Goal: Transaction & Acquisition: Purchase product/service

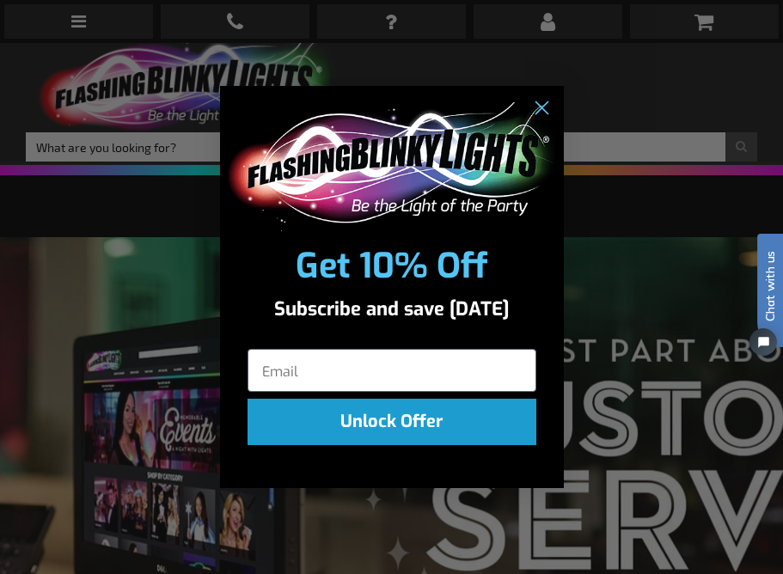
click at [70, 20] on div "Close dialog Get 10% Off Subscribe and save today Unlock Offer Submit" at bounding box center [391, 287] width 783 height 574
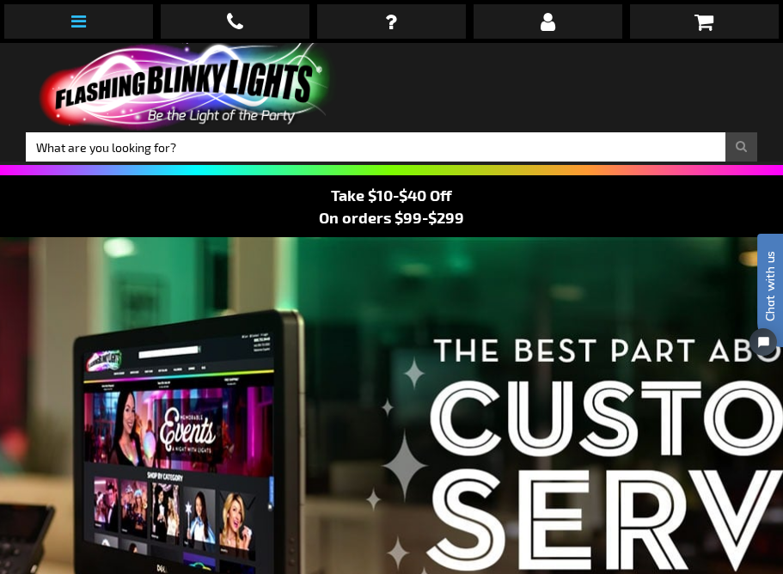
click at [82, 23] on icon at bounding box center [78, 21] width 15 height 17
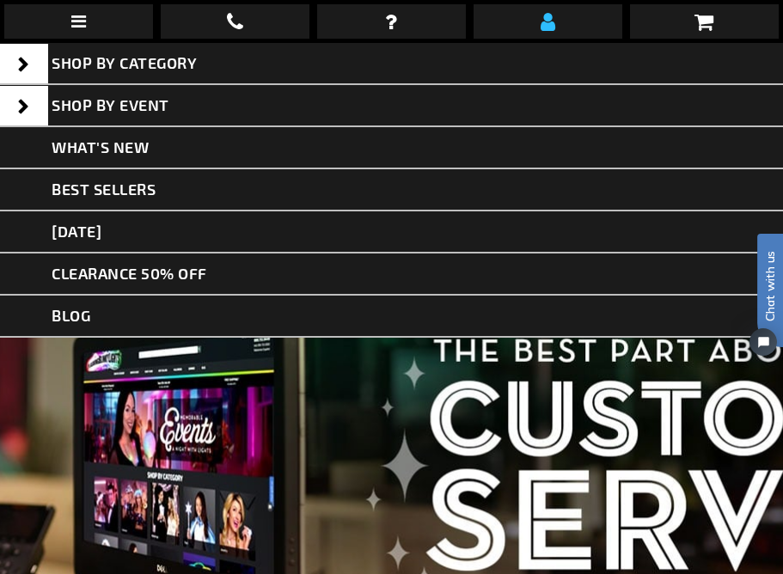
click at [549, 23] on icon at bounding box center [547, 21] width 15 height 21
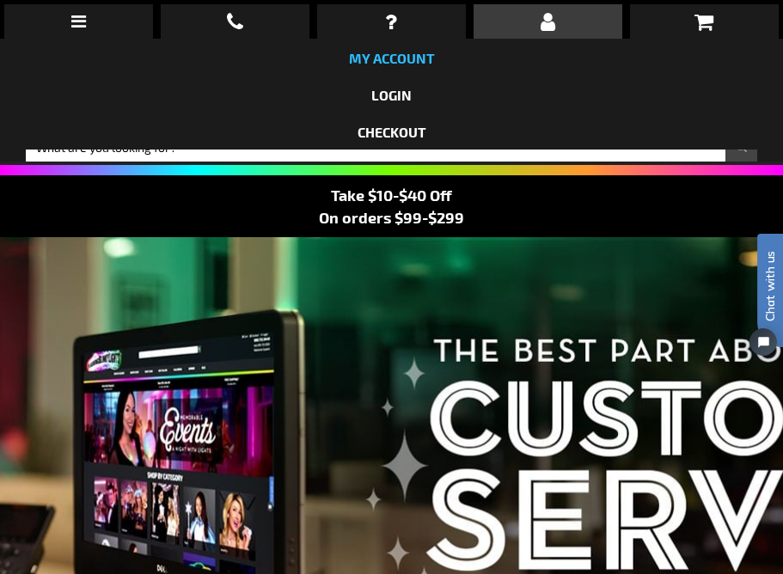
click at [398, 59] on link "My Account" at bounding box center [392, 58] width 86 height 16
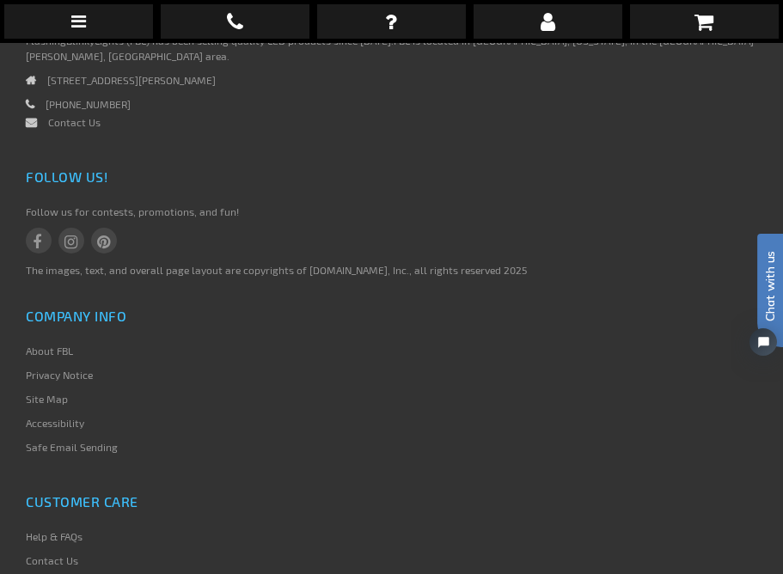
scroll to position [674, 0]
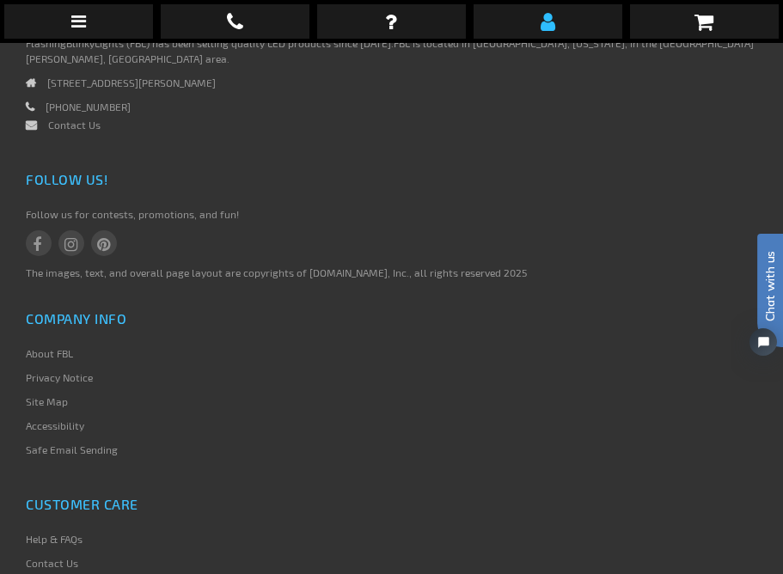
click at [549, 22] on icon at bounding box center [547, 21] width 15 height 21
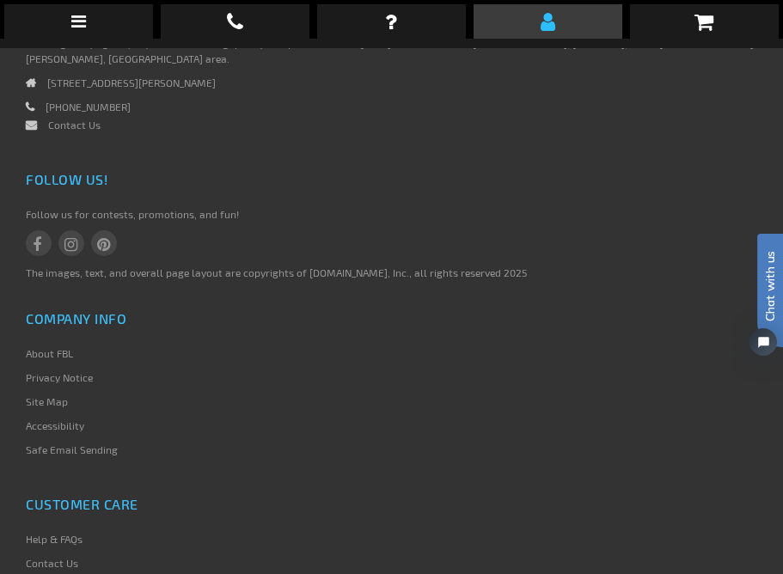
scroll to position [678, 0]
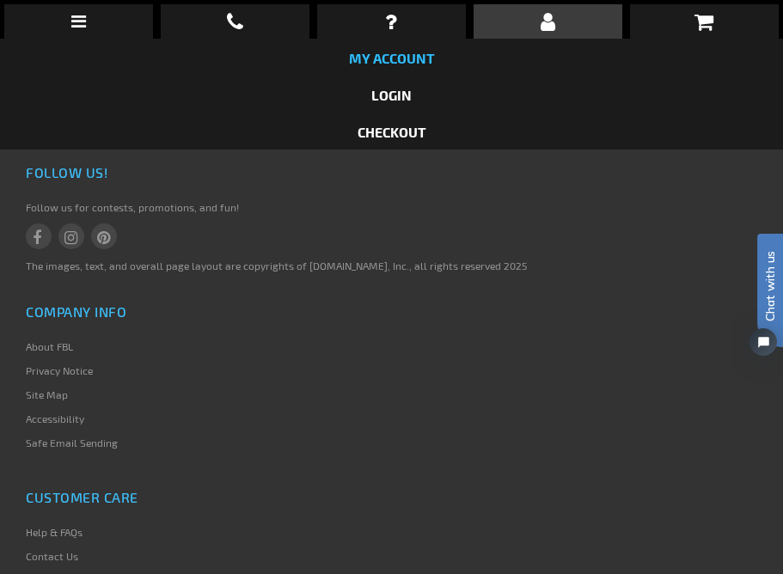
click at [409, 50] on link "My Account" at bounding box center [392, 58] width 86 height 16
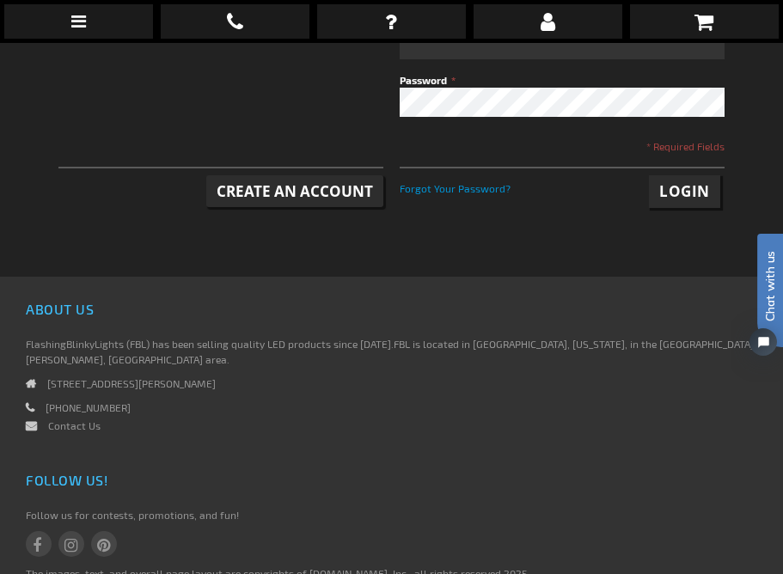
scroll to position [384, 0]
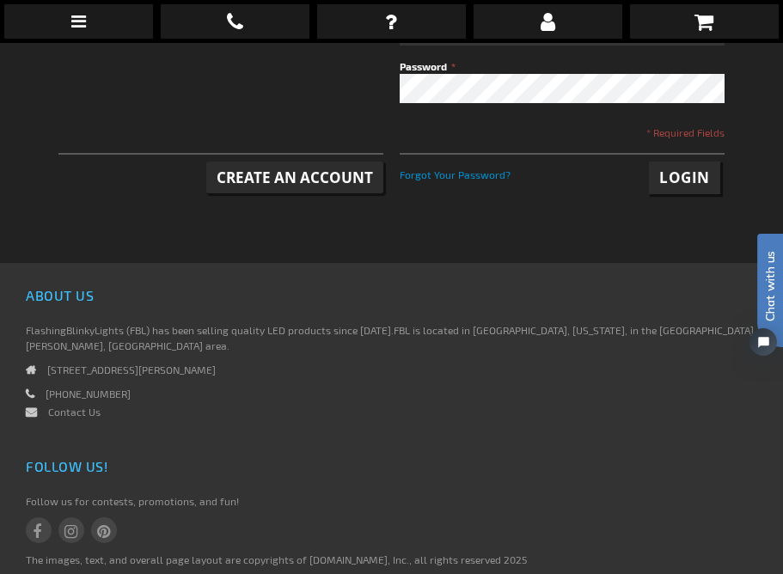
click at [287, 177] on span "Create an Account" at bounding box center [295, 178] width 156 height 20
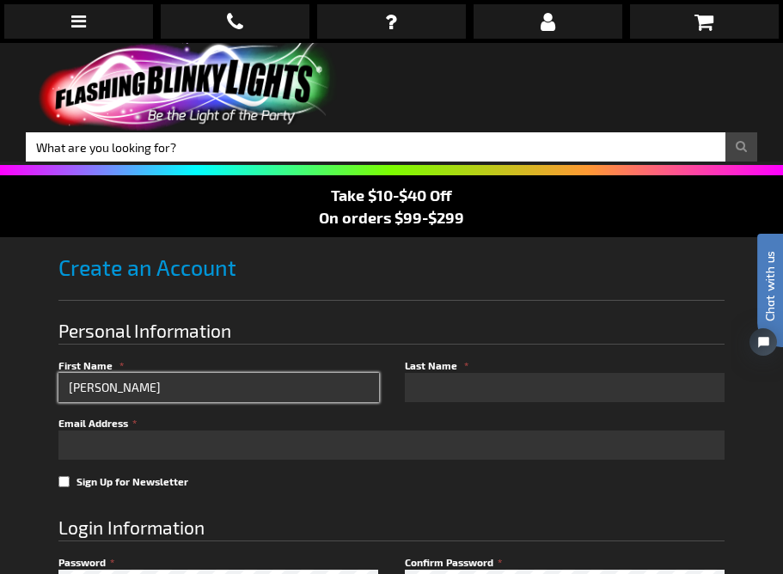
type input "Cindy"
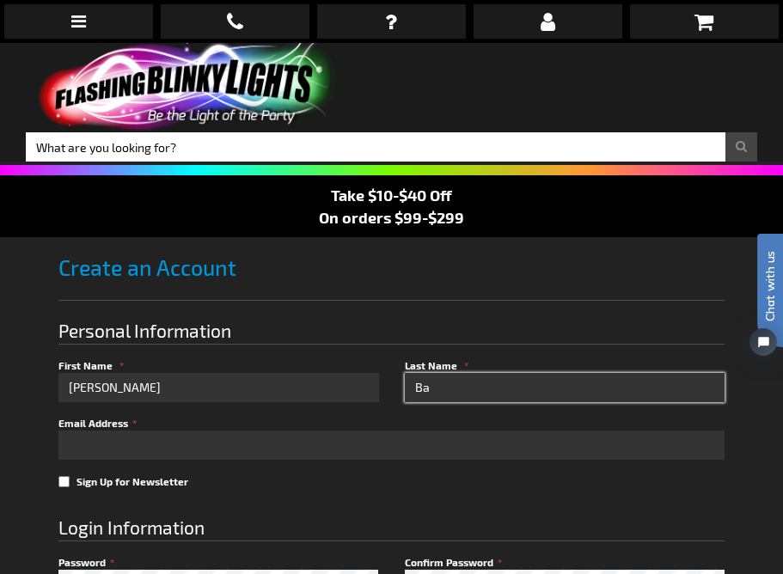
type input "Ban"
type input "Banquer"
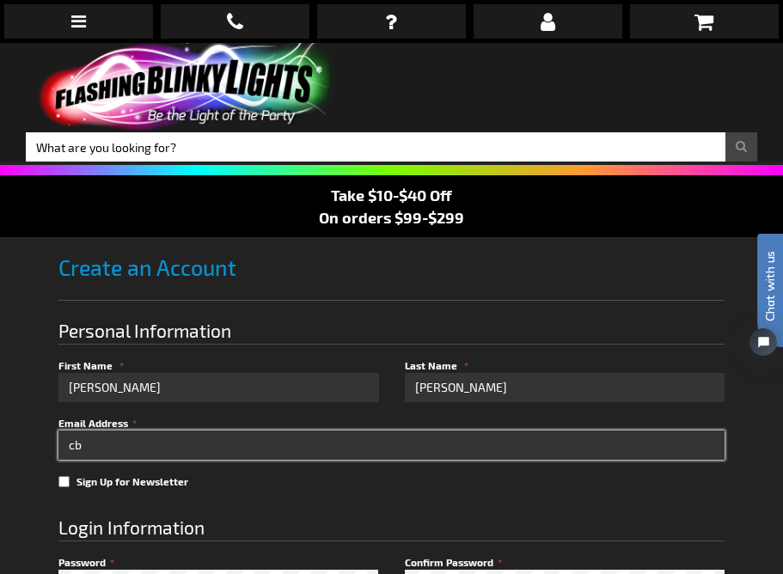
type input "c"
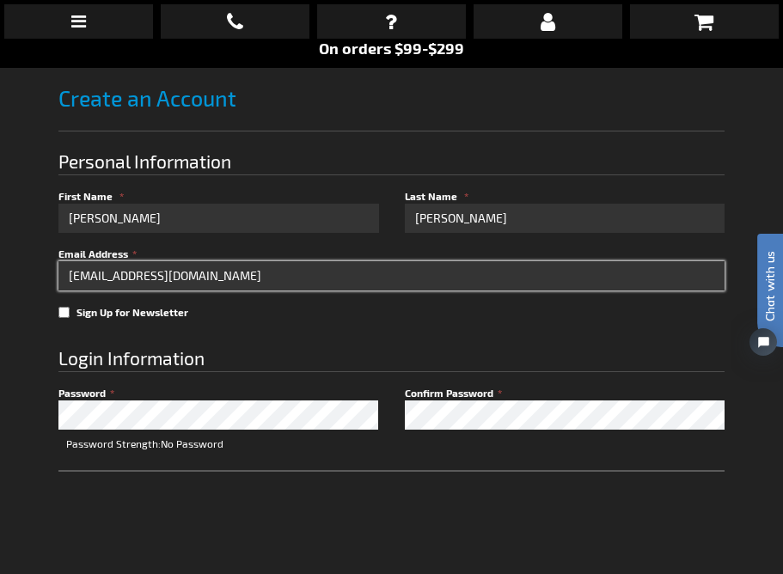
scroll to position [173, 1]
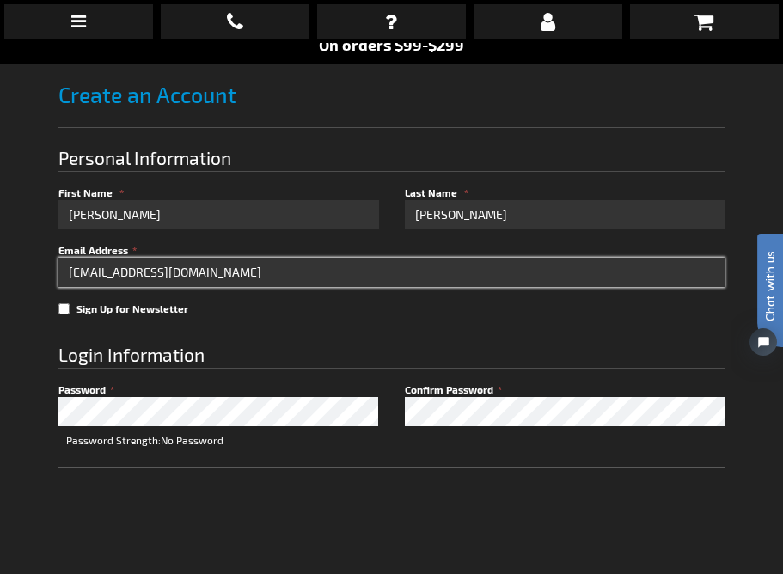
type input "[EMAIL_ADDRESS][DOMAIN_NAME]"
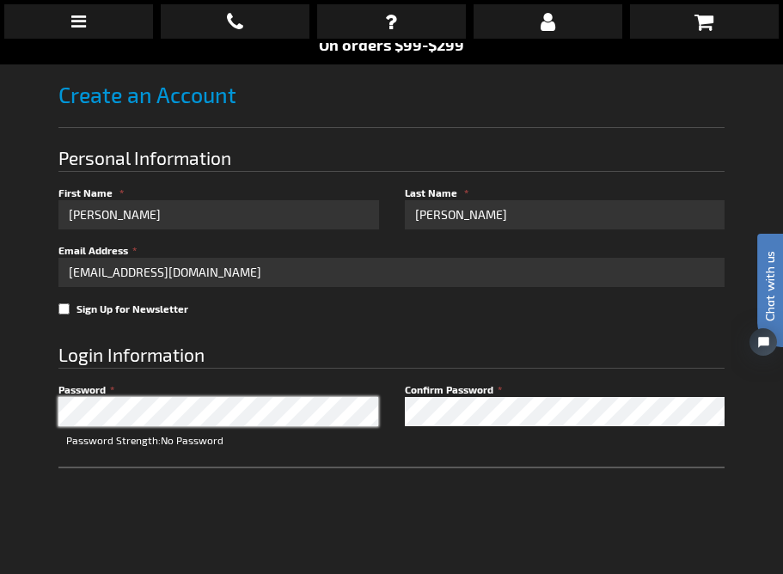
scroll to position [173, 0]
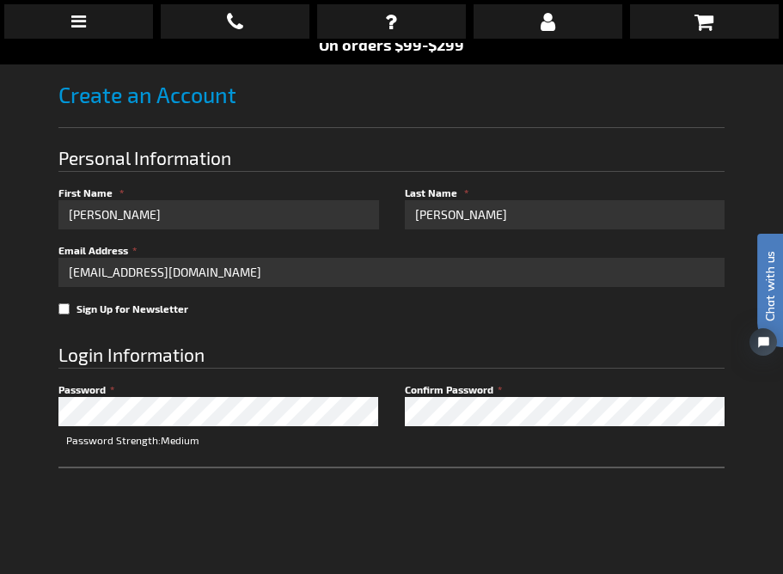
click at [106, 462] on fieldset "Login Information Password Password Strength: Medium Confirm Password registrat…" at bounding box center [390, 458] width 665 height 266
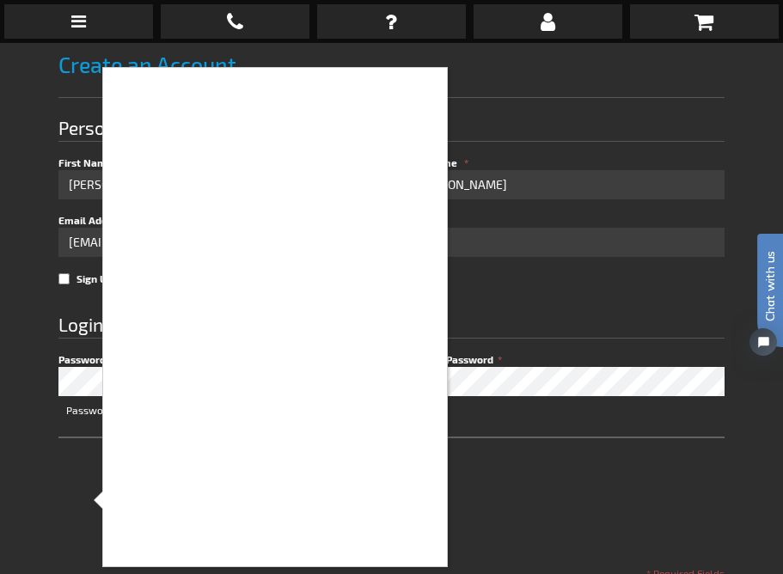
scroll to position [203, 0]
checkbox input "true"
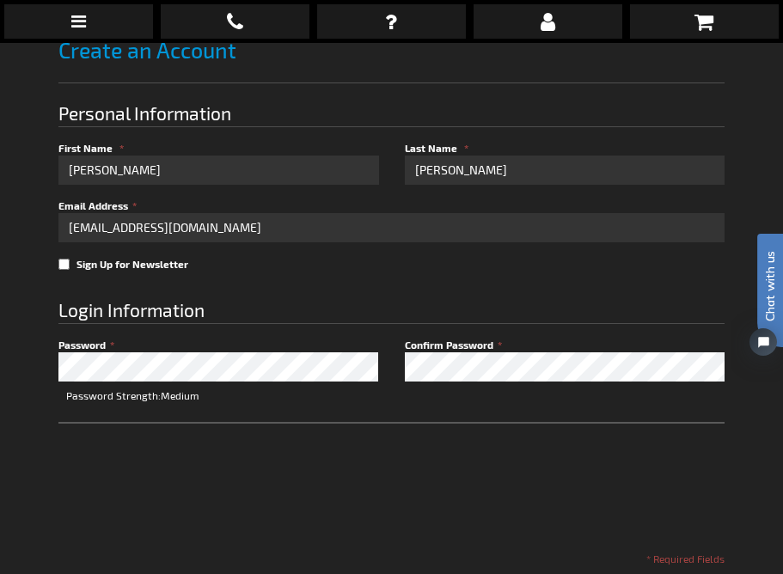
scroll to position [219, 0]
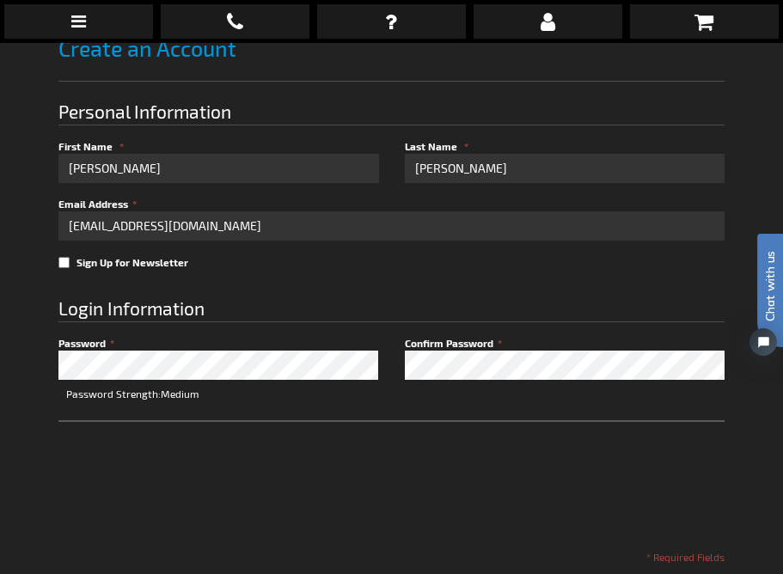
click at [65, 264] on input "Sign Up for Newsletter" at bounding box center [63, 262] width 11 height 11
checkbox input "false"
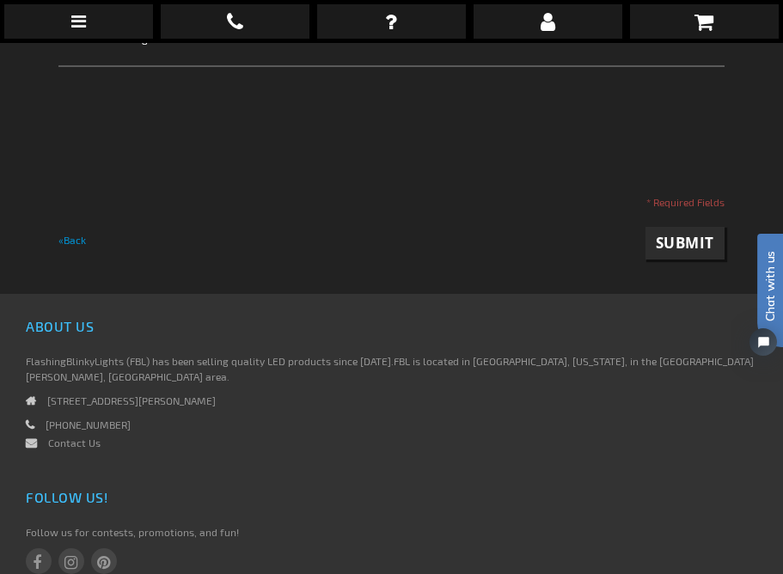
scroll to position [576, 0]
click at [693, 245] on span "Submit" at bounding box center [685, 241] width 58 height 20
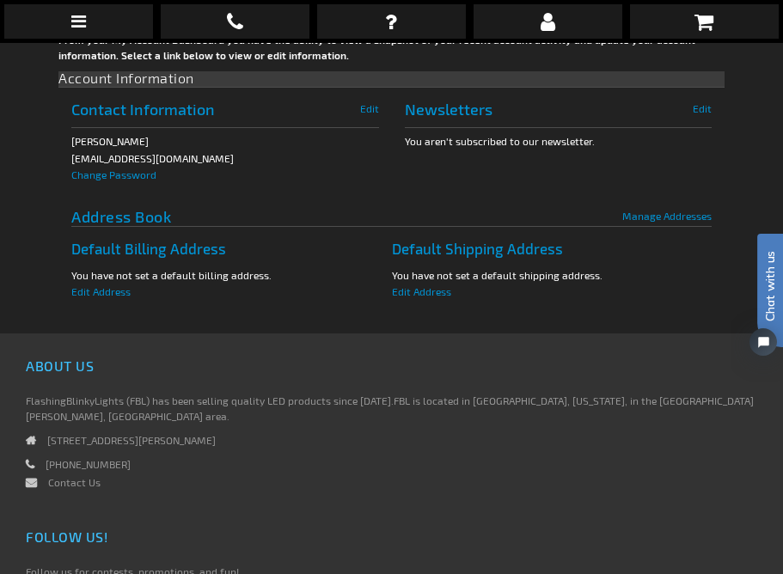
scroll to position [469, 0]
click at [86, 291] on span "Edit Address" at bounding box center [100, 290] width 59 height 12
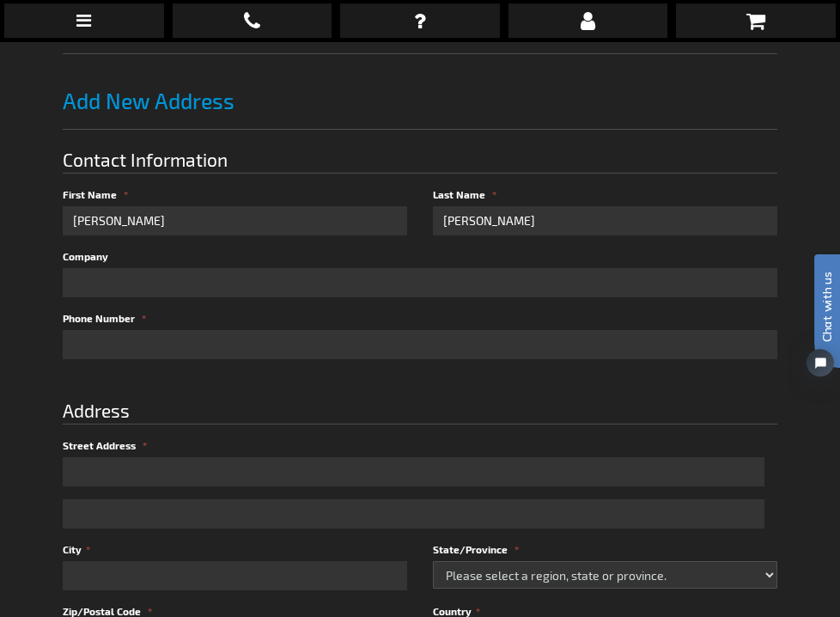
scroll to position [249, 0]
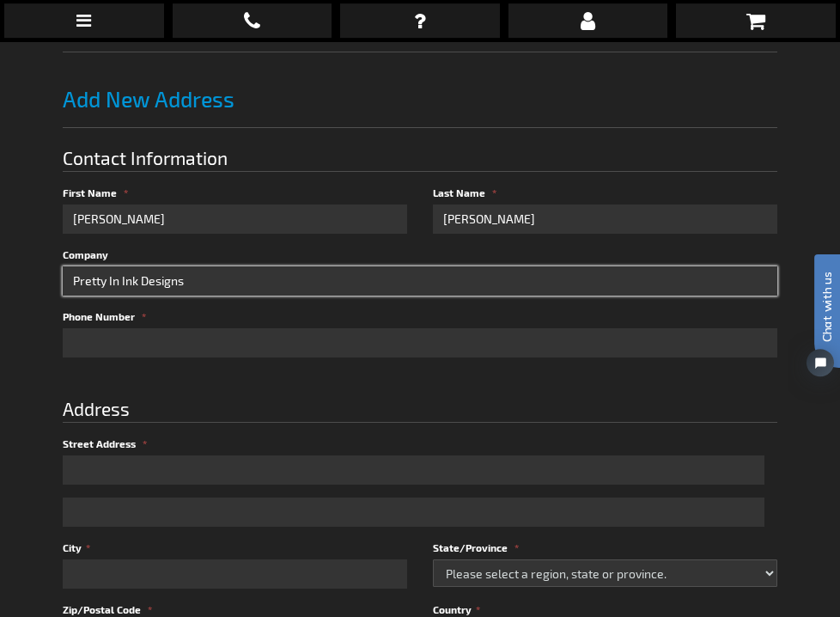
type input "Pretty In Ink Designs"
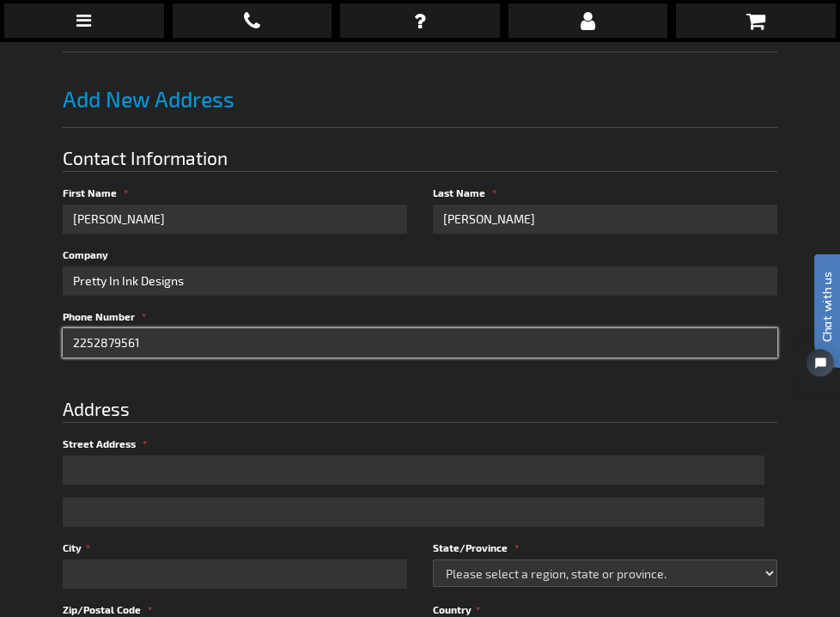
type input "2252879561"
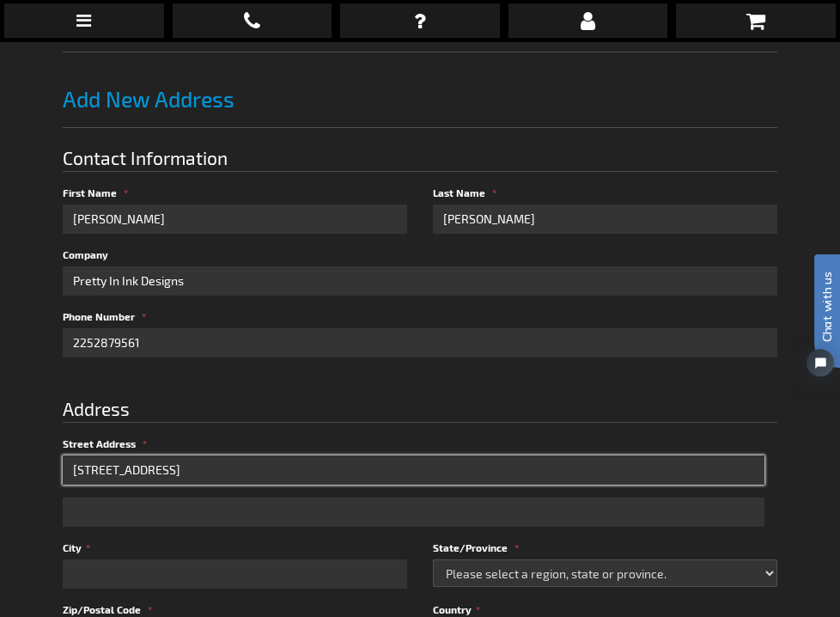
type input "13702 Landmark drive"
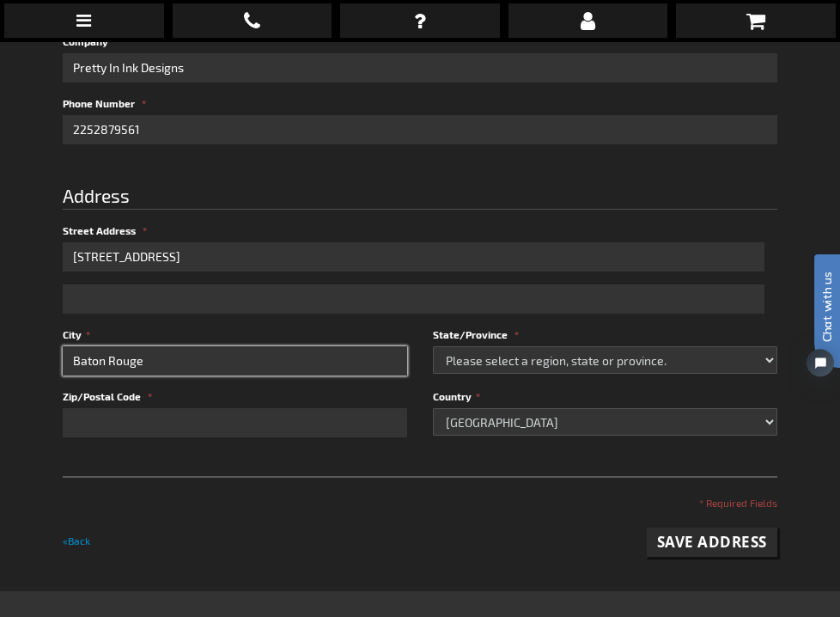
scroll to position [463, 0]
type input "Baton Rouge"
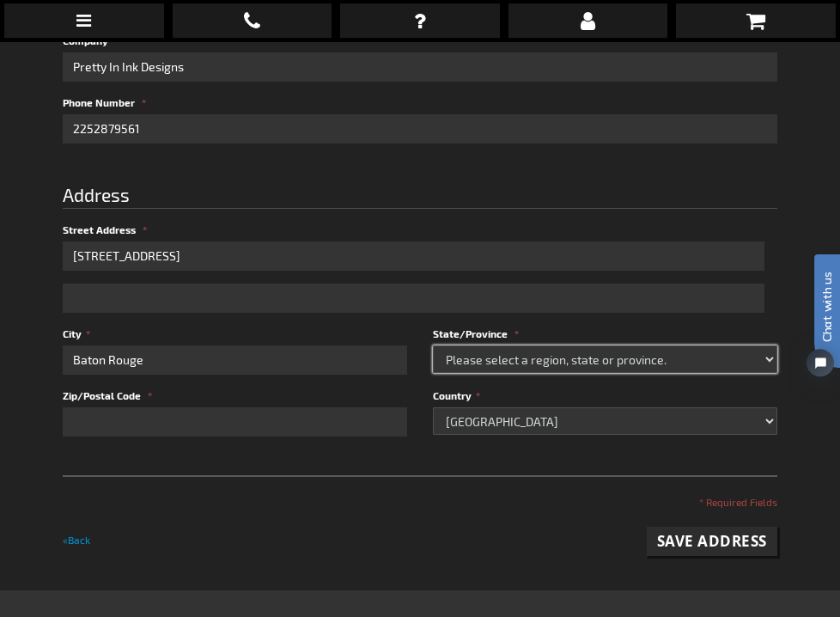
select select "28"
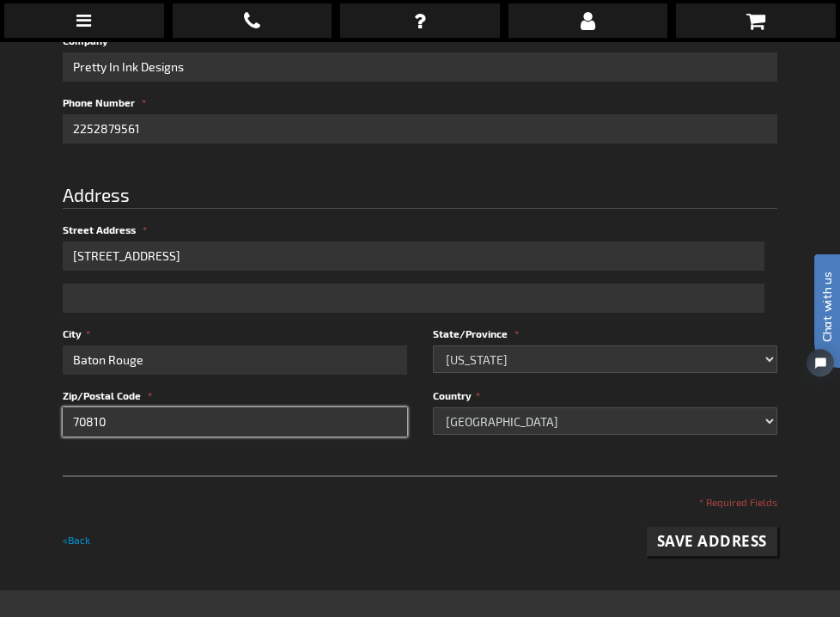
type input "70810"
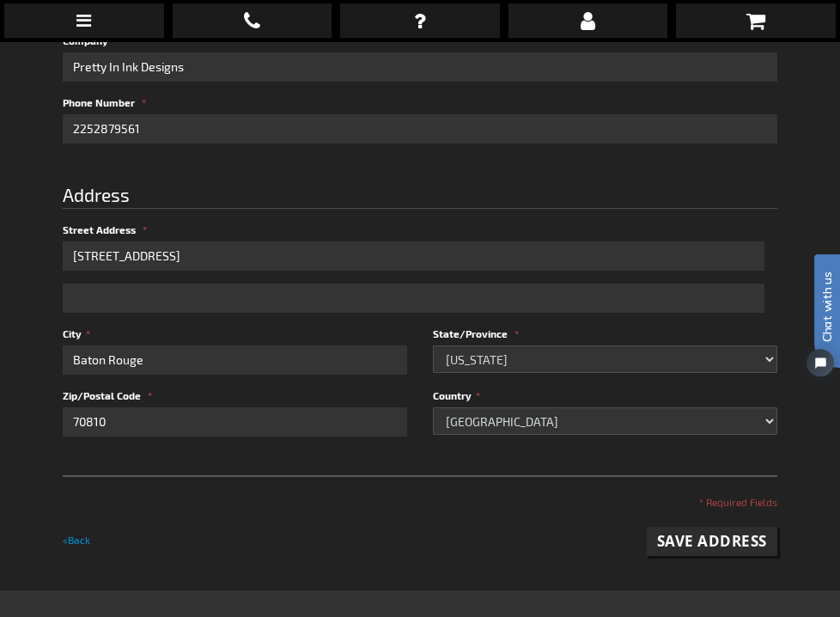
click at [302, 496] on p "* Required Fields" at bounding box center [420, 502] width 714 height 15
click at [699, 543] on span "Save Address" at bounding box center [712, 542] width 110 height 20
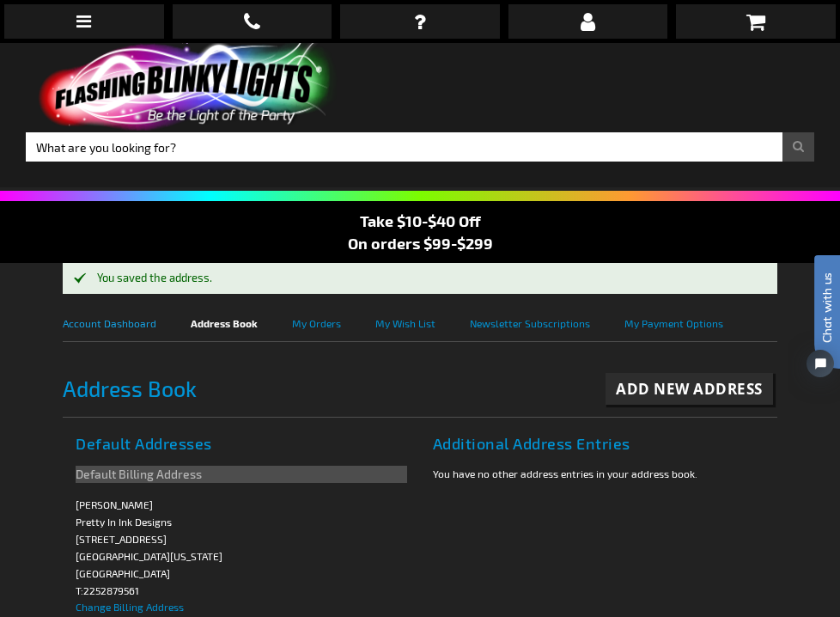
click at [99, 323] on link "Account Dashboard" at bounding box center [127, 321] width 128 height 39
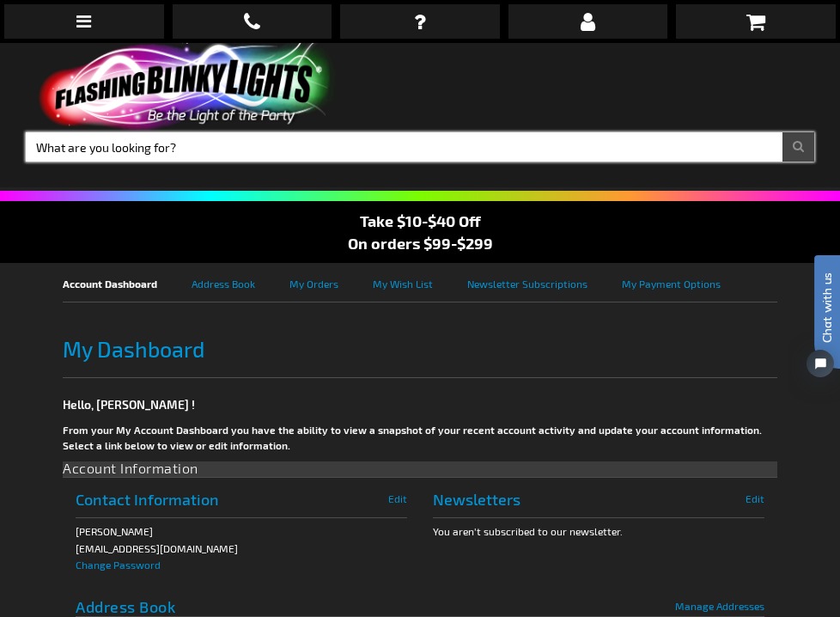
click at [173, 150] on input "Search" at bounding box center [420, 146] width 789 height 29
type input "tax exempt form"
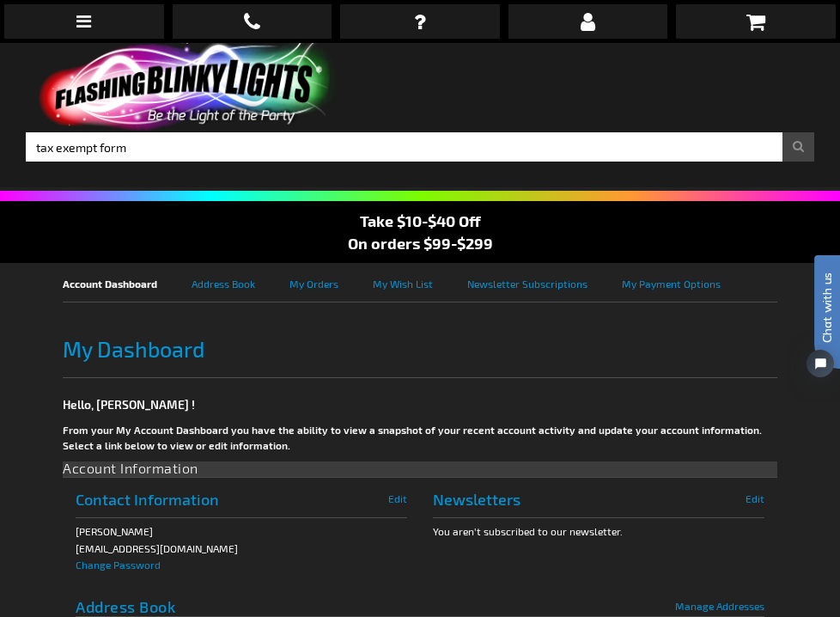
click at [799, 144] on button "Search" at bounding box center [799, 146] width 32 height 29
click at [795, 146] on button "Search" at bounding box center [799, 146] width 32 height 29
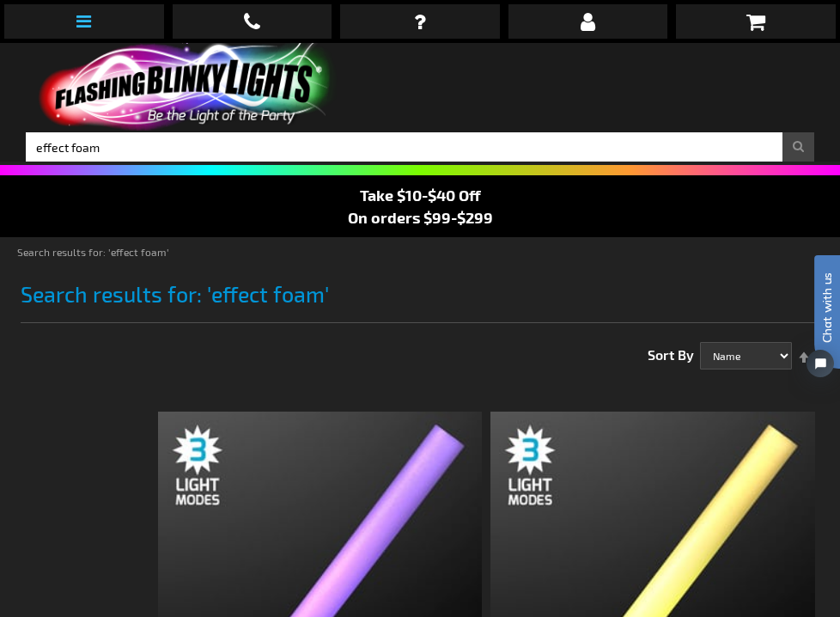
click at [83, 26] on icon at bounding box center [83, 21] width 15 height 17
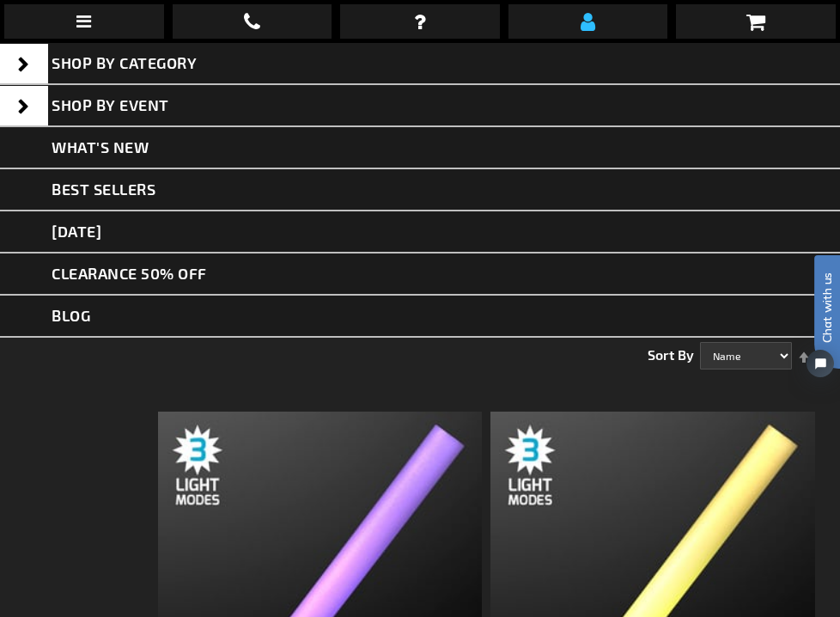
click at [594, 21] on icon at bounding box center [588, 21] width 15 height 21
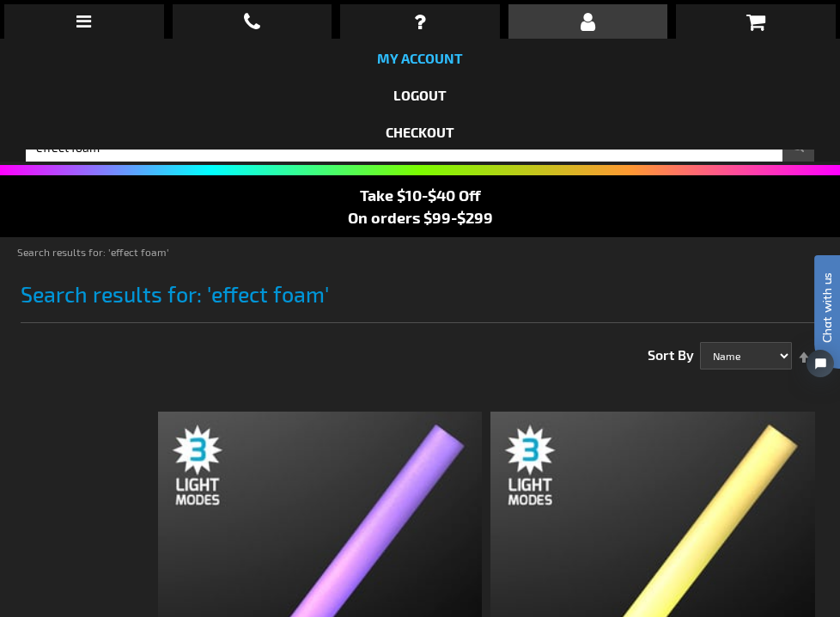
click at [430, 59] on link "My Account" at bounding box center [420, 58] width 86 height 16
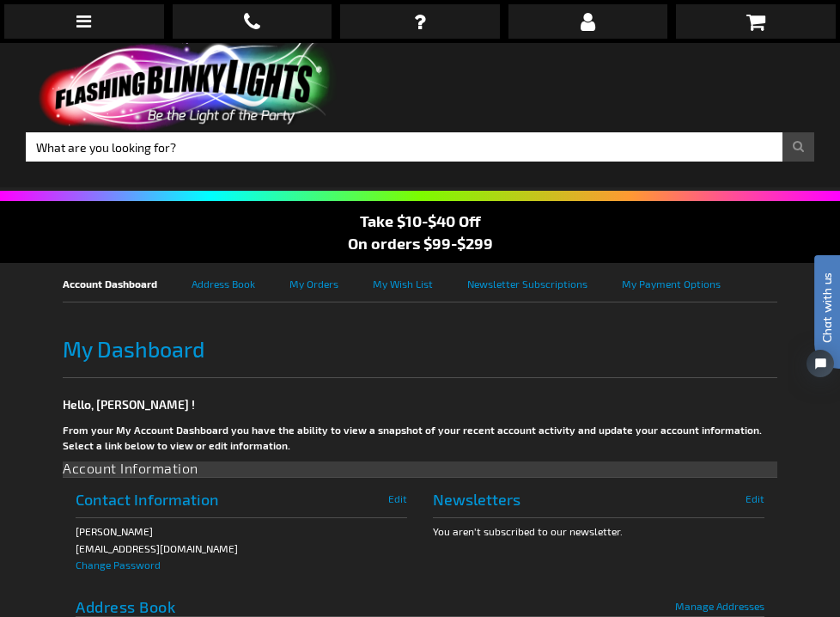
scroll to position [4, 0]
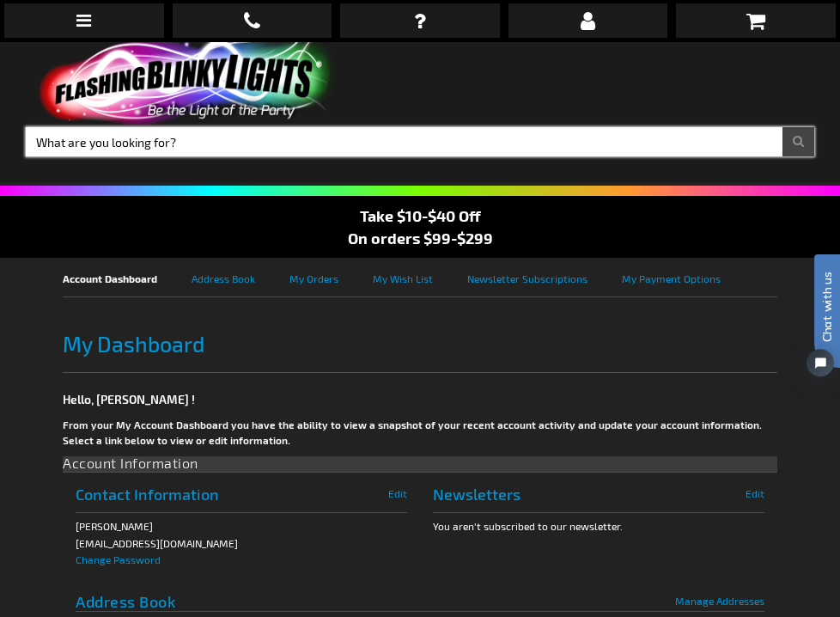
click at [138, 131] on input "Search" at bounding box center [420, 142] width 789 height 29
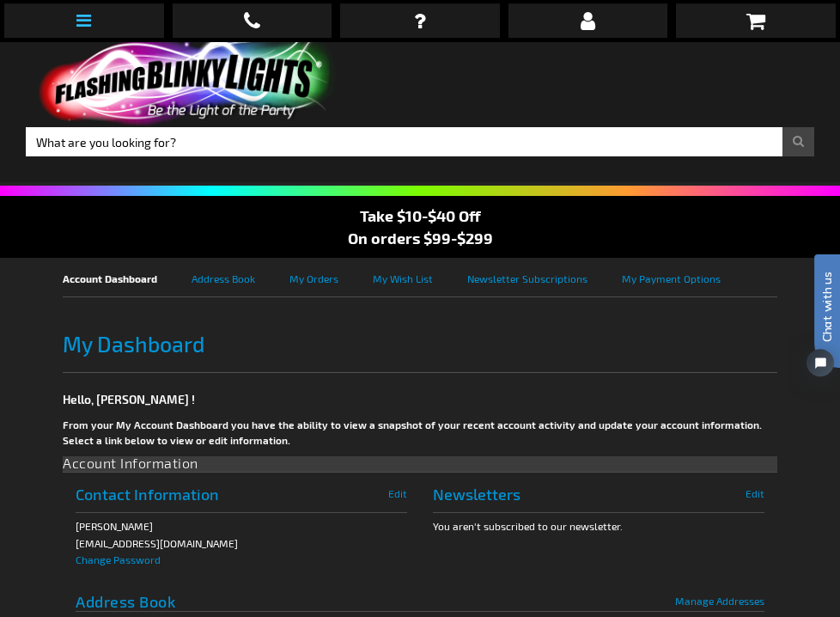
click at [85, 22] on icon at bounding box center [83, 21] width 15 height 17
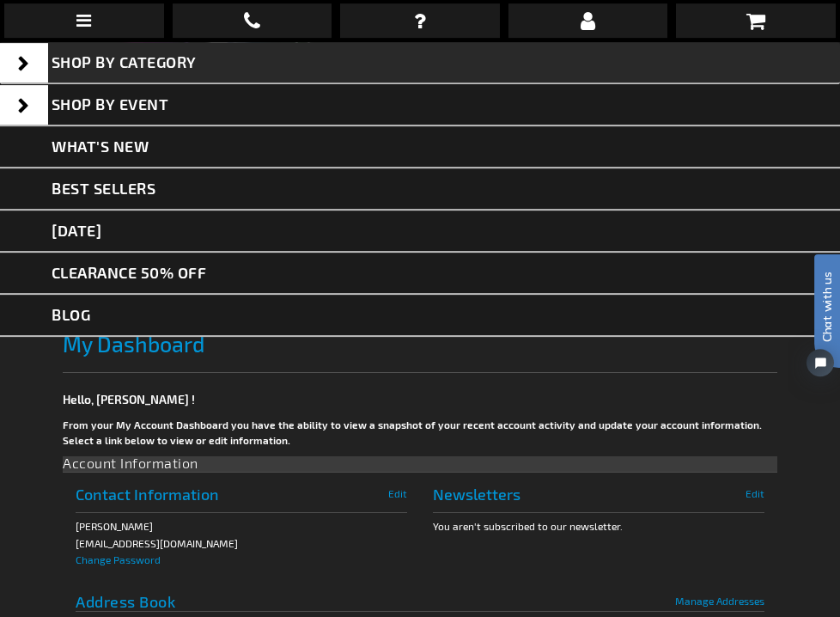
click at [119, 58] on span "SHOP BY CATEGORY" at bounding box center [124, 62] width 145 height 19
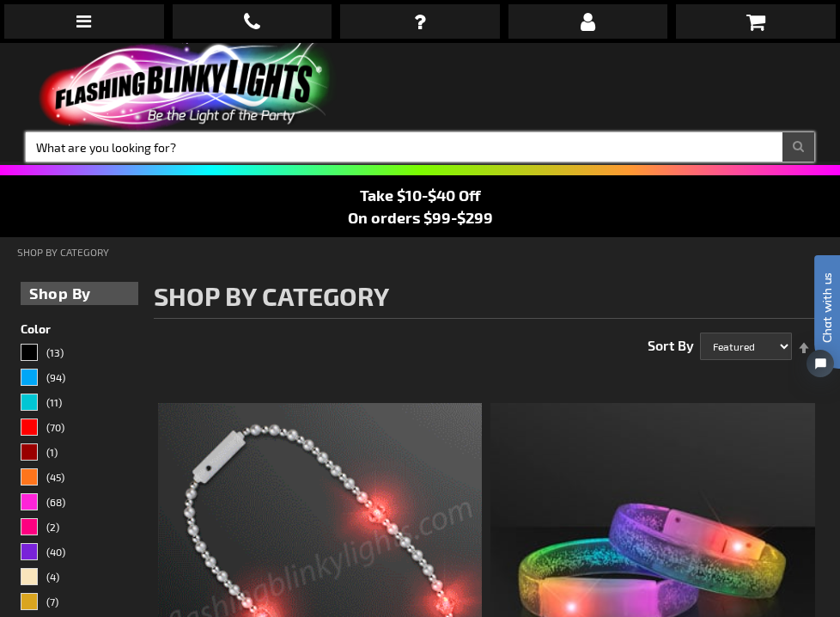
click at [190, 143] on input "Search" at bounding box center [420, 146] width 789 height 29
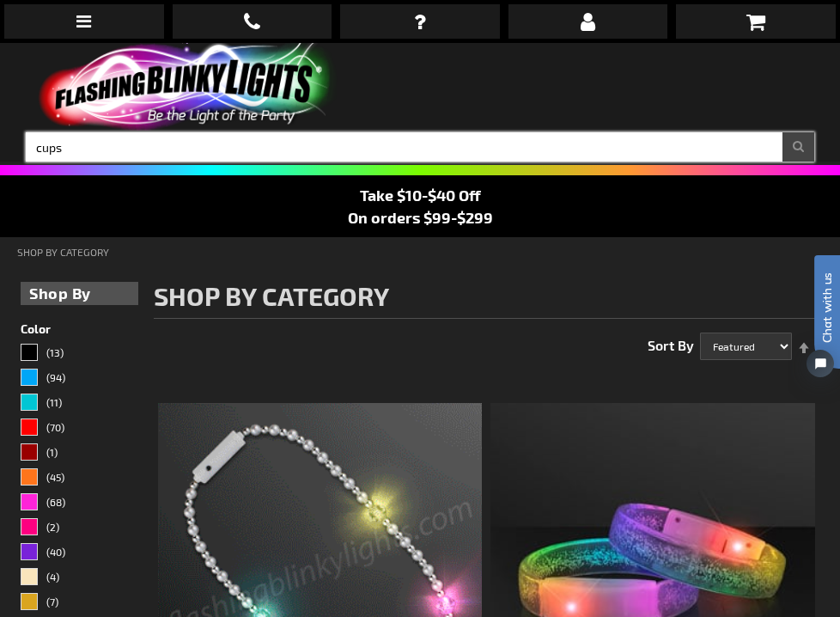
type input "cups"
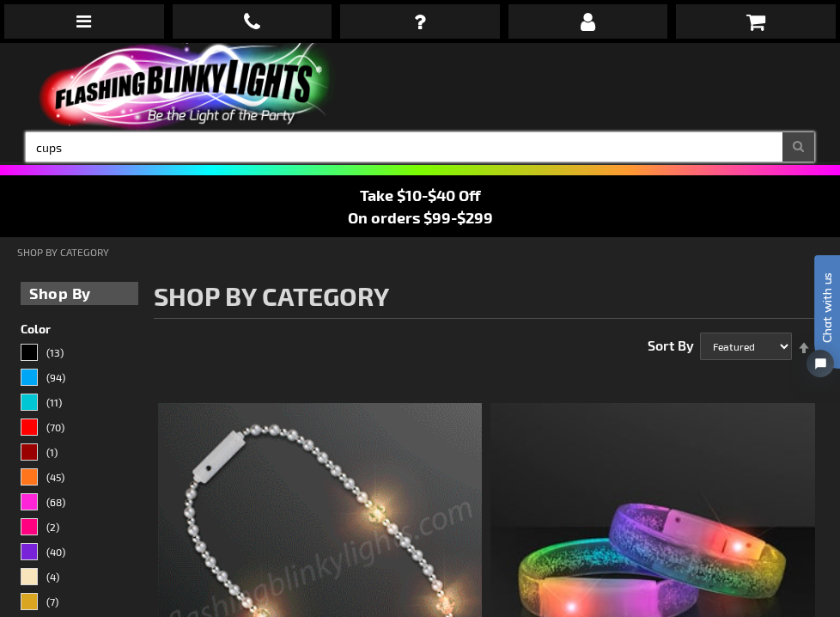
click at [798, 147] on button "Search" at bounding box center [799, 146] width 32 height 29
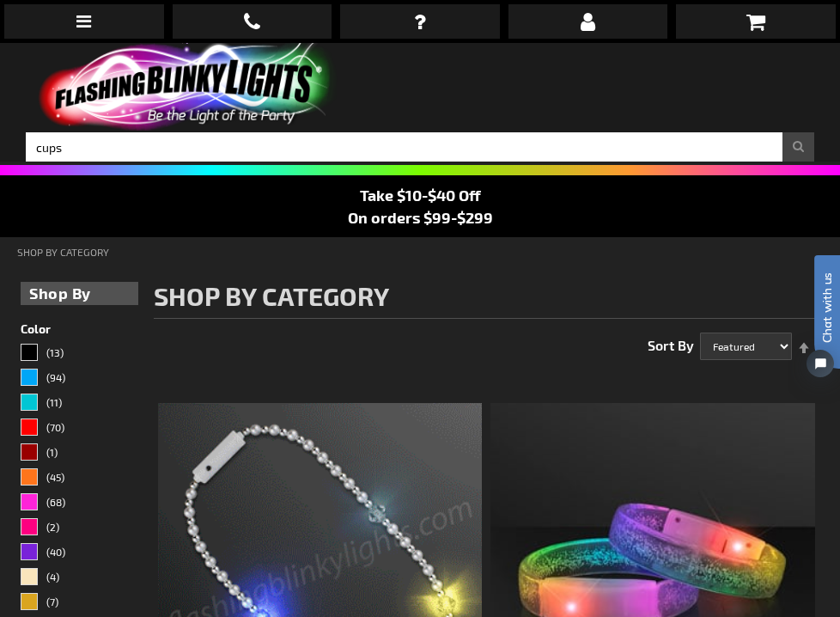
click at [798, 132] on button "Search" at bounding box center [799, 146] width 32 height 29
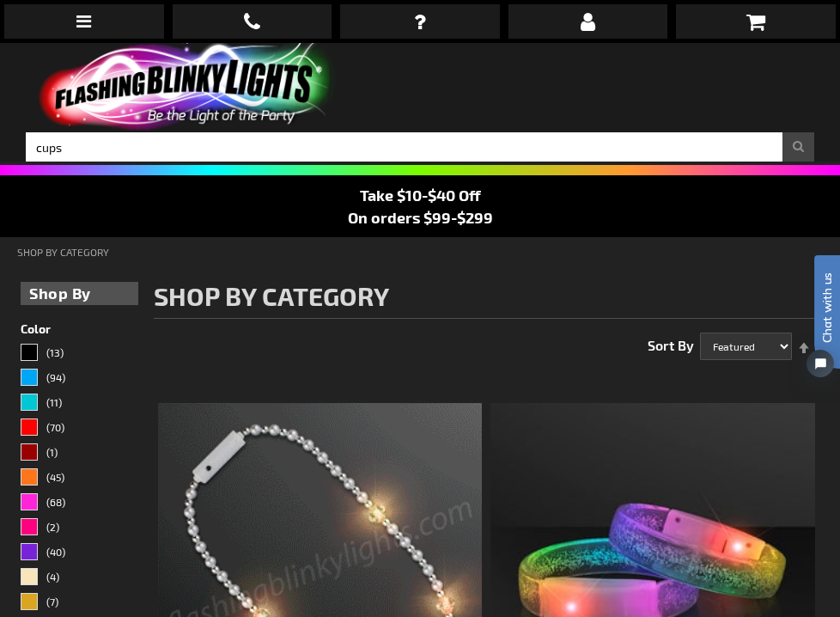
scroll to position [12, 0]
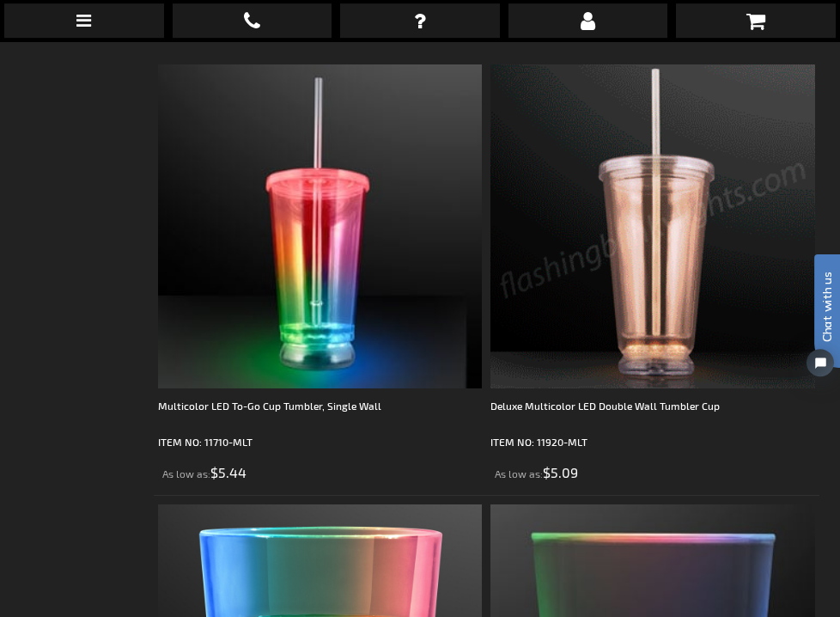
scroll to position [778, 0]
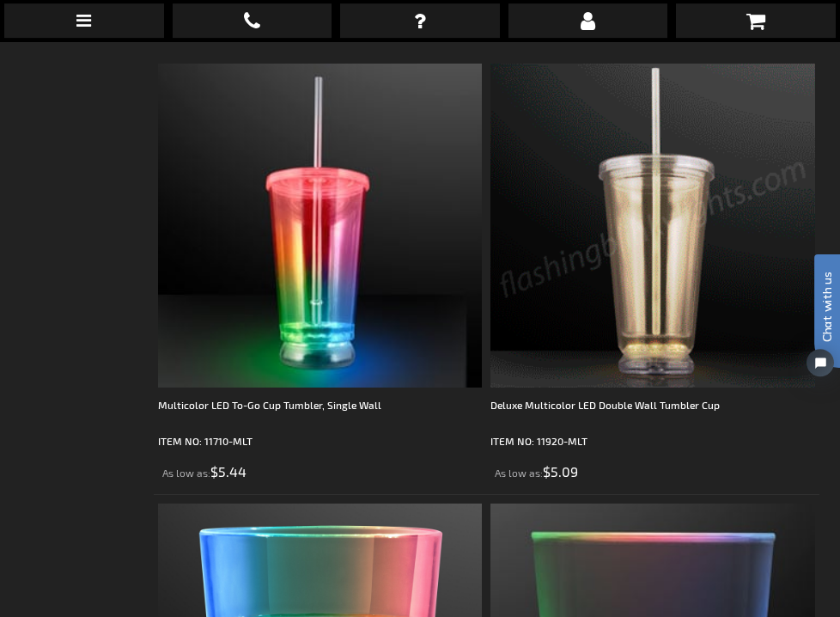
click at [602, 243] on img at bounding box center [653, 226] width 324 height 324
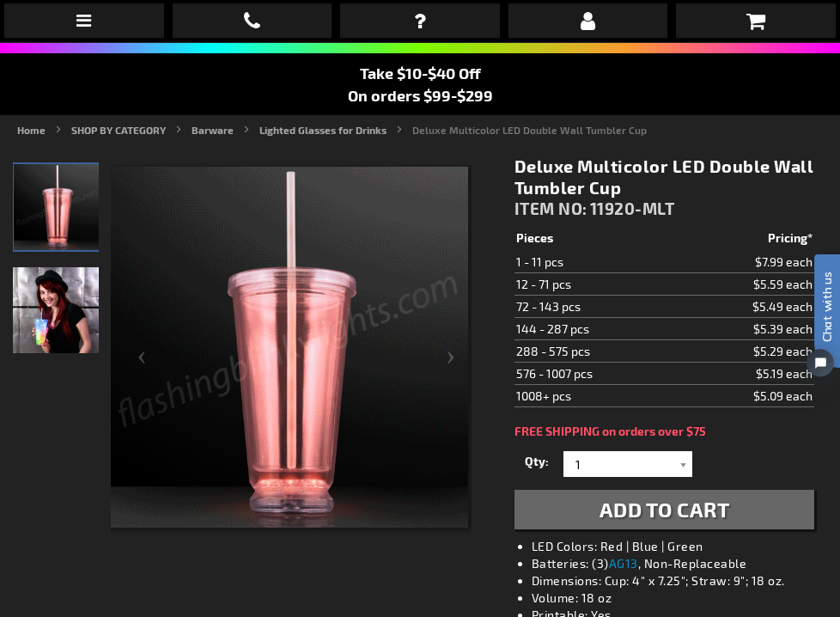
scroll to position [124, 0]
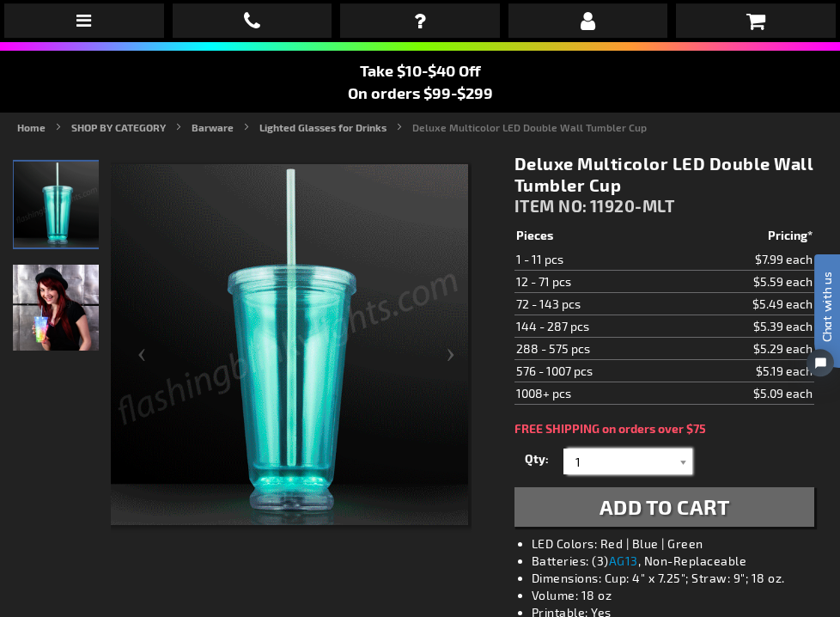
click at [595, 461] on input "1" at bounding box center [630, 462] width 125 height 26
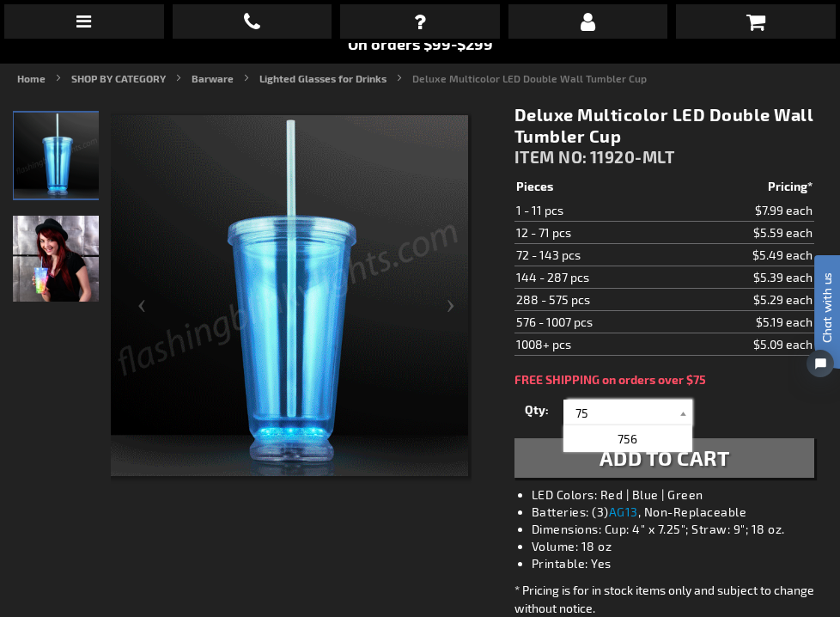
scroll to position [170, 1]
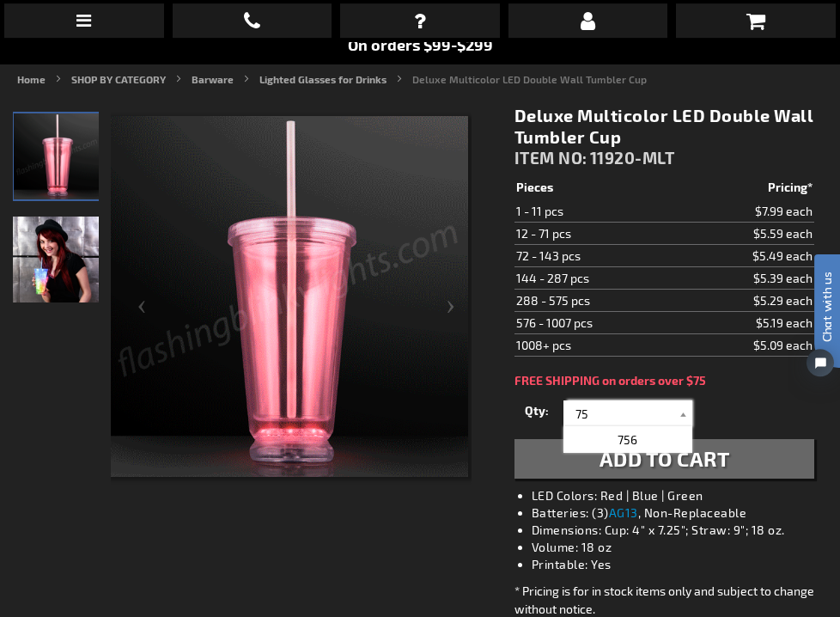
type input "75"
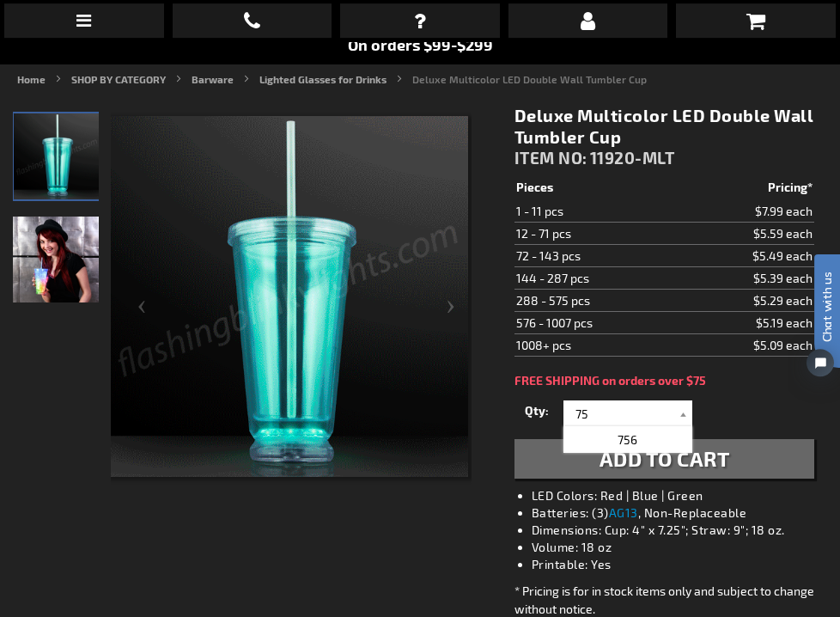
click at [751, 458] on button "Add to Cart" at bounding box center [665, 460] width 300 height 40
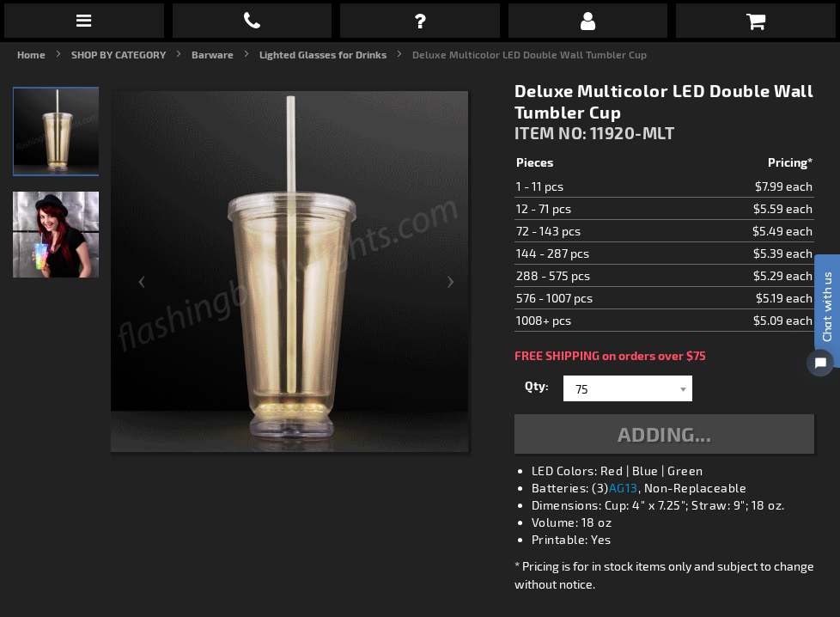
scroll to position [199, 0]
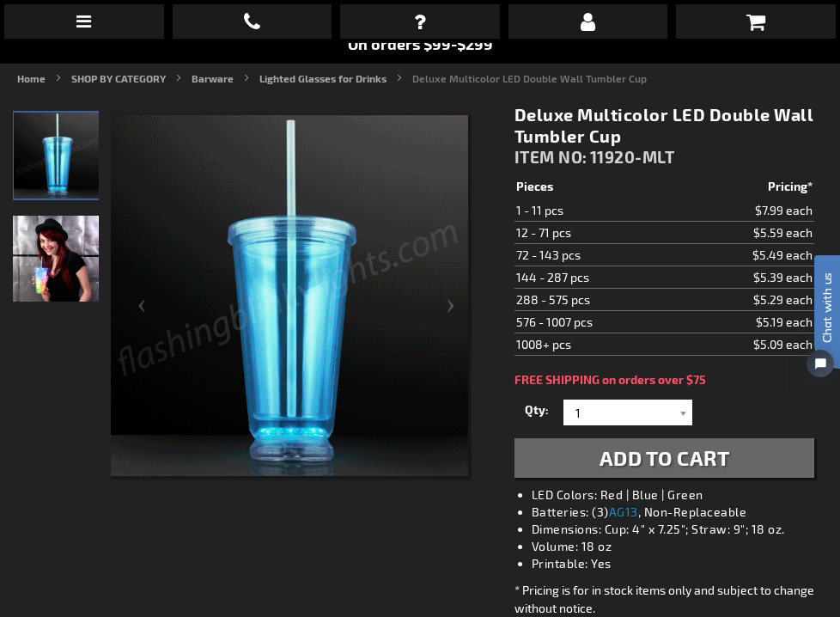
scroll to position [171, 0]
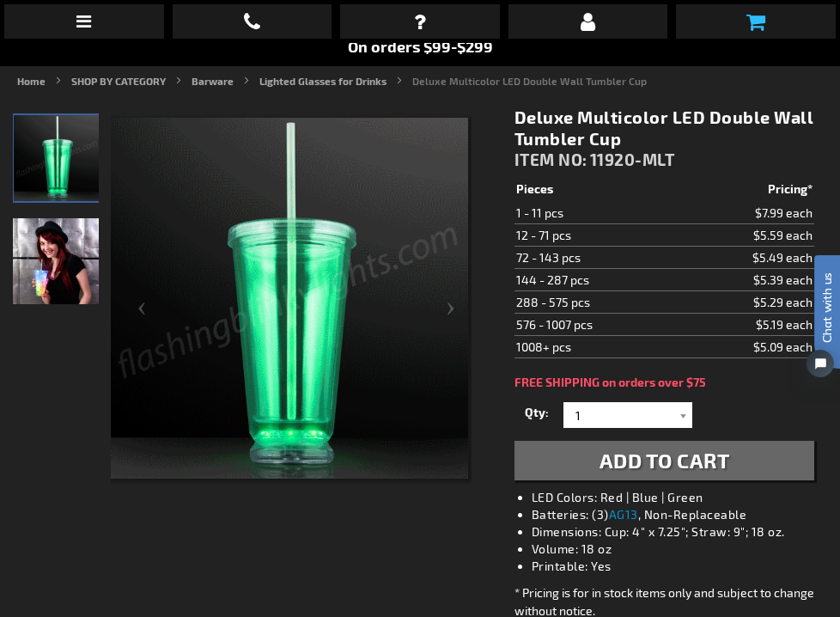
click at [756, 17] on icon at bounding box center [756, 21] width 19 height 21
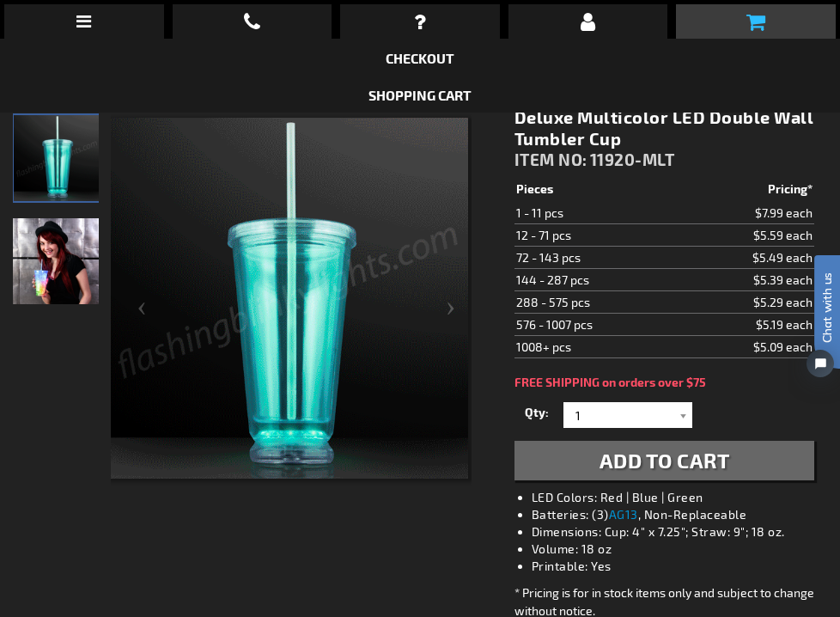
click at [759, 19] on icon at bounding box center [756, 21] width 19 height 21
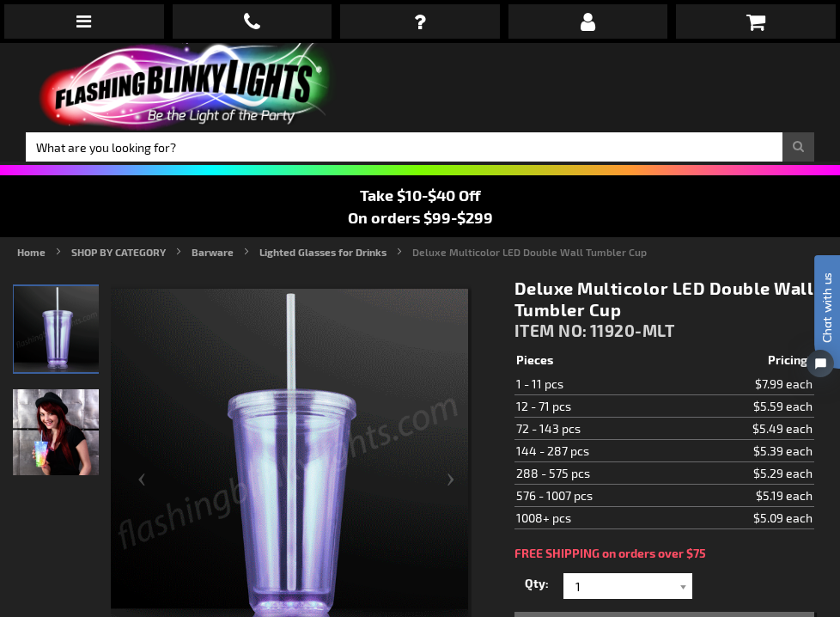
scroll to position [0, 0]
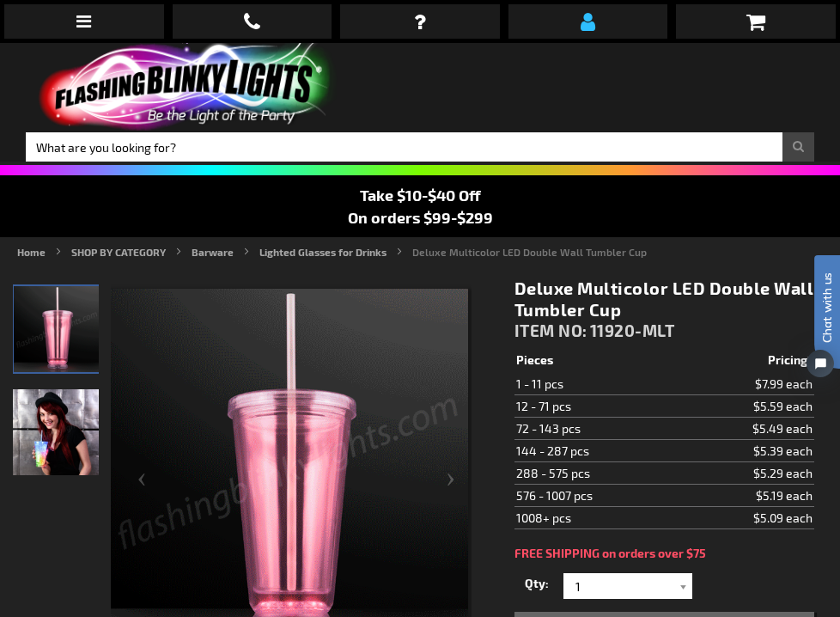
click at [591, 18] on icon at bounding box center [588, 21] width 15 height 21
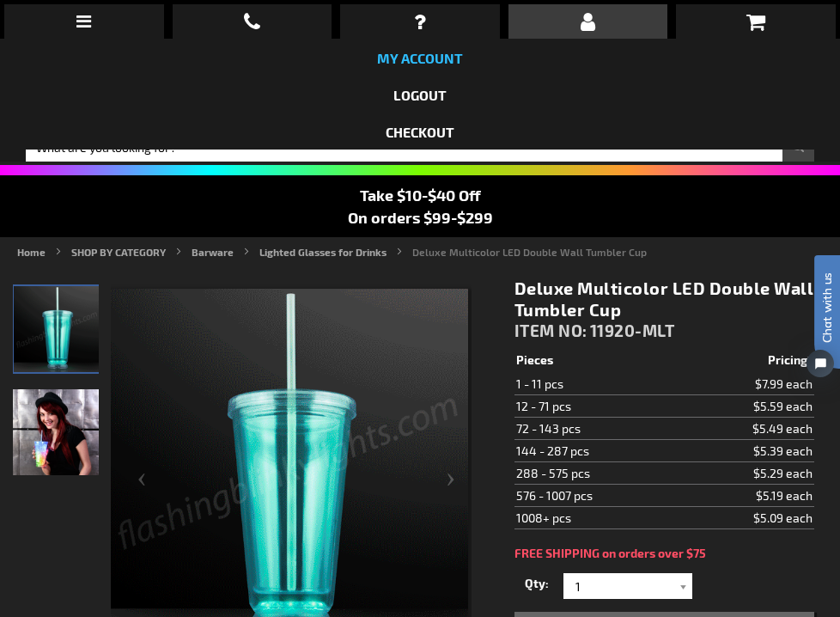
click at [423, 59] on link "My Account" at bounding box center [420, 58] width 86 height 16
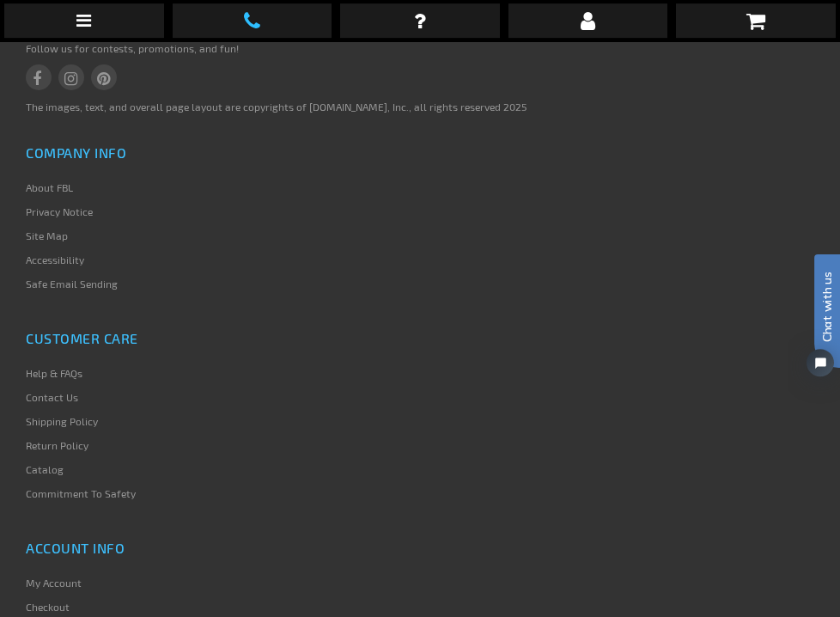
scroll to position [1000, 0]
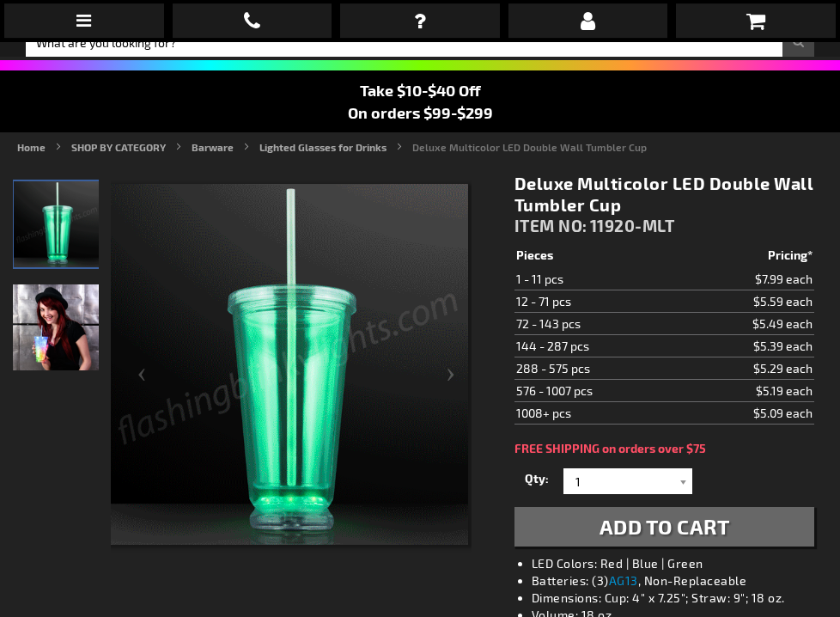
scroll to position [121, 0]
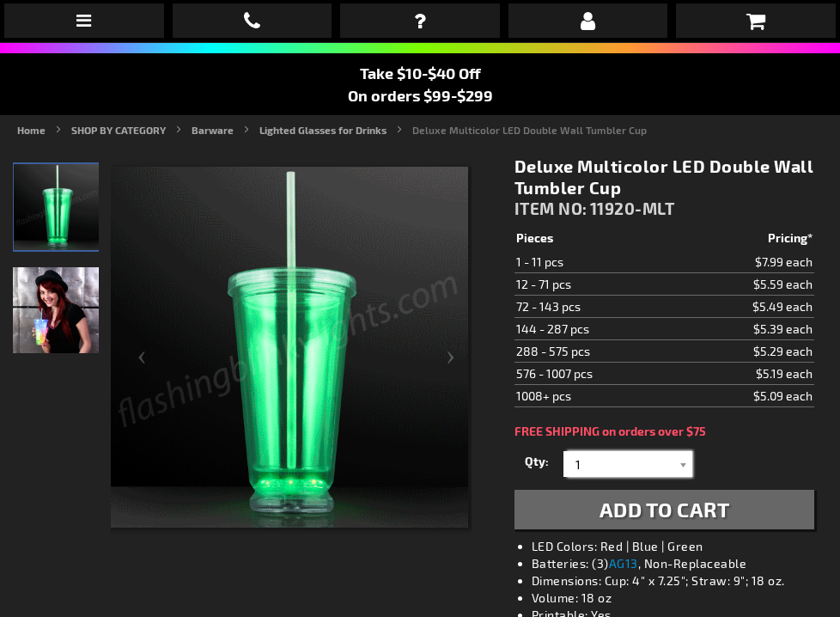
click at [604, 461] on input "1" at bounding box center [630, 465] width 125 height 26
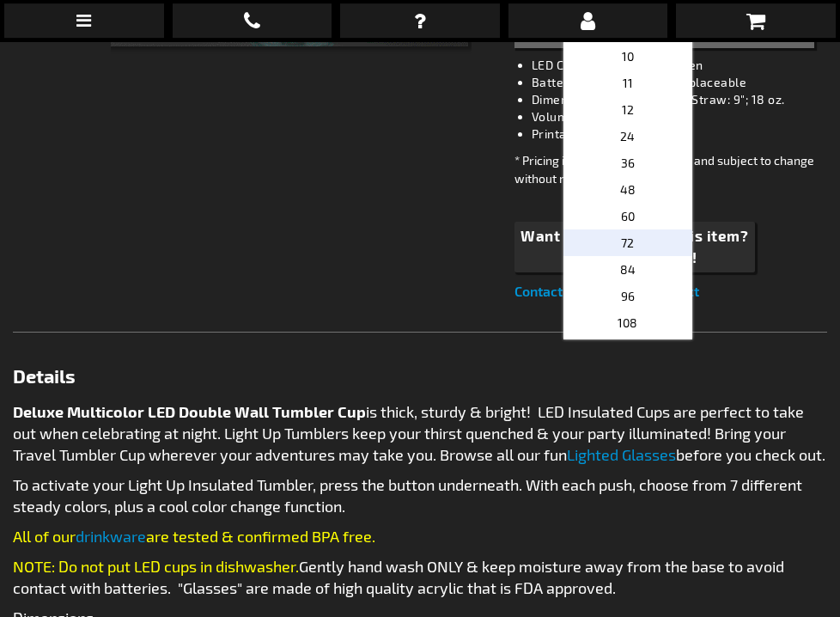
scroll to position [194, 0]
click at [632, 268] on span "84" at bounding box center [627, 268] width 15 height 15
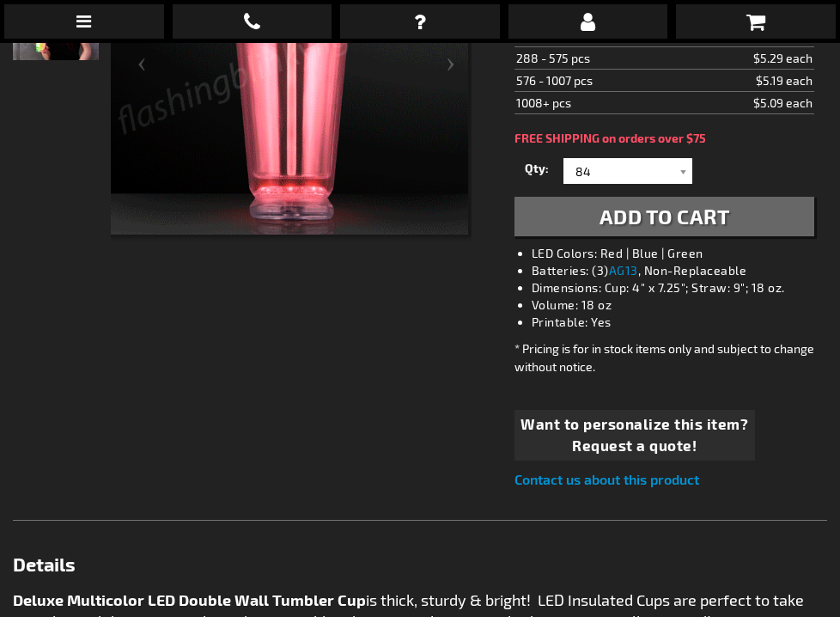
scroll to position [393, 0]
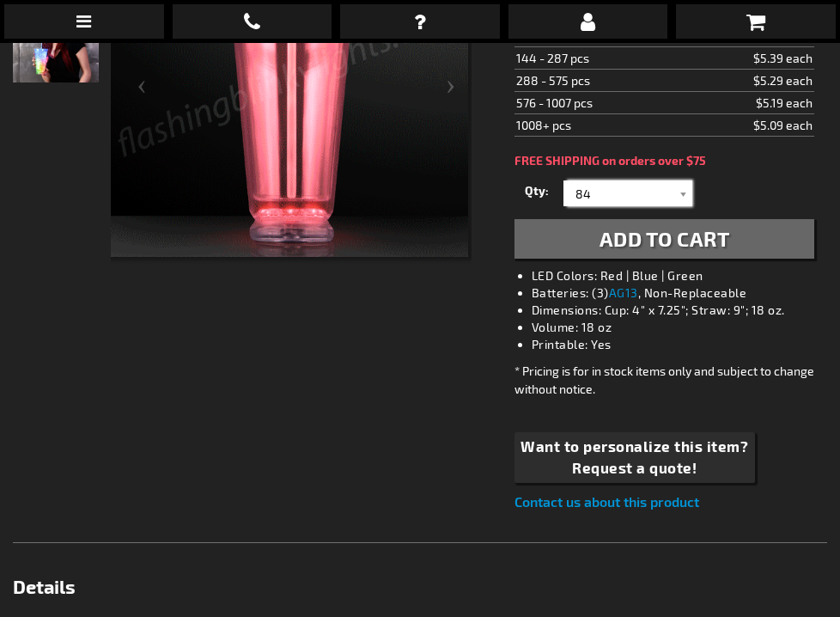
click at [601, 194] on input "84" at bounding box center [630, 193] width 125 height 26
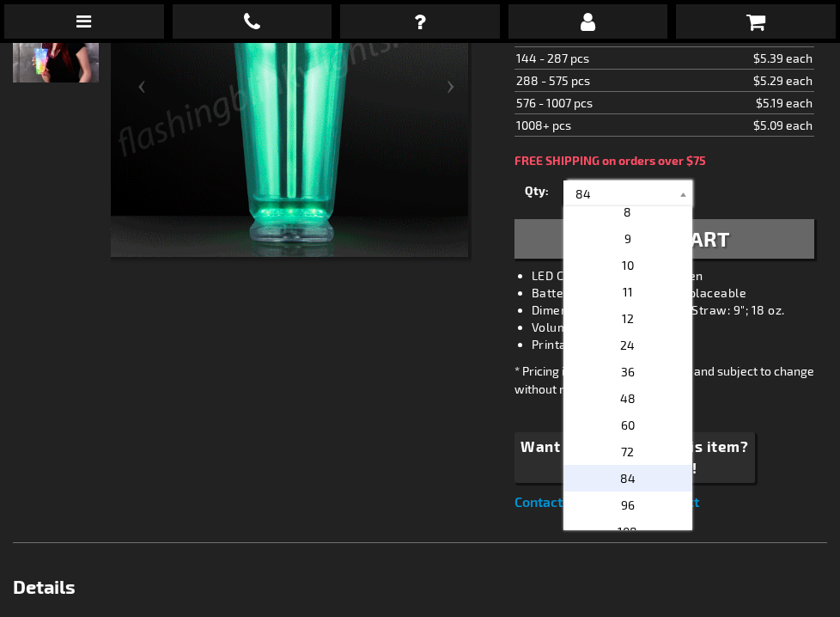
scroll to position [394, 0]
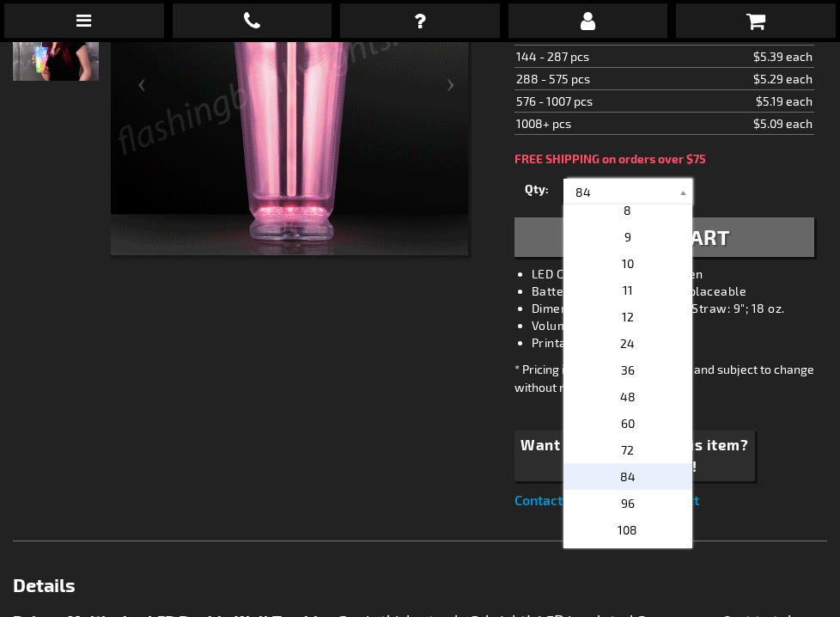
type input "8"
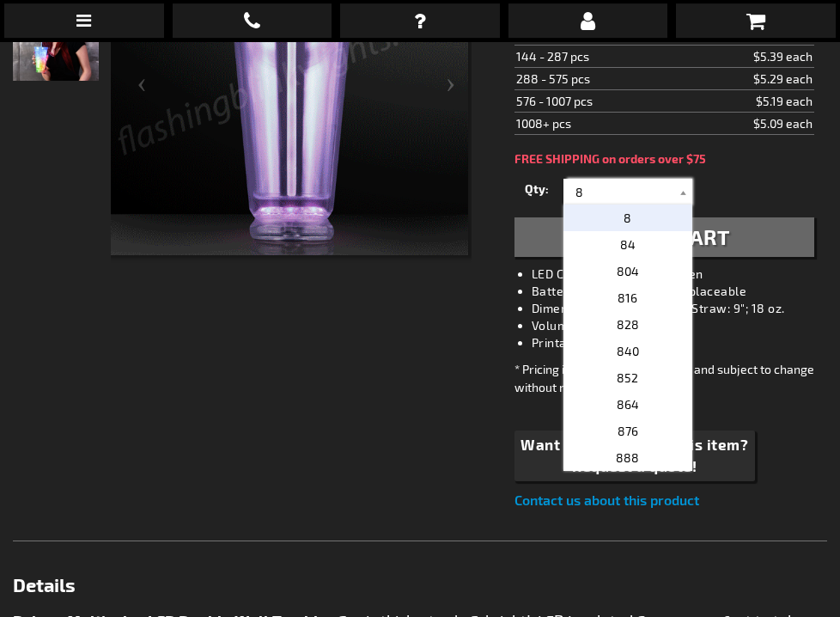
scroll to position [0, 0]
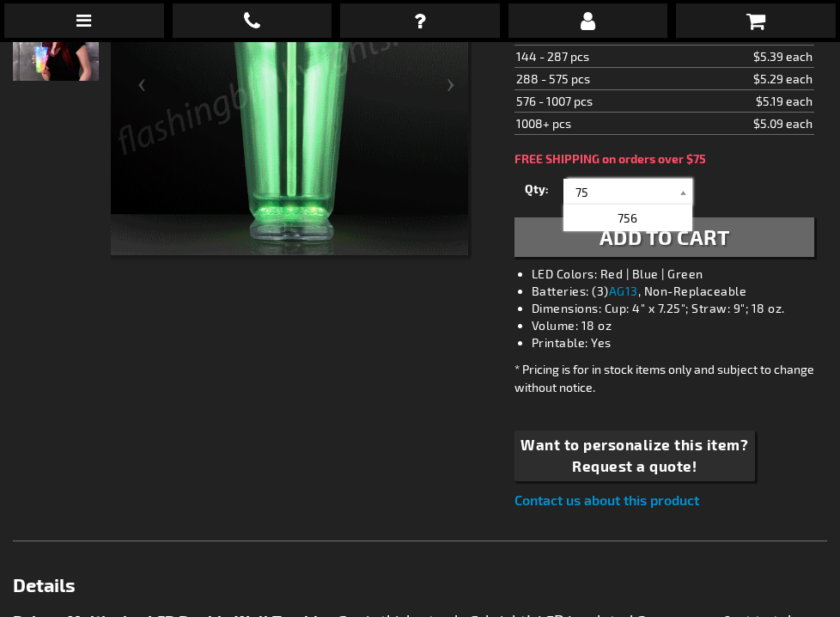
type input "75"
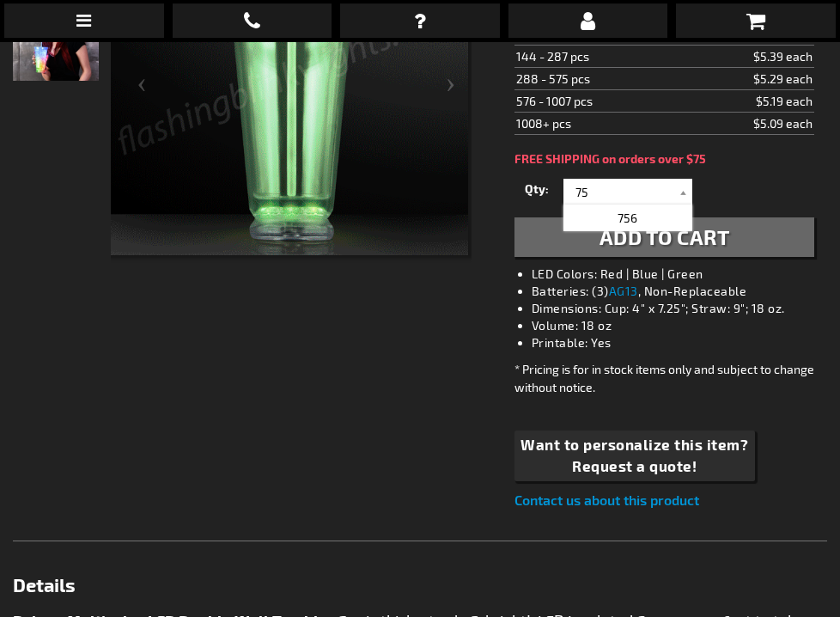
click at [708, 241] on span "Add to Cart" at bounding box center [665, 237] width 131 height 25
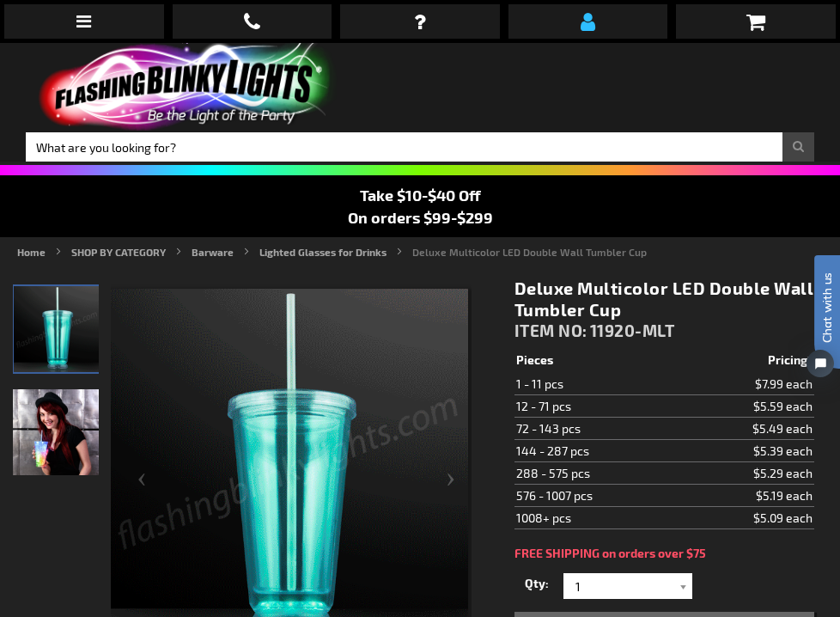
click at [584, 27] on icon at bounding box center [588, 21] width 15 height 21
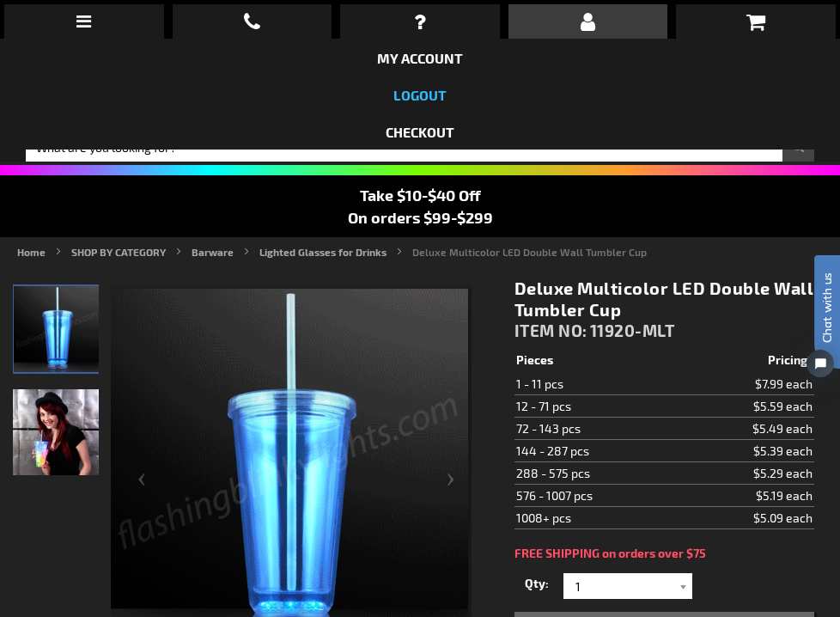
click at [441, 94] on link "Logout" at bounding box center [420, 95] width 53 height 16
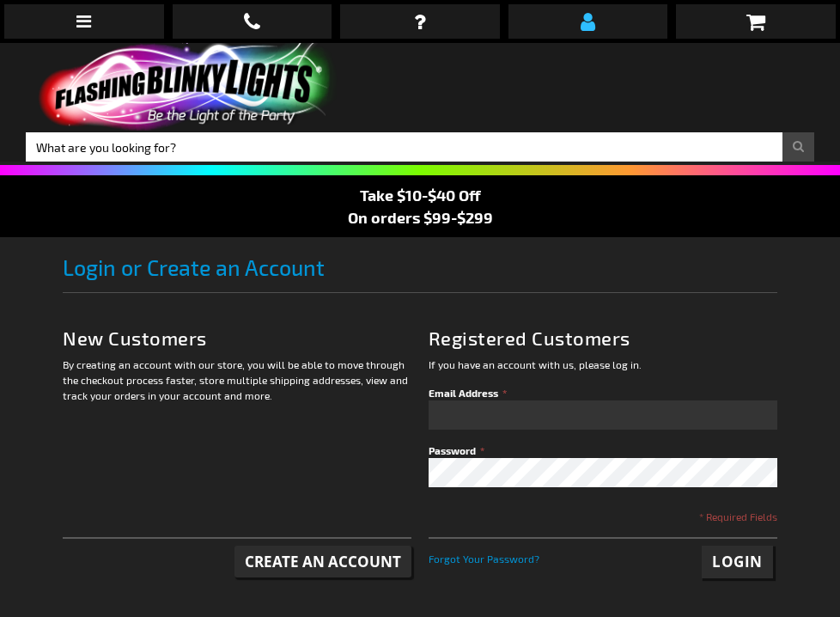
click at [590, 22] on icon at bounding box center [588, 21] width 15 height 21
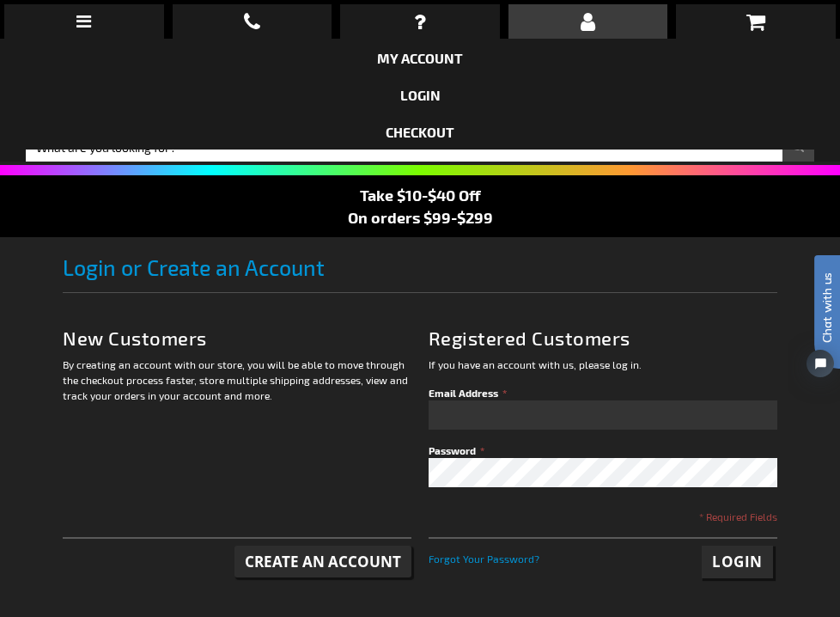
click at [520, 414] on div "When will I get my order? Contact Us FAQ My Account login Checkout Checkout Sho…" at bounding box center [420, 308] width 840 height 617
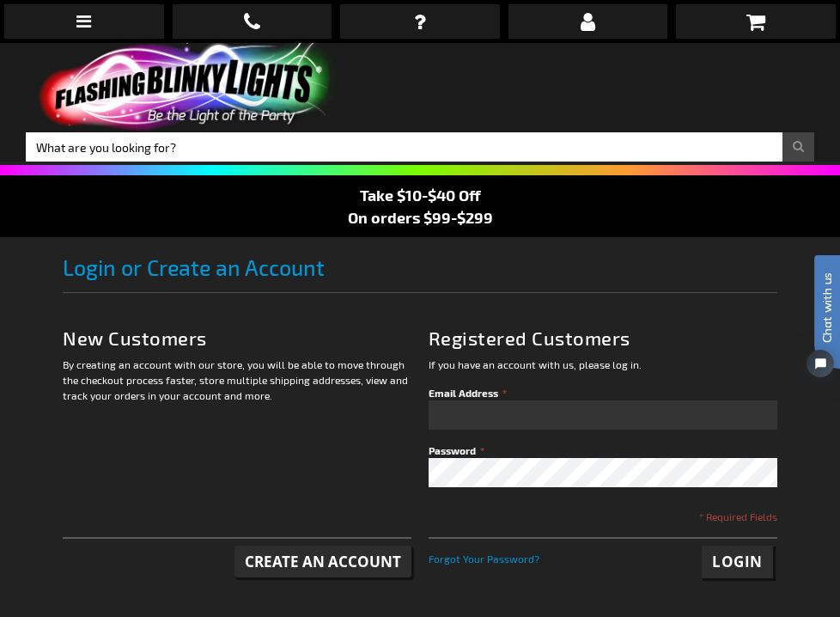
click at [526, 404] on div "When will I get my order? Contact Us FAQ My Account login Checkout Checkout Sho…" at bounding box center [420, 308] width 840 height 617
click at [593, 18] on icon at bounding box center [588, 21] width 15 height 21
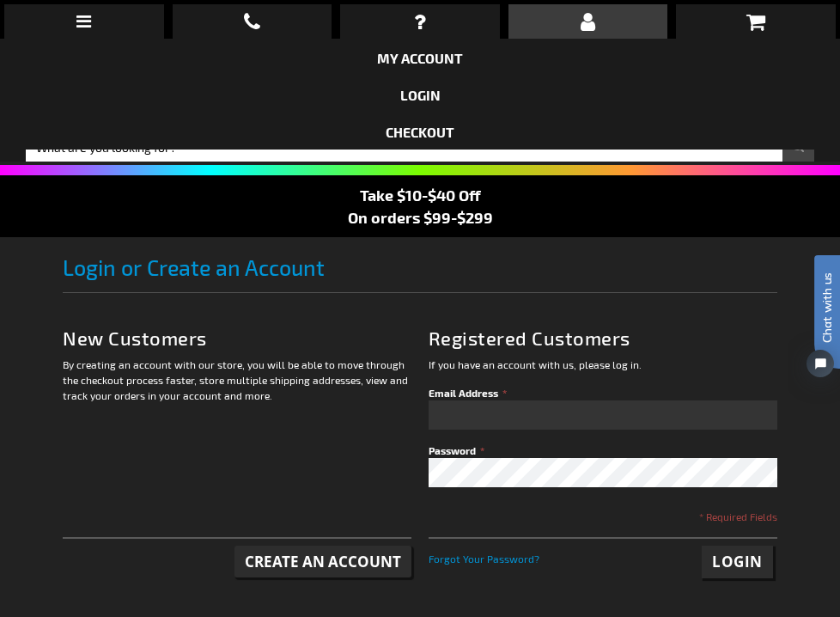
click at [457, 410] on div "When will I get my order? Contact Us FAQ My Account login Checkout Checkout Sho…" at bounding box center [420, 308] width 840 height 617
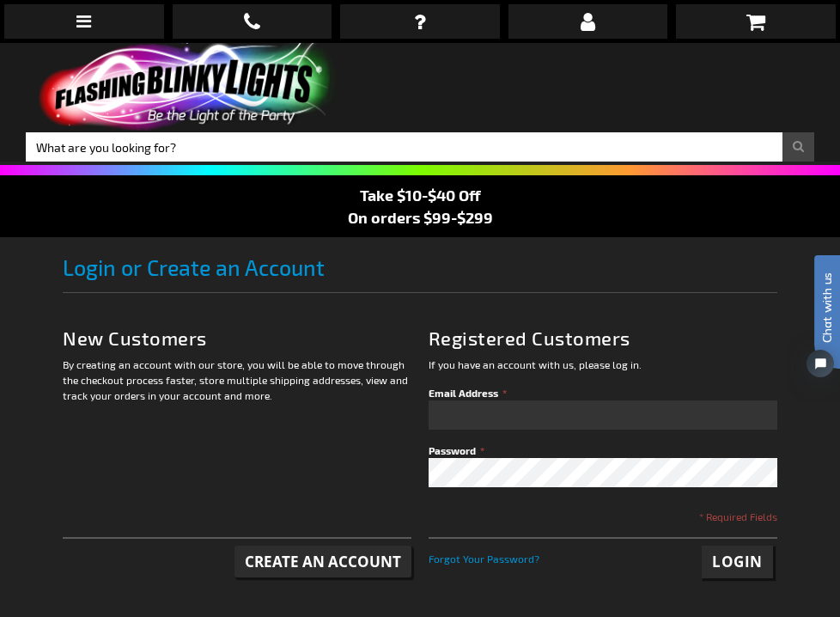
click at [461, 418] on div "When will I get my order? Contact Us FAQ My Account login Checkout Checkout Sho…" at bounding box center [420, 308] width 840 height 617
click at [462, 410] on div "When will I get my order? Contact Us FAQ My Account login Checkout Checkout Sho…" at bounding box center [420, 308] width 840 height 617
click at [462, 412] on div "When will I get my order? Contact Us FAQ My Account login Checkout Checkout Sho…" at bounding box center [420, 308] width 840 height 617
click at [449, 412] on div "When will I get my order? Contact Us FAQ My Account login Checkout Checkout Sho…" at bounding box center [420, 308] width 840 height 617
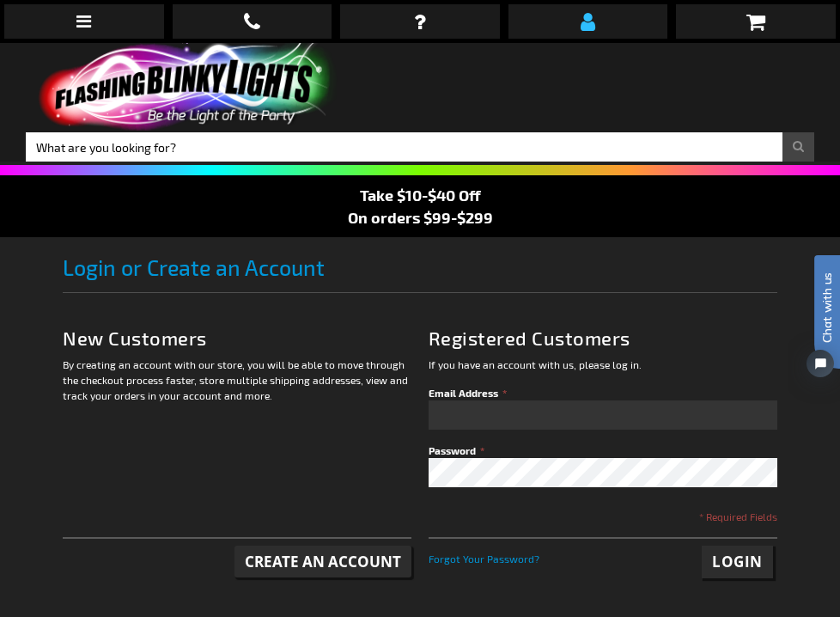
click at [581, 15] on icon at bounding box center [588, 21] width 15 height 21
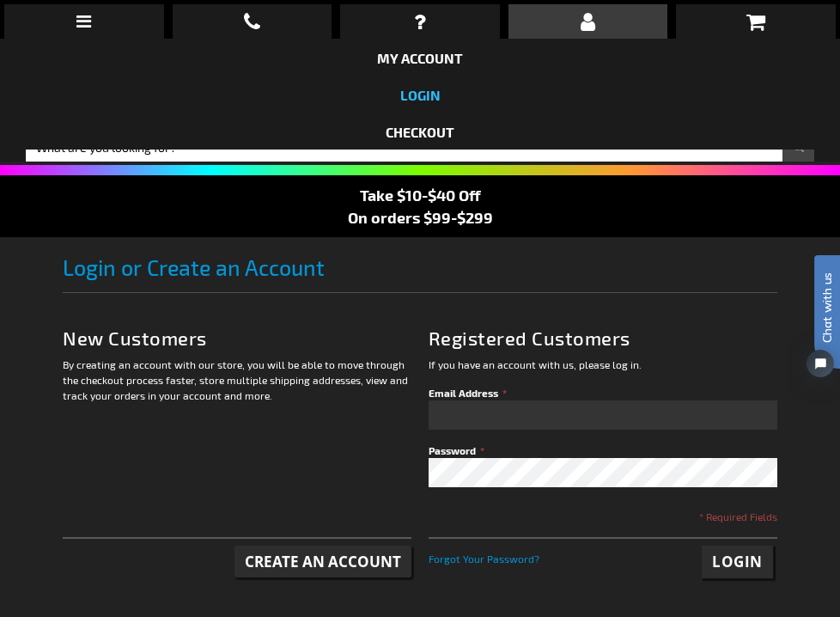
click at [432, 91] on link "login" at bounding box center [420, 95] width 40 height 16
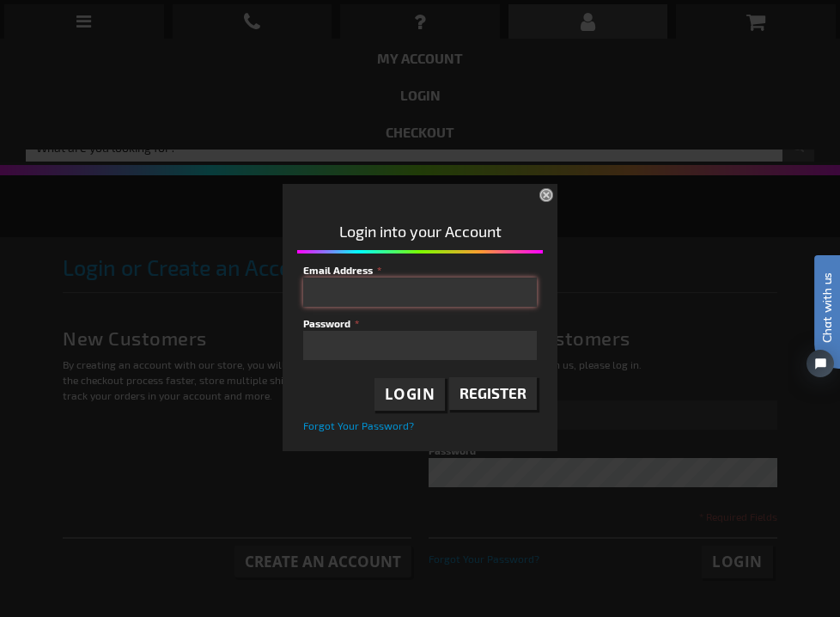
type input "cjprettyininkdesigns@gmail.com"
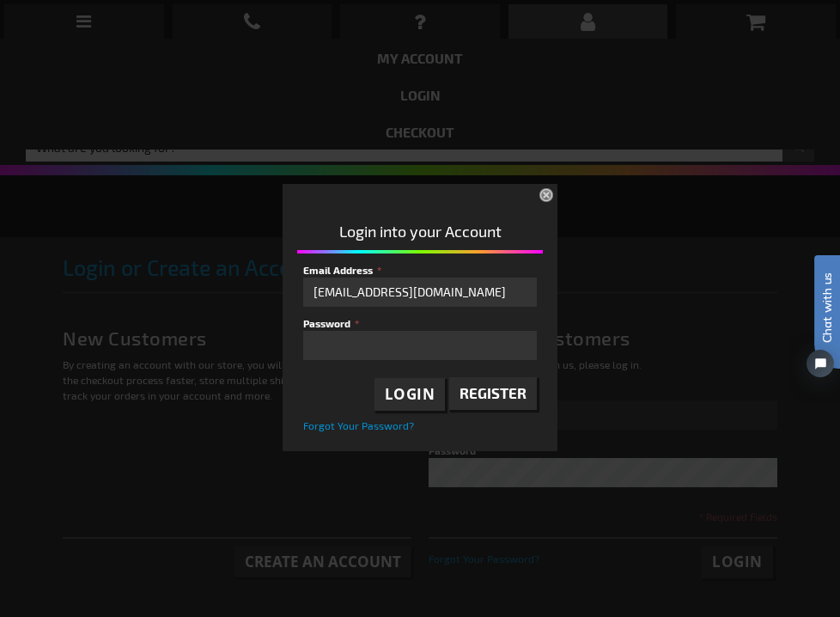
click at [431, 398] on span "Login" at bounding box center [410, 394] width 51 height 20
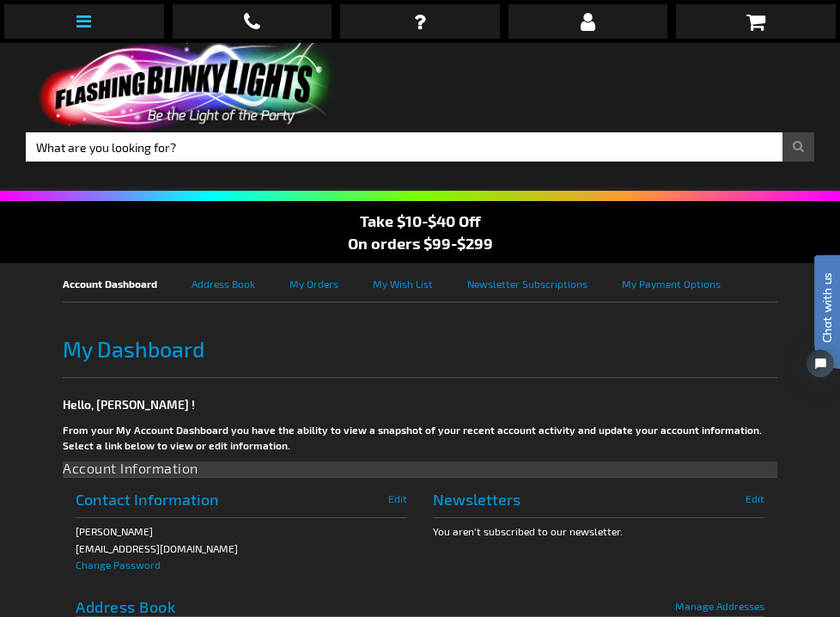
click at [87, 19] on icon at bounding box center [83, 21] width 15 height 17
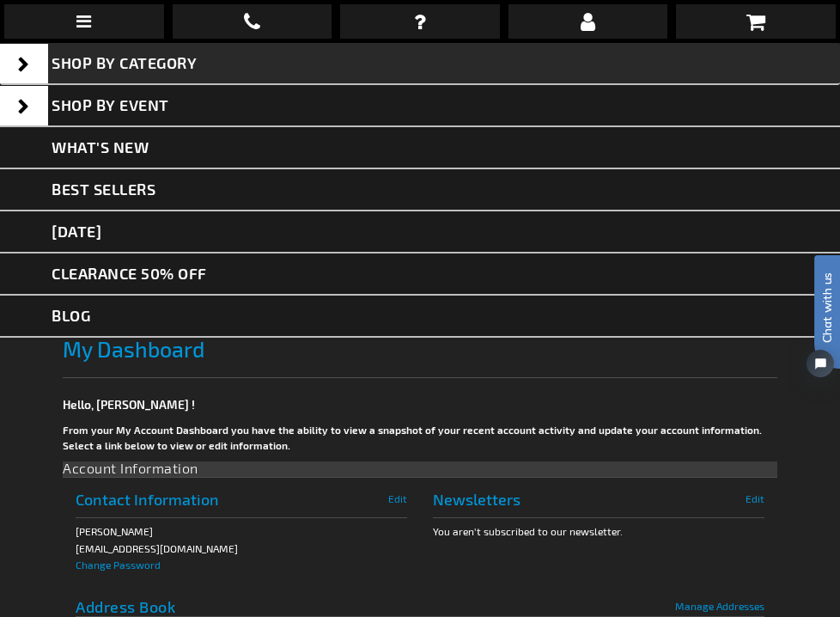
click at [105, 67] on span "SHOP BY CATEGORY" at bounding box center [124, 62] width 145 height 19
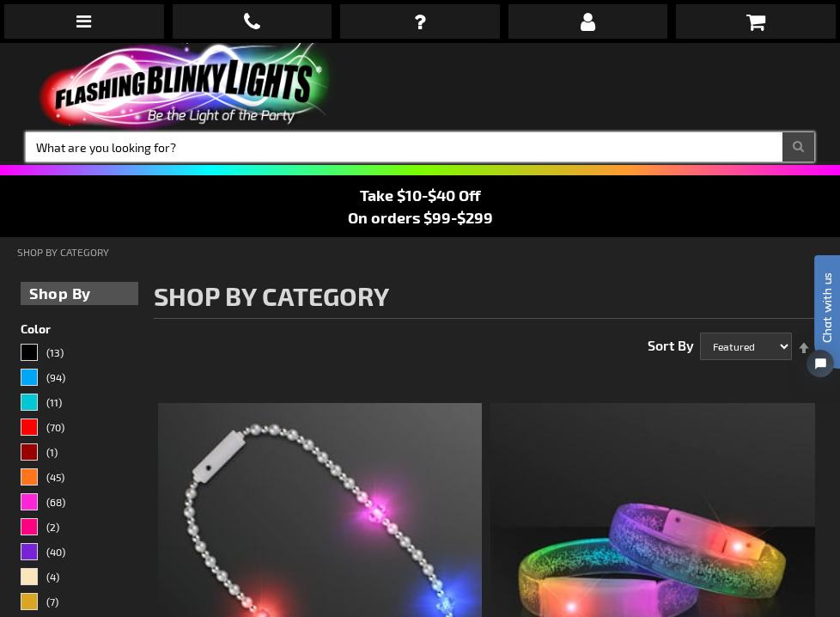
click at [223, 156] on input "Search" at bounding box center [420, 146] width 789 height 29
type input "cups"
click at [798, 147] on button "Search" at bounding box center [799, 146] width 32 height 29
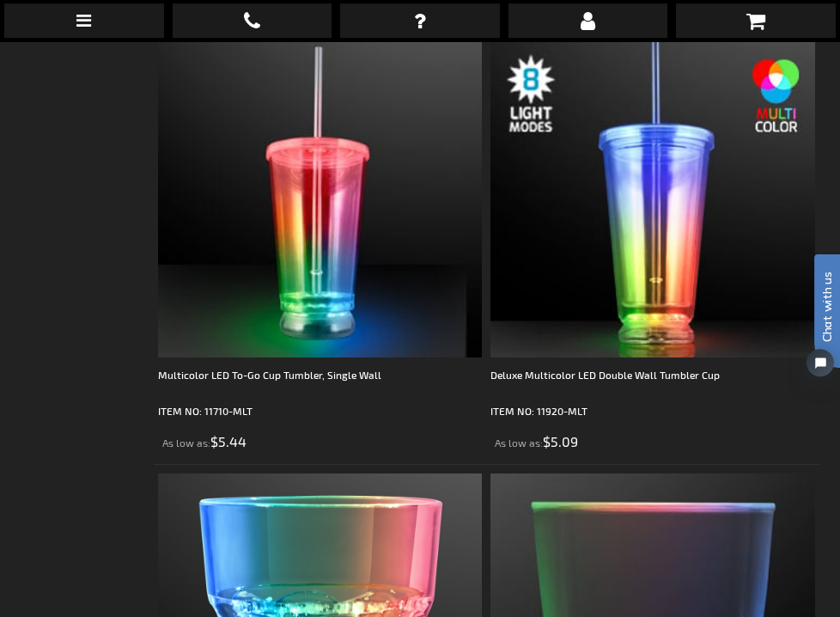
scroll to position [815, 0]
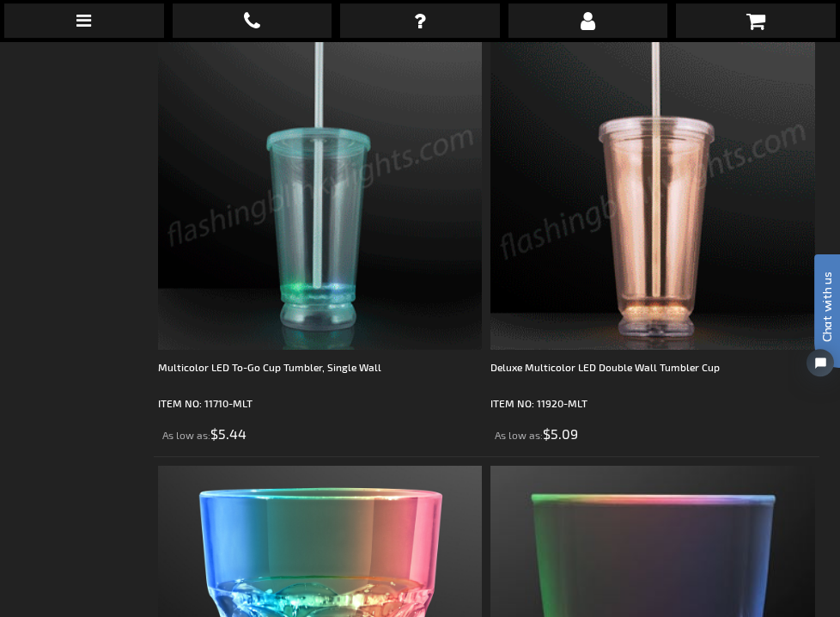
click at [659, 313] on img at bounding box center [653, 189] width 324 height 324
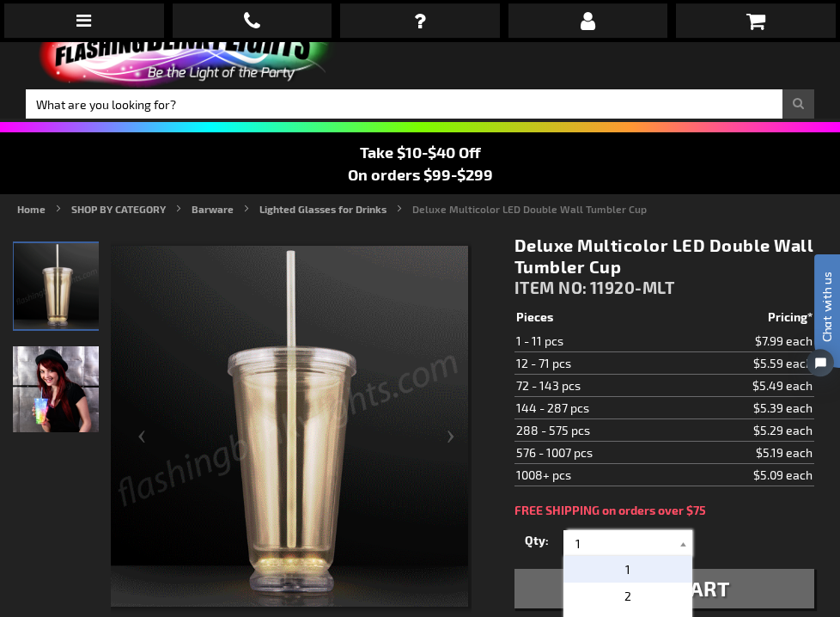
click at [608, 546] on input "1" at bounding box center [630, 544] width 125 height 26
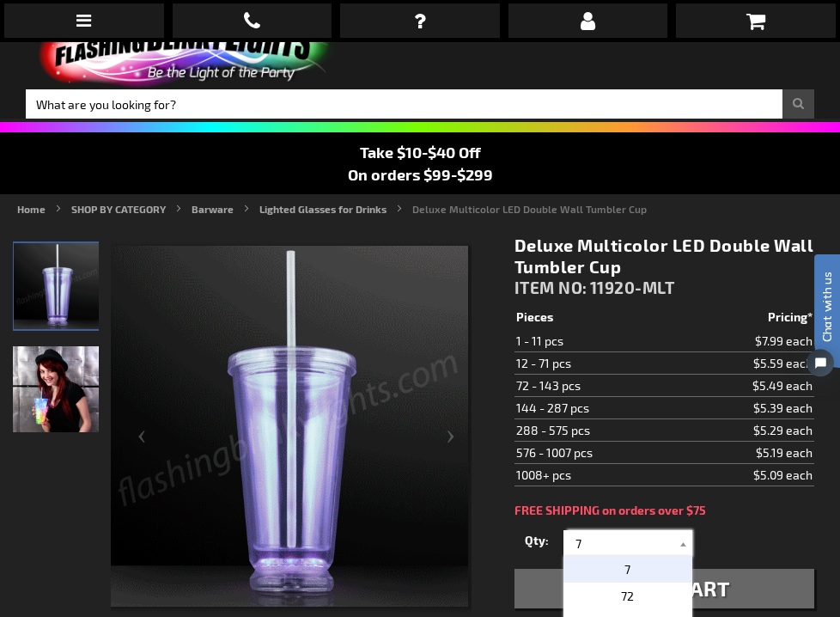
type input "75"
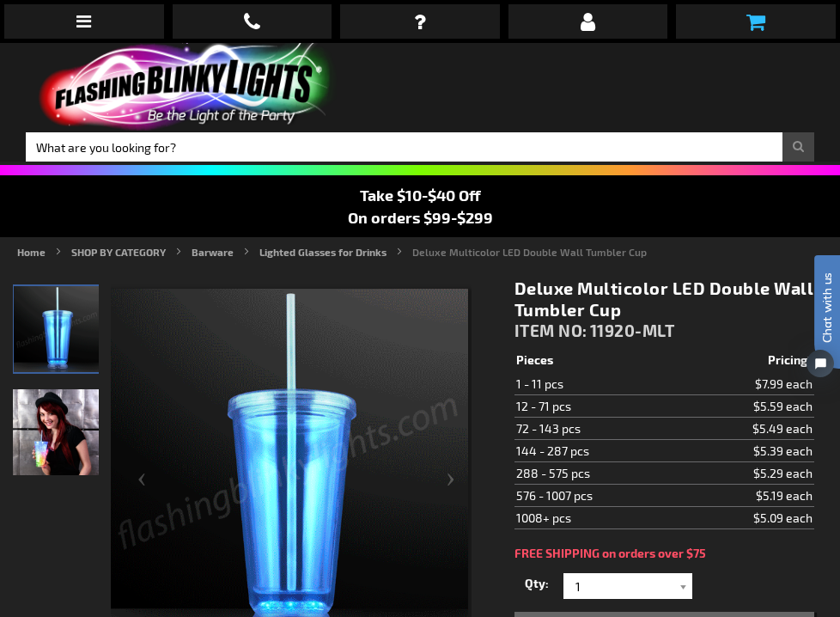
click at [760, 26] on icon at bounding box center [756, 21] width 19 height 21
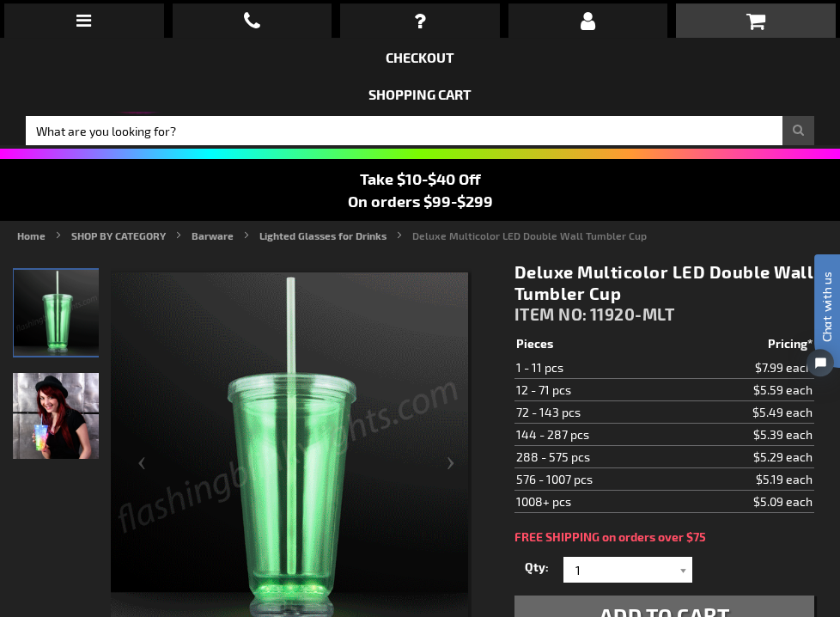
scroll to position [16, 0]
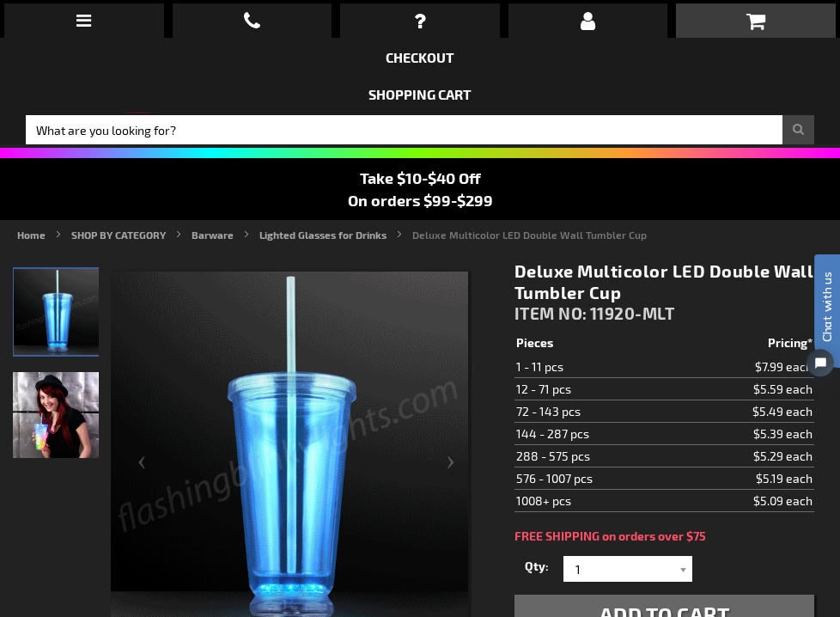
click at [579, 410] on div "When will I get my order? Contact Us FAQ My Account Logout Checkout Checkout Sh…" at bounding box center [420, 308] width 840 height 617
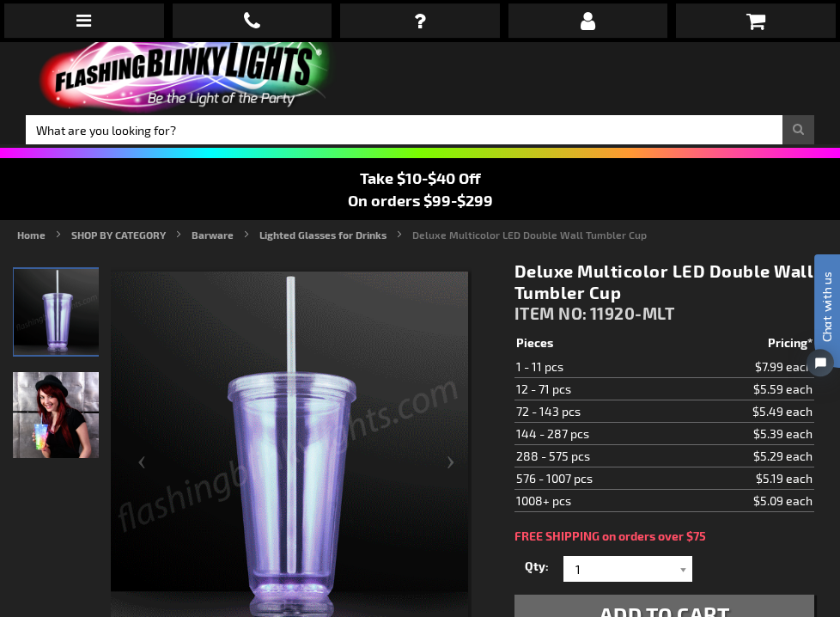
click at [600, 411] on div "When will I get my order? Contact Us FAQ My Account Logout Checkout Checkout Sh…" at bounding box center [420, 308] width 840 height 617
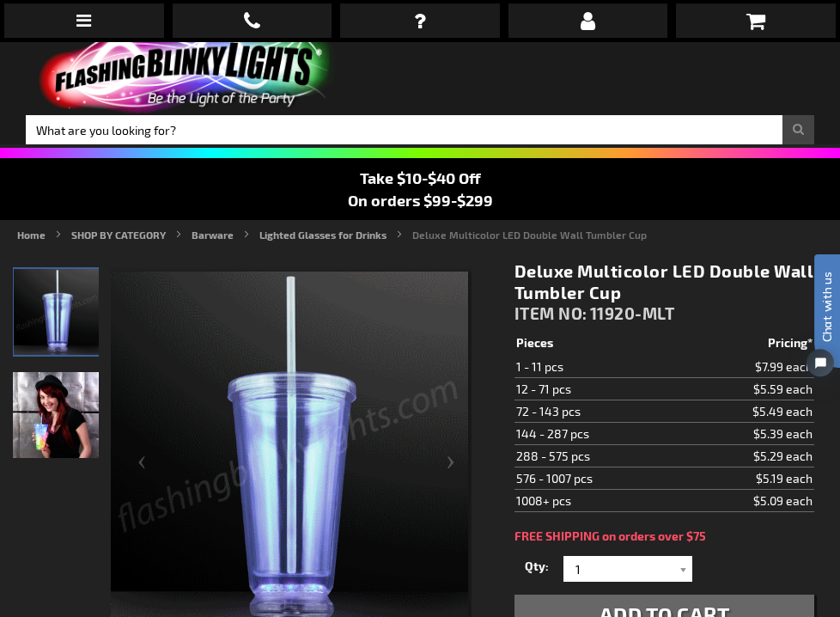
click at [682, 569] on div "When will I get my order? Contact Us FAQ My Account Logout Checkout Checkout Sh…" at bounding box center [420, 308] width 840 height 617
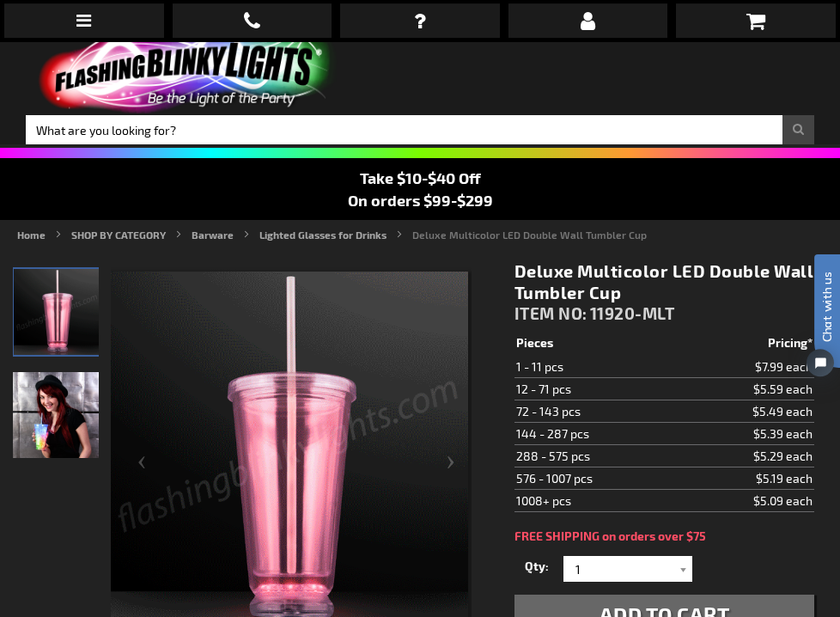
click at [680, 568] on div "When will I get my order? Contact Us FAQ My Account Logout Checkout Checkout Sh…" at bounding box center [420, 308] width 840 height 617
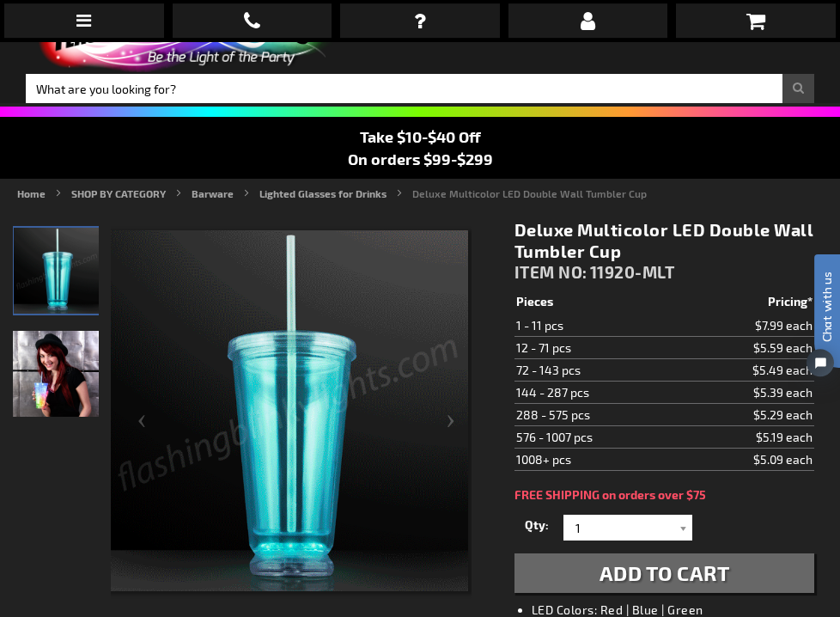
scroll to position [73, 0]
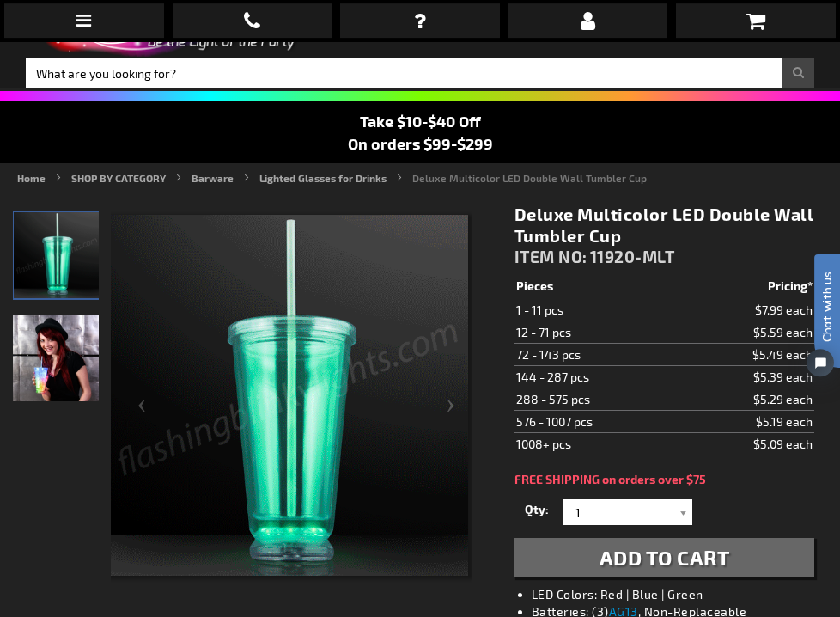
click at [680, 507] on div "When will I get my order? Contact Us FAQ My Account Logout Checkout Checkout Sh…" at bounding box center [420, 308] width 840 height 617
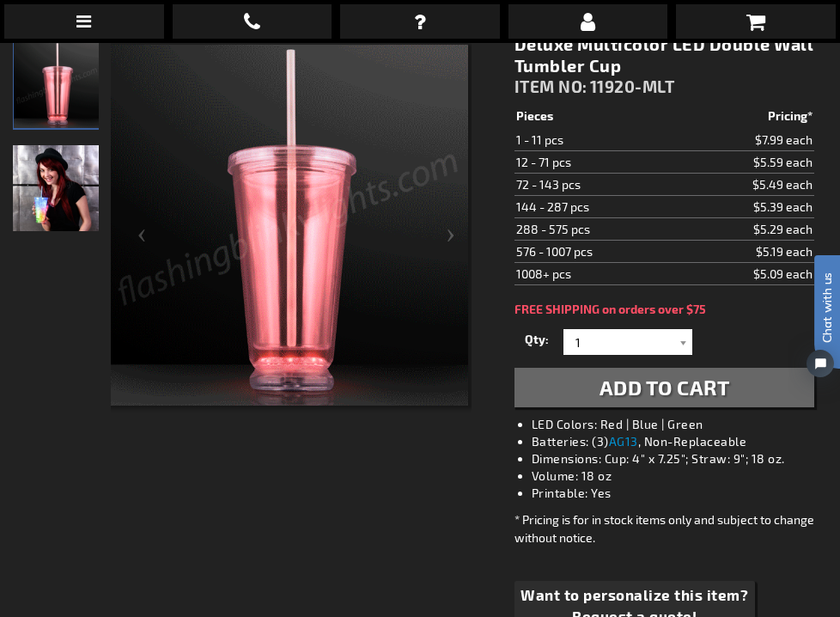
scroll to position [244, 0]
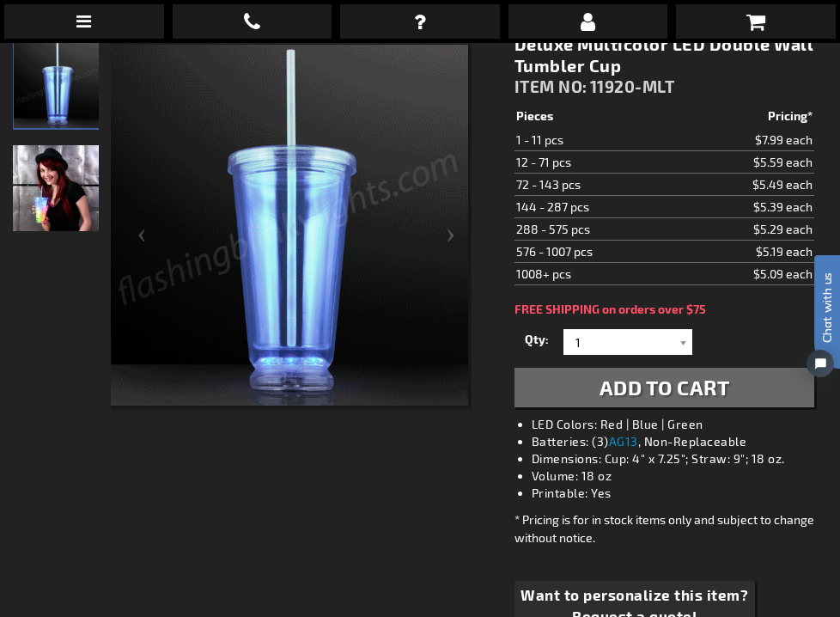
click at [683, 340] on div "When will I get my order? Contact Us FAQ My Account Logout Checkout Checkout Sh…" at bounding box center [420, 308] width 840 height 617
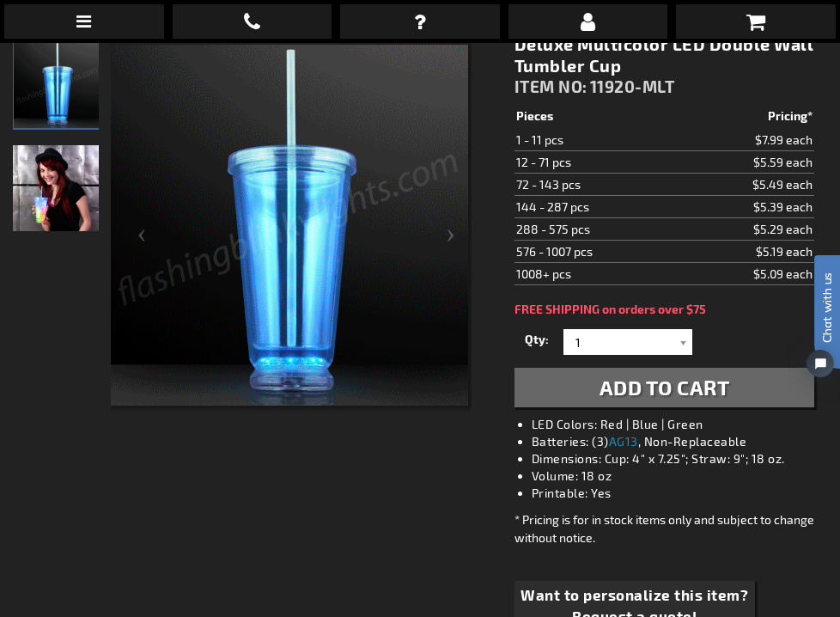
click at [681, 342] on div "When will I get my order? Contact Us FAQ My Account Logout Checkout Checkout Sh…" at bounding box center [420, 308] width 840 height 617
click at [593, 338] on div "When will I get my order? Contact Us FAQ My Account Logout Checkout Checkout Sh…" at bounding box center [420, 308] width 840 height 617
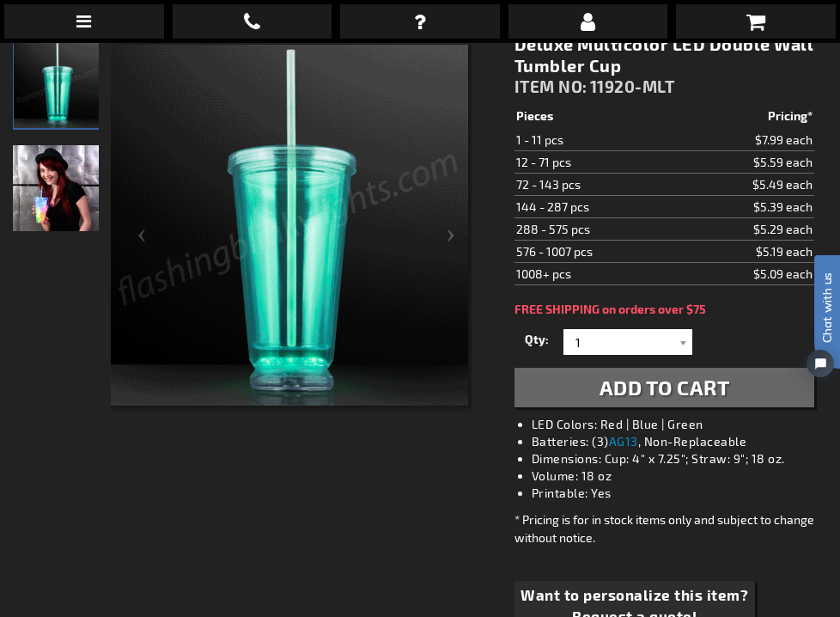
click at [593, 338] on div "When will I get my order? Contact Us FAQ My Account Logout Checkout Checkout Sh…" at bounding box center [420, 308] width 840 height 617
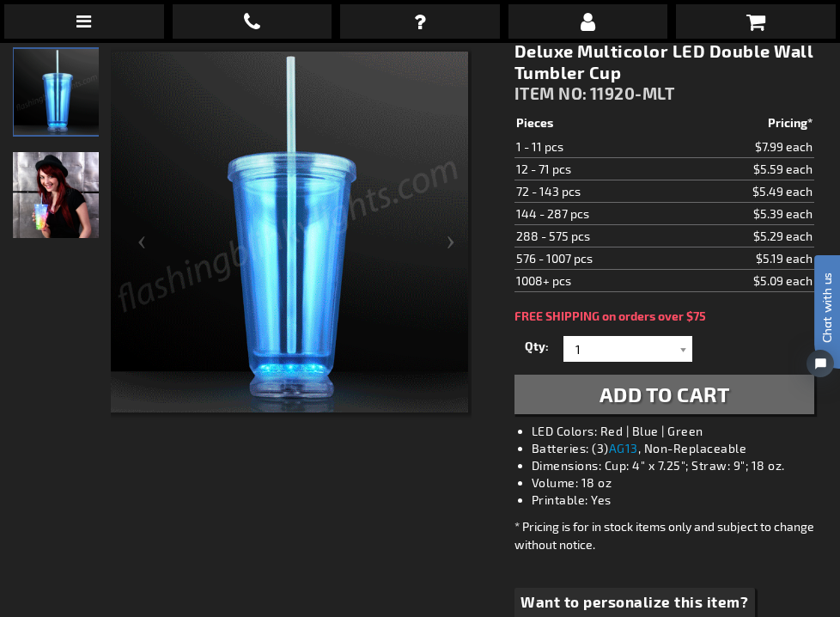
click at [579, 339] on div "When will I get my order? Contact Us FAQ My Account Logout Checkout Checkout Sh…" at bounding box center [420, 308] width 840 height 617
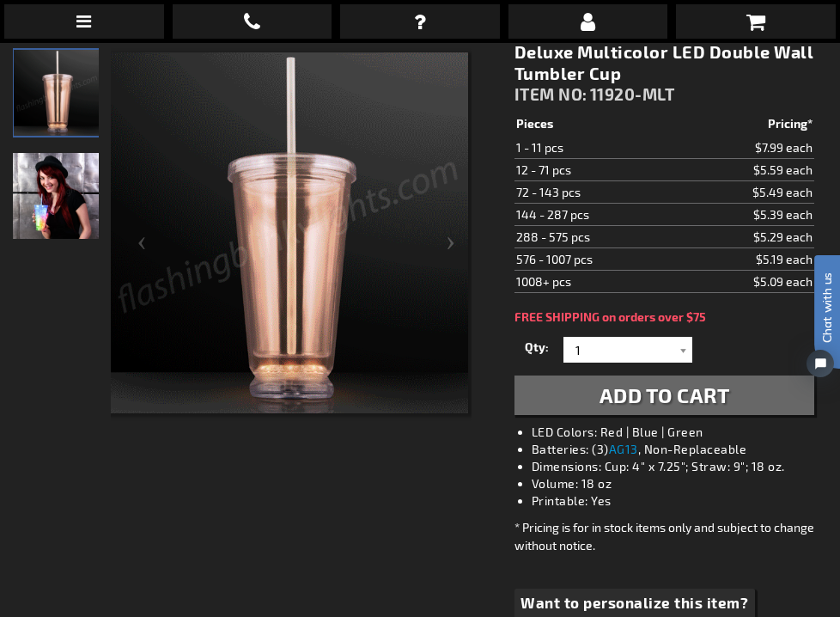
scroll to position [247, 2]
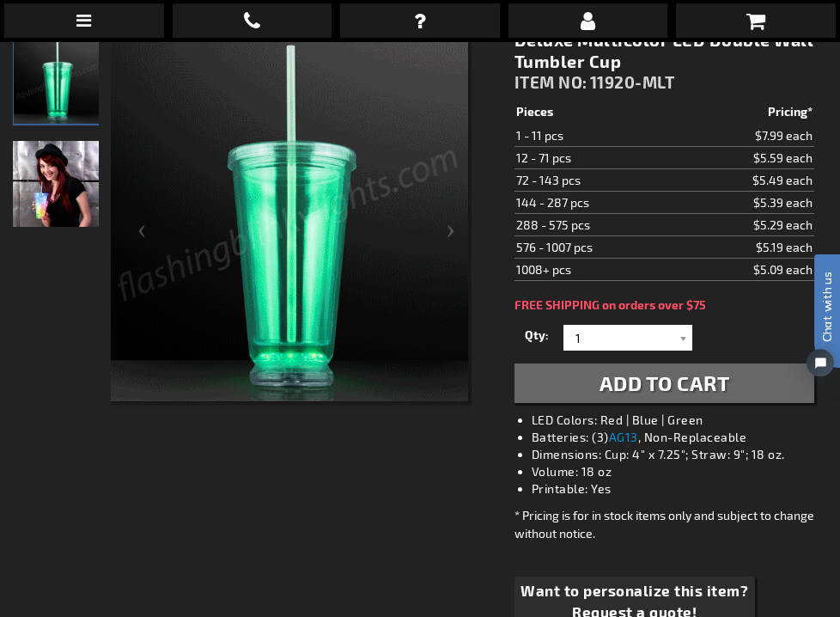
click at [579, 339] on div "When will I get my order? Contact Us FAQ My Account Logout Checkout Checkout Sh…" at bounding box center [420, 308] width 840 height 617
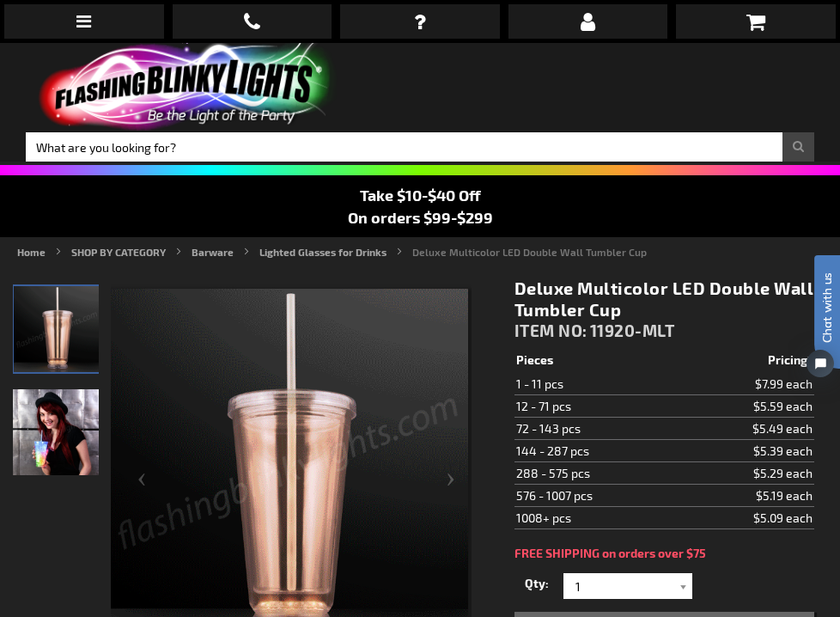
scroll to position [0, 0]
click at [817, 360] on icon "Open chat widget" at bounding box center [821, 363] width 12 height 12
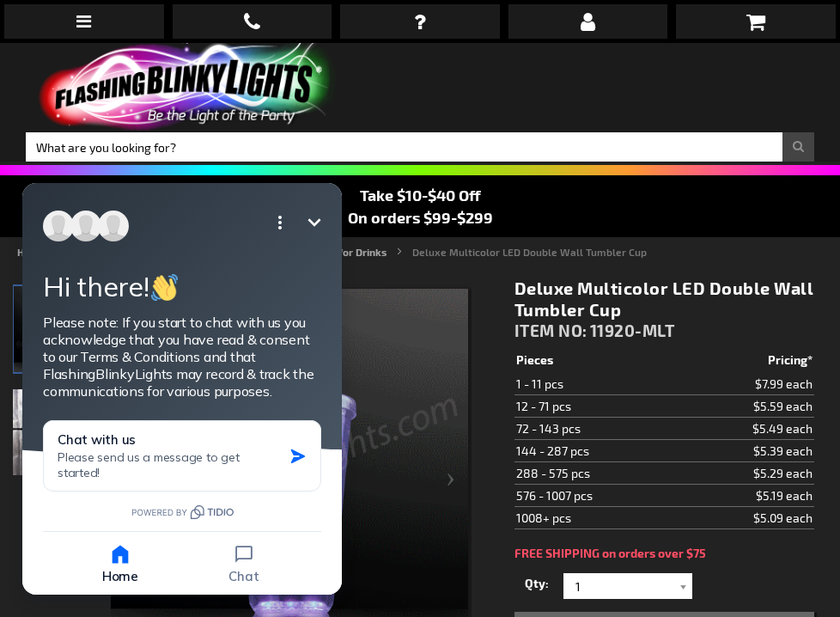
click at [315, 223] on icon "Minimize" at bounding box center [314, 222] width 21 height 21
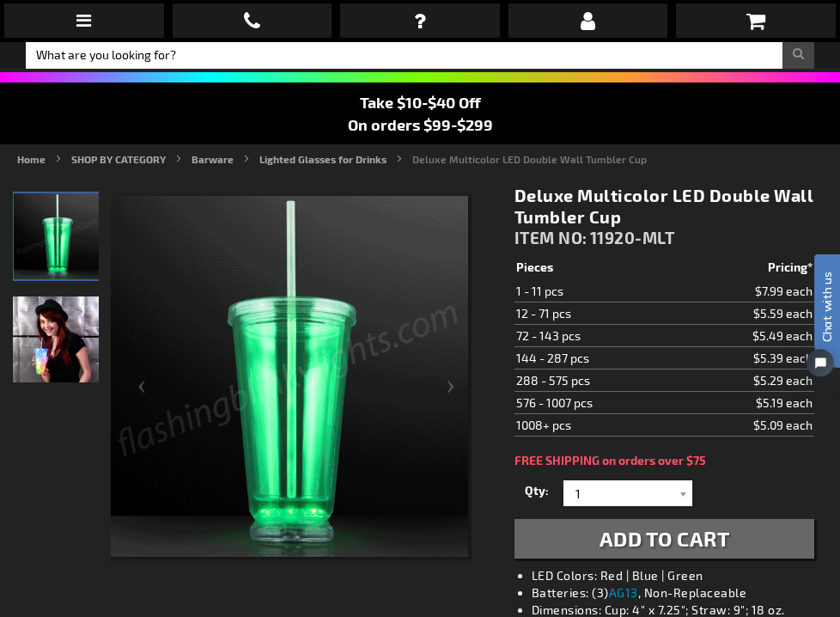
scroll to position [94, 0]
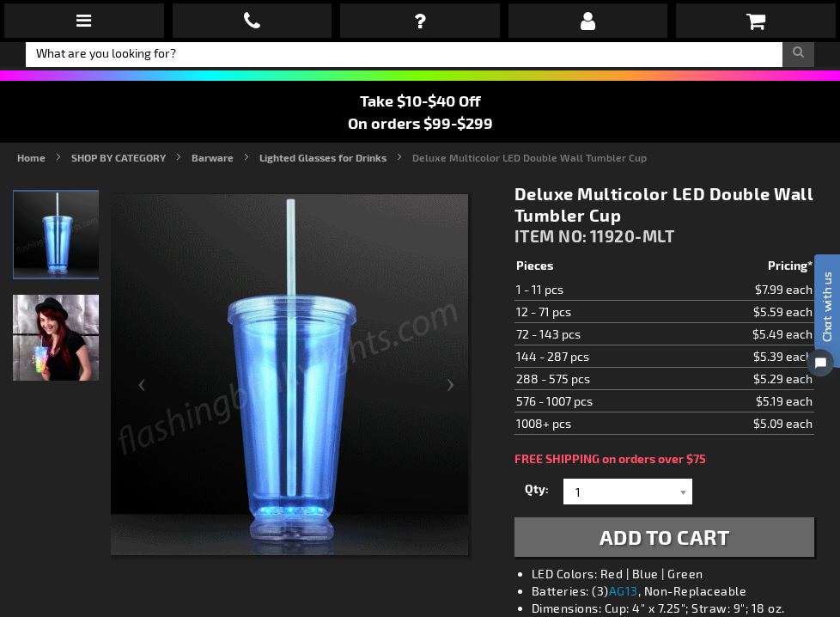
click at [682, 490] on div "When will I get my order? Contact Us FAQ My Account Logout Checkout Checkout Sh…" at bounding box center [420, 308] width 840 height 617
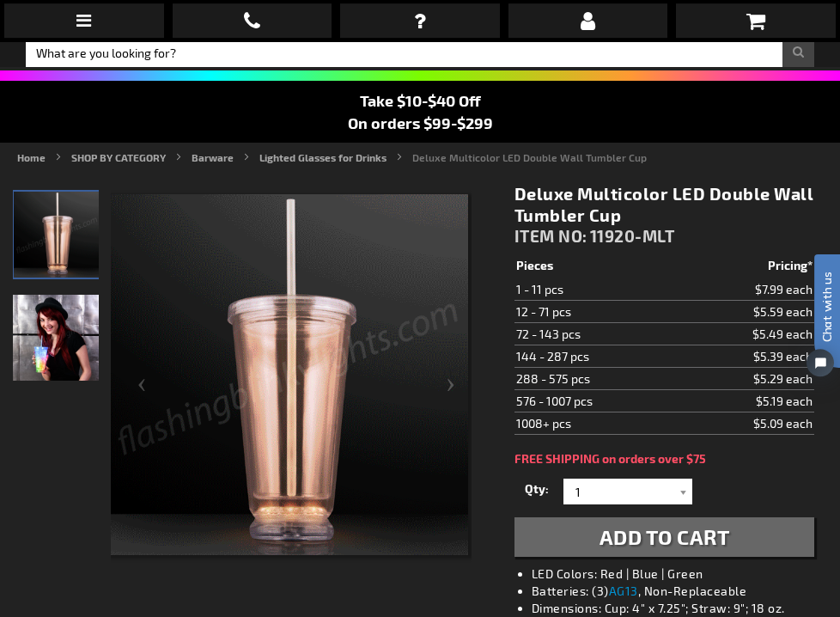
click at [681, 487] on div "When will I get my order? Contact Us FAQ My Account Logout Checkout Checkout Sh…" at bounding box center [420, 308] width 840 height 617
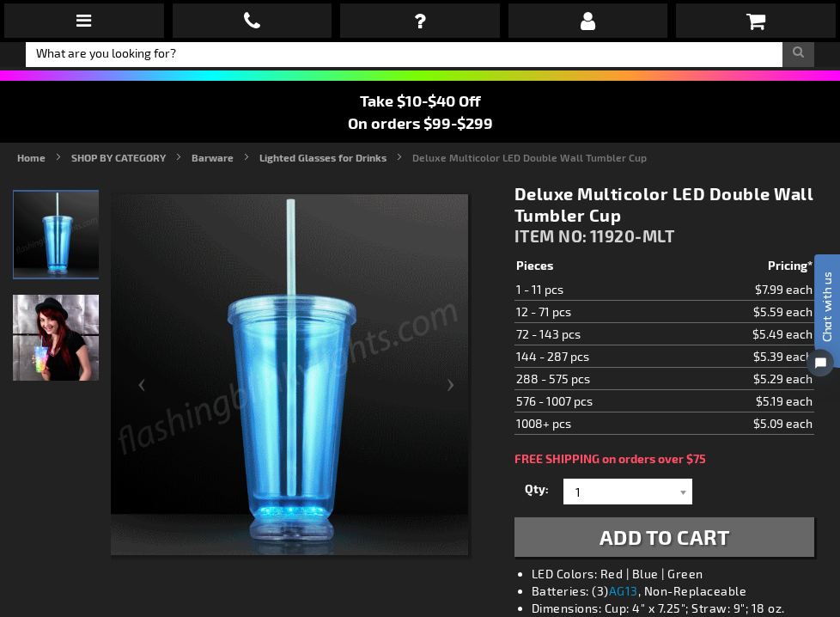
click at [615, 492] on div "When will I get my order? Contact Us FAQ My Account Logout Checkout Checkout Sh…" at bounding box center [420, 308] width 840 height 617
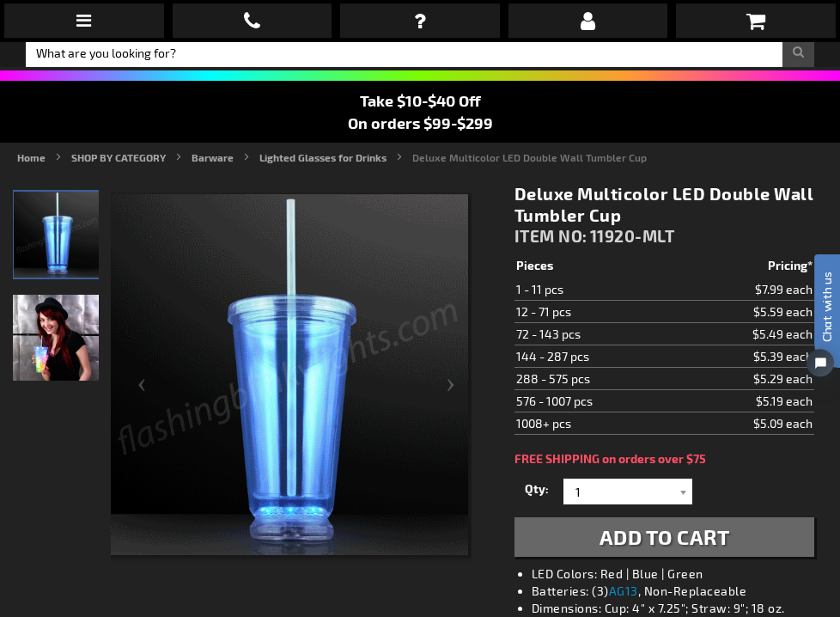
click at [596, 490] on div "When will I get my order? Contact Us FAQ My Account Logout Checkout Checkout Sh…" at bounding box center [420, 308] width 840 height 617
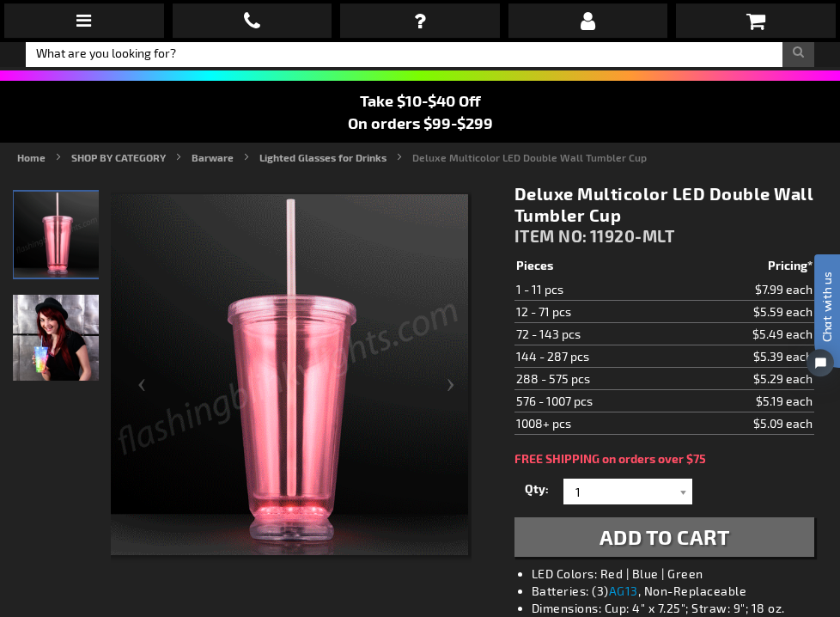
click at [681, 488] on div "When will I get my order? Contact Us FAQ My Account Logout Checkout Checkout Sh…" at bounding box center [420, 308] width 840 height 617
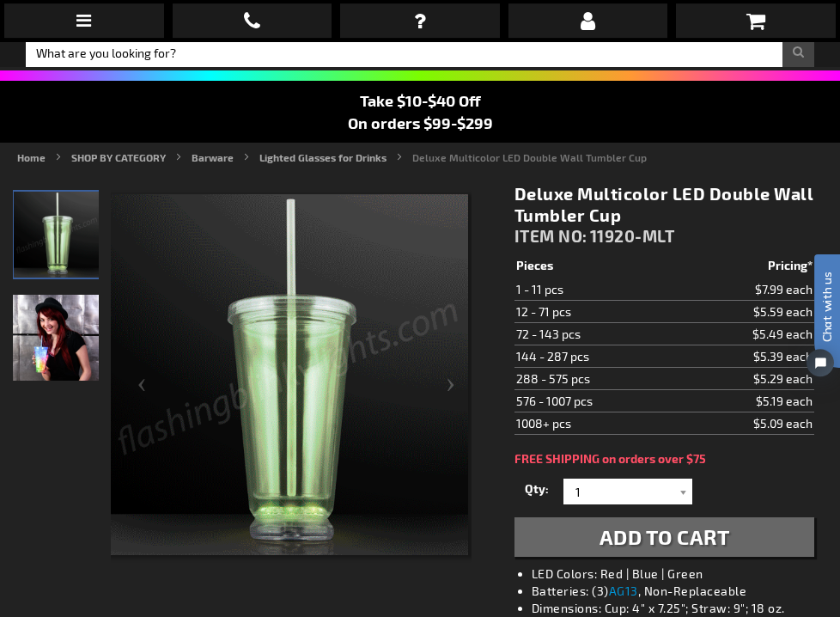
click at [684, 491] on div "When will I get my order? Contact Us FAQ My Account Logout Checkout Checkout Sh…" at bounding box center [420, 308] width 840 height 617
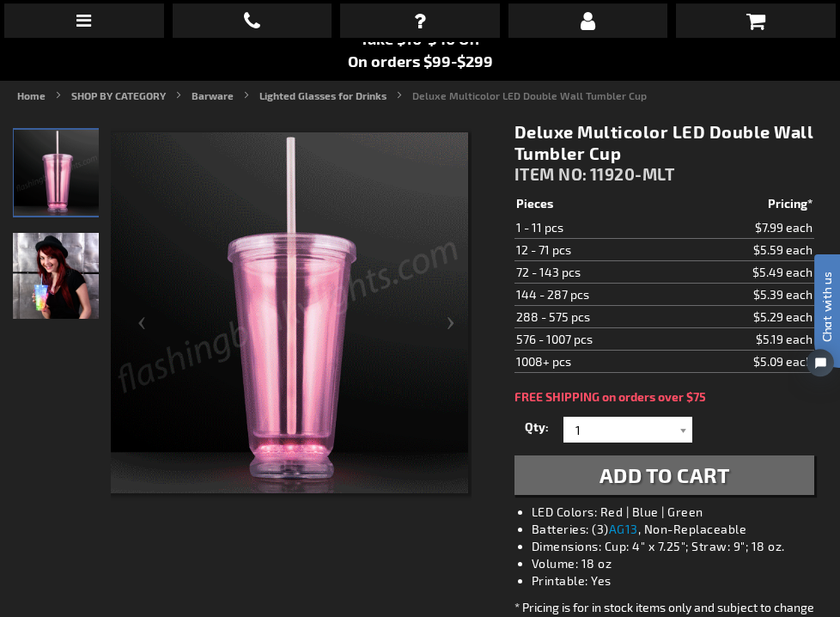
scroll to position [158, 0]
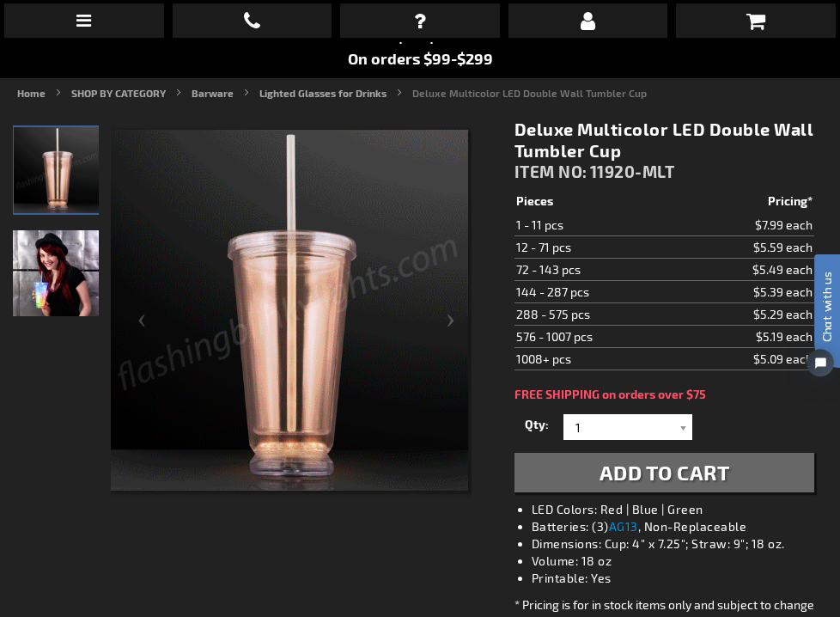
click at [681, 424] on div "When will I get my order? Contact Us FAQ My Account Logout Checkout Checkout Sh…" at bounding box center [420, 308] width 840 height 617
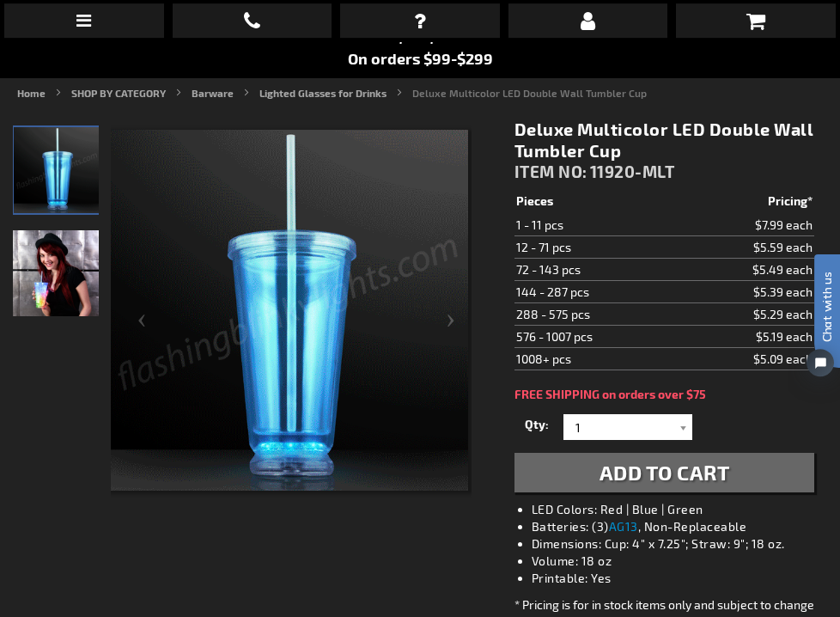
click at [588, 424] on div "When will I get my order? Contact Us FAQ My Account Logout Checkout Checkout Sh…" at bounding box center [420, 308] width 840 height 617
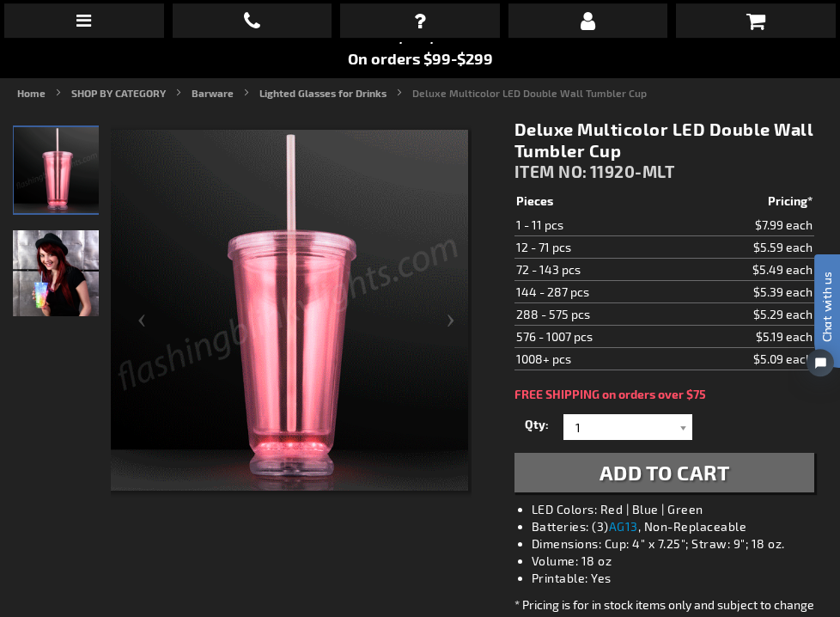
click at [588, 424] on div "When will I get my order? Contact Us FAQ My Account Logout Checkout Checkout Sh…" at bounding box center [420, 308] width 840 height 617
click at [588, 425] on div "When will I get my order? Contact Us FAQ My Account Logout Checkout Checkout Sh…" at bounding box center [420, 308] width 840 height 617
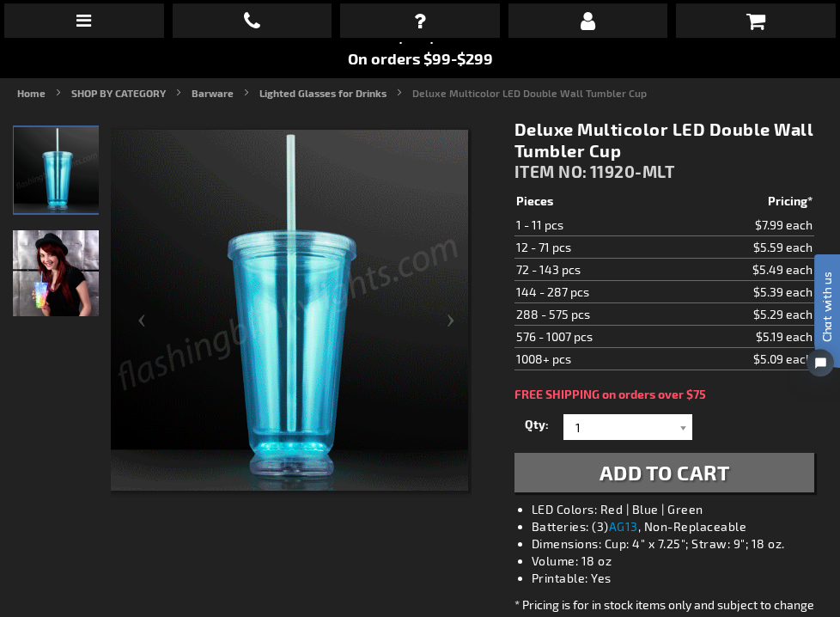
scroll to position [158, 1]
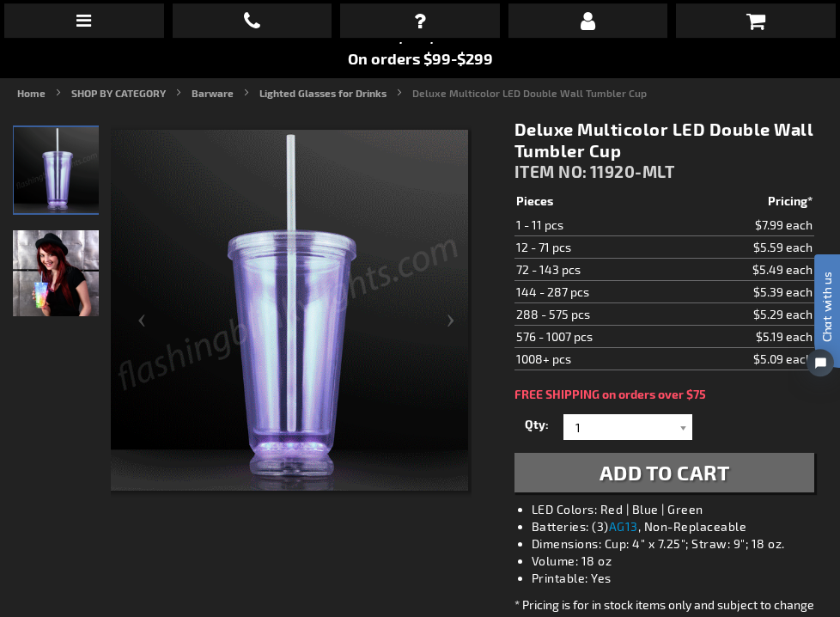
click at [589, 419] on div "When will I get my order? Contact Us FAQ My Account Logout Checkout Checkout Sh…" at bounding box center [420, 308] width 840 height 617
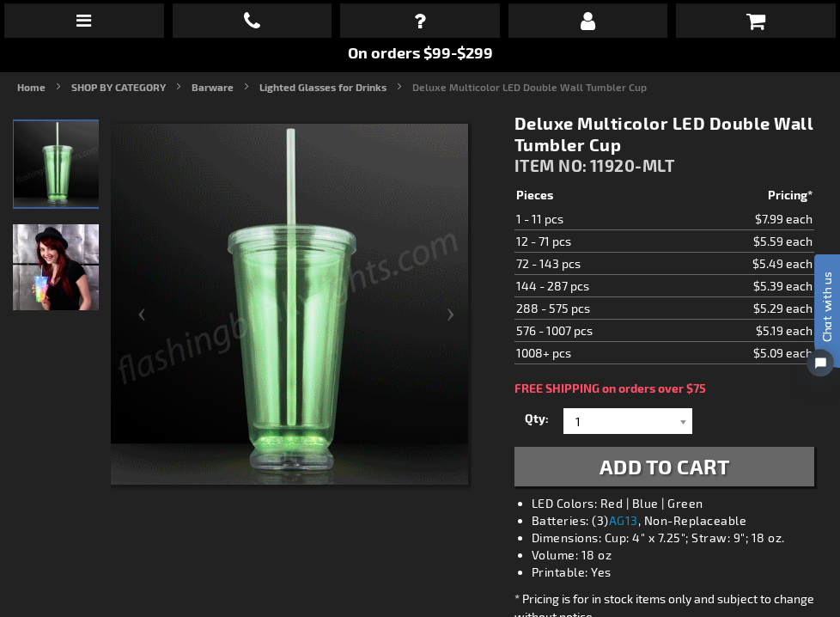
scroll to position [174, 0]
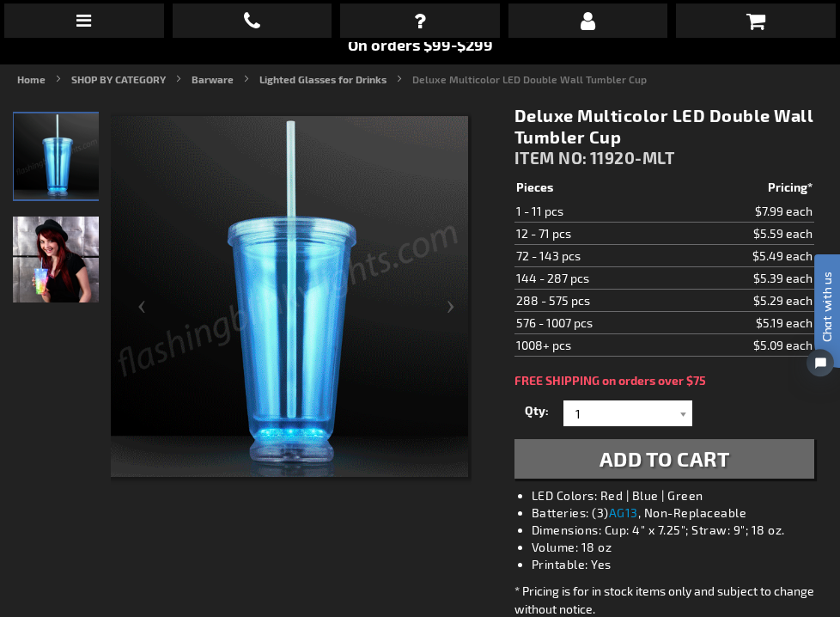
click at [589, 419] on div "When will I get my order? Contact Us FAQ My Account Logout Checkout Checkout Sh…" at bounding box center [420, 308] width 840 height 617
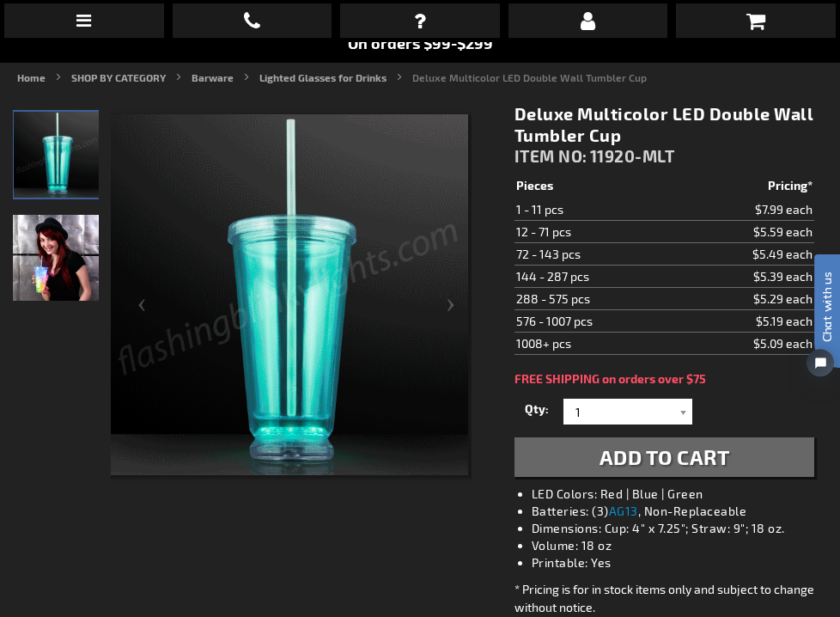
click at [575, 408] on div "When will I get my order? Contact Us FAQ My Account Logout Checkout Checkout Sh…" at bounding box center [420, 308] width 840 height 617
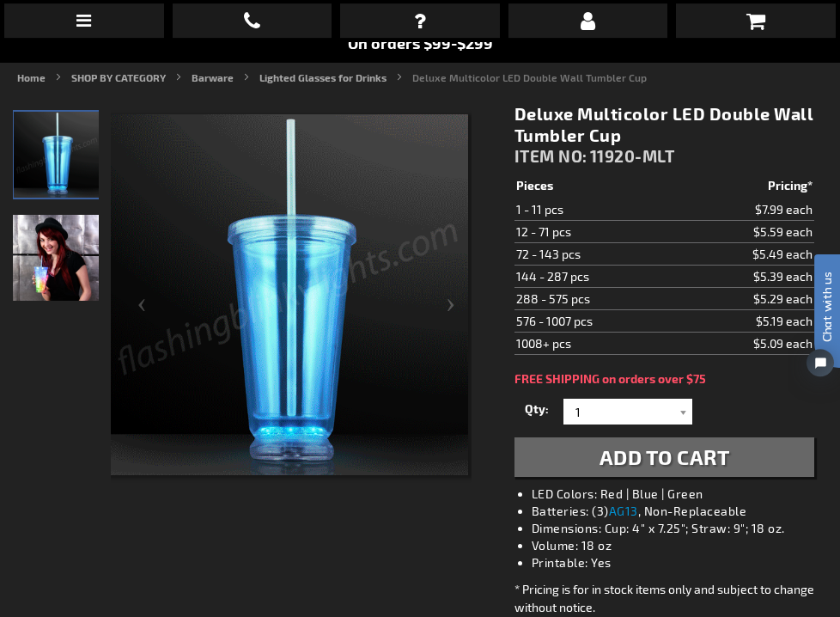
click at [579, 408] on div "When will I get my order? Contact Us FAQ My Account Logout Checkout Checkout Sh…" at bounding box center [420, 308] width 840 height 617
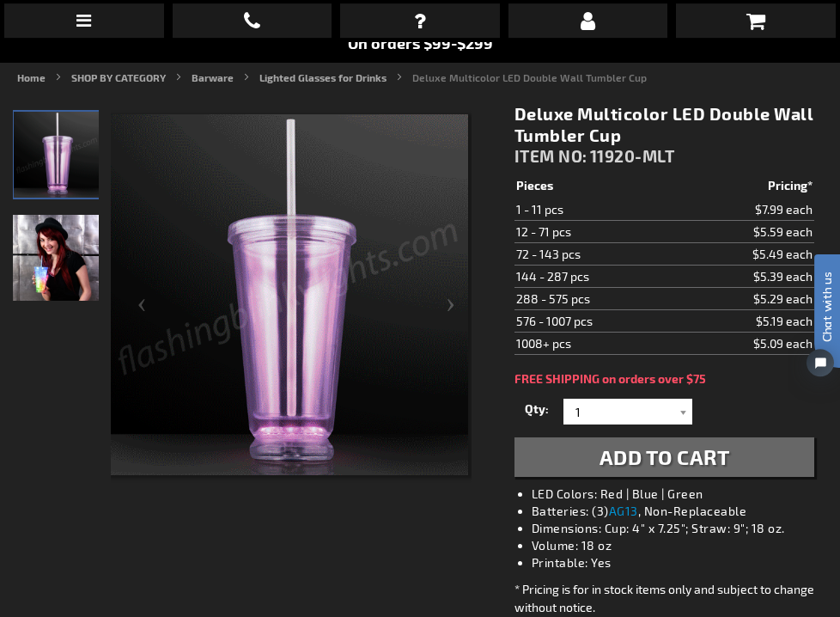
click at [583, 412] on div "When will I get my order? Contact Us FAQ My Account Logout Checkout Checkout Sh…" at bounding box center [420, 308] width 840 height 617
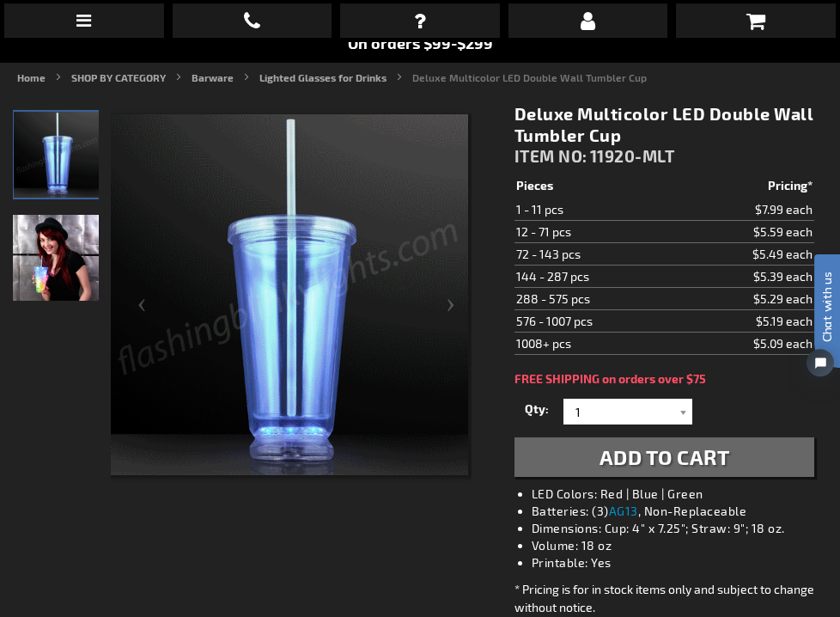
click at [583, 411] on div "When will I get my order? Contact Us FAQ My Account Logout Checkout Checkout Sh…" at bounding box center [420, 308] width 840 height 617
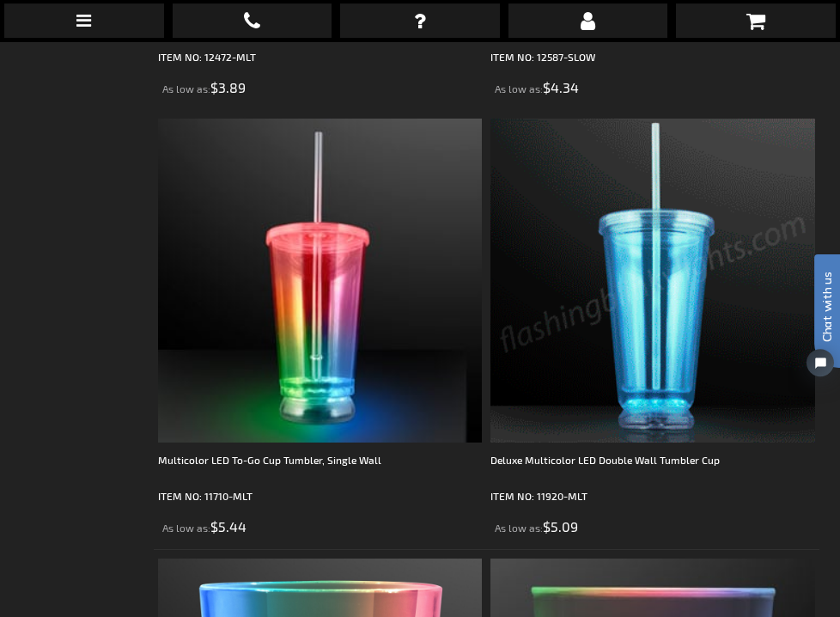
scroll to position [729, 0]
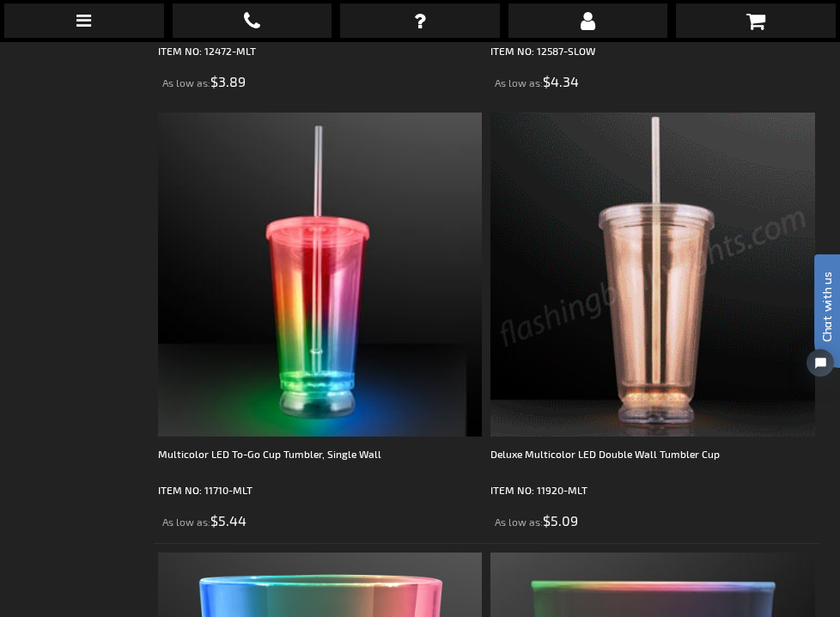
click at [644, 347] on img at bounding box center [653, 275] width 324 height 324
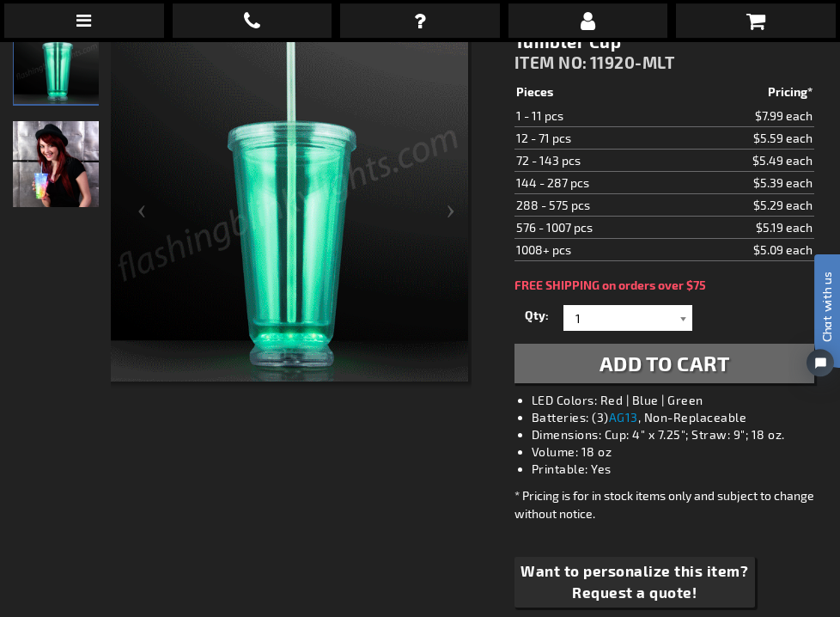
click at [683, 321] on div at bounding box center [683, 319] width 17 height 26
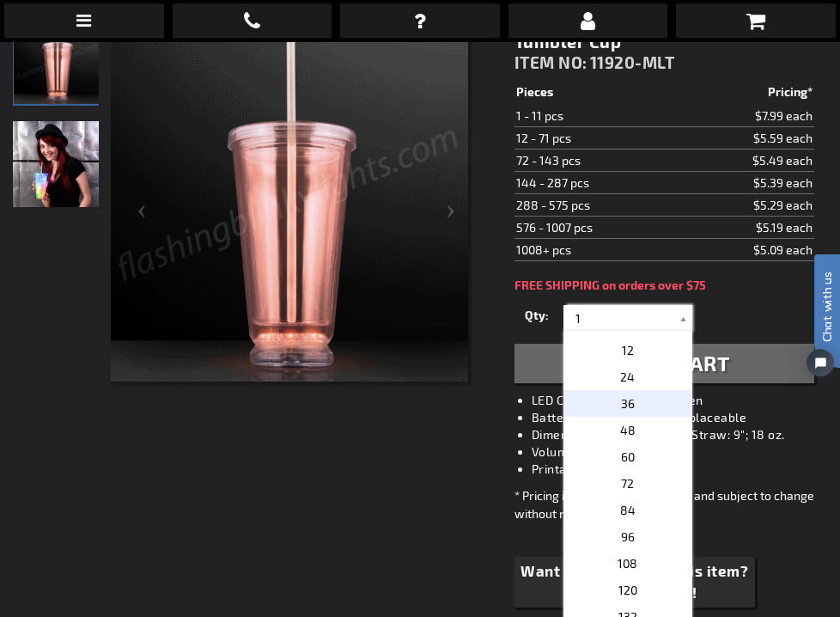
scroll to position [290, 0]
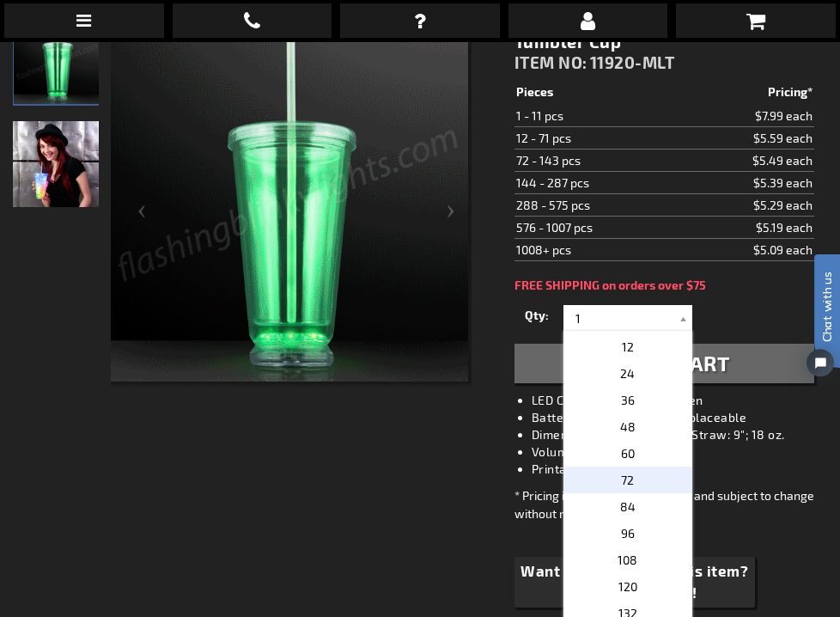
click at [637, 478] on p "72" at bounding box center [628, 480] width 129 height 27
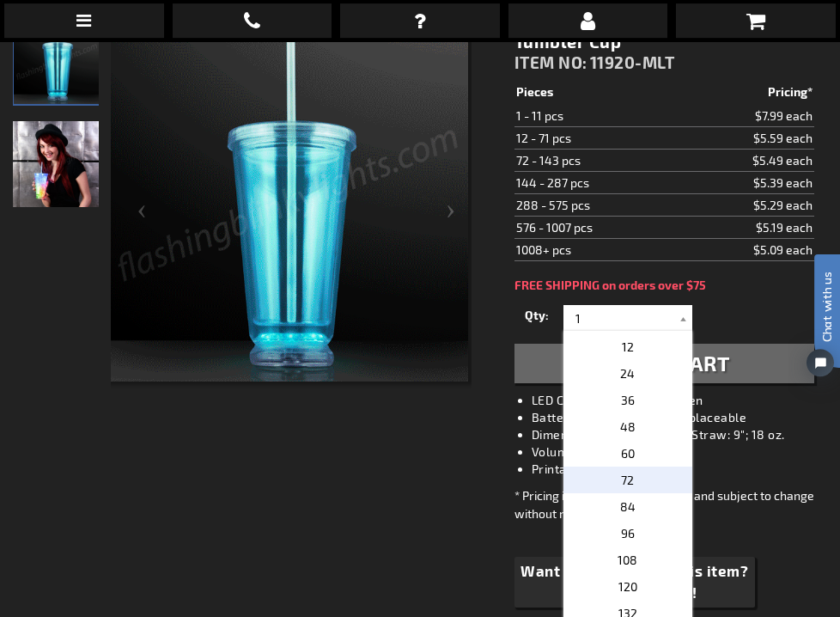
type input "72"
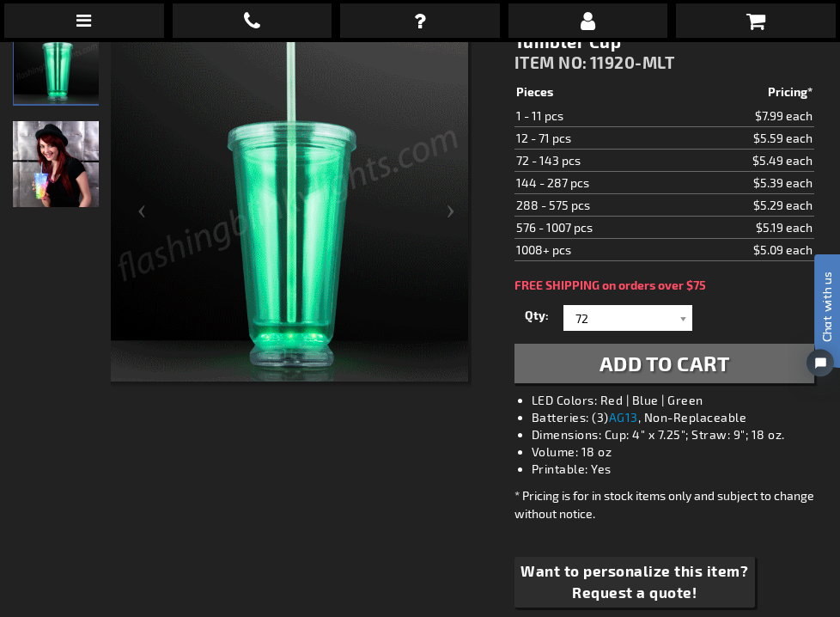
click at [662, 370] on span "Add to Cart" at bounding box center [665, 363] width 131 height 25
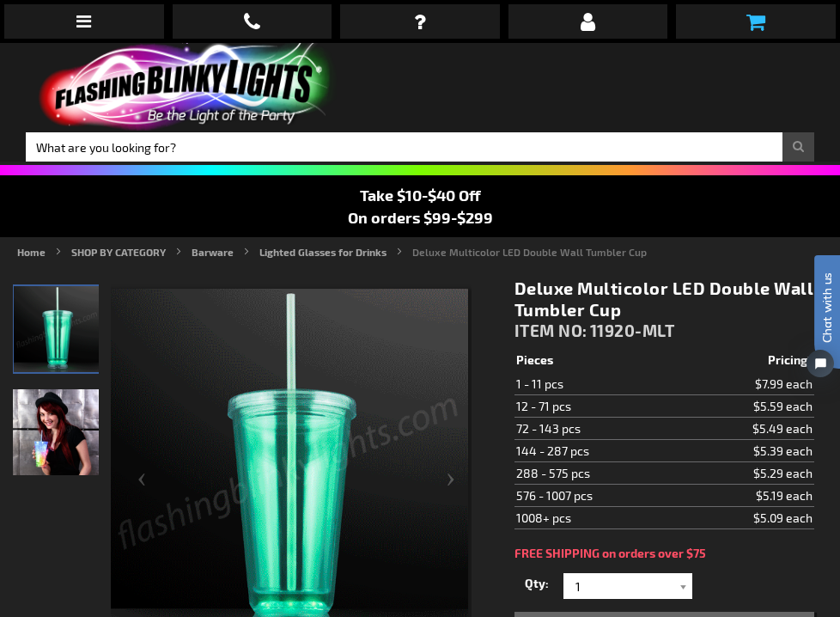
click at [751, 19] on icon at bounding box center [756, 21] width 19 height 21
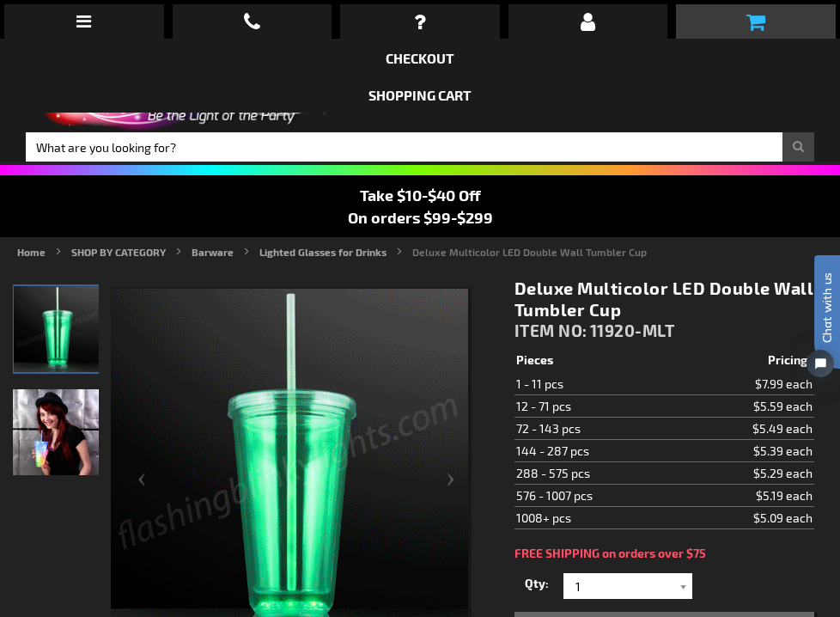
click at [759, 20] on icon at bounding box center [756, 21] width 19 height 21
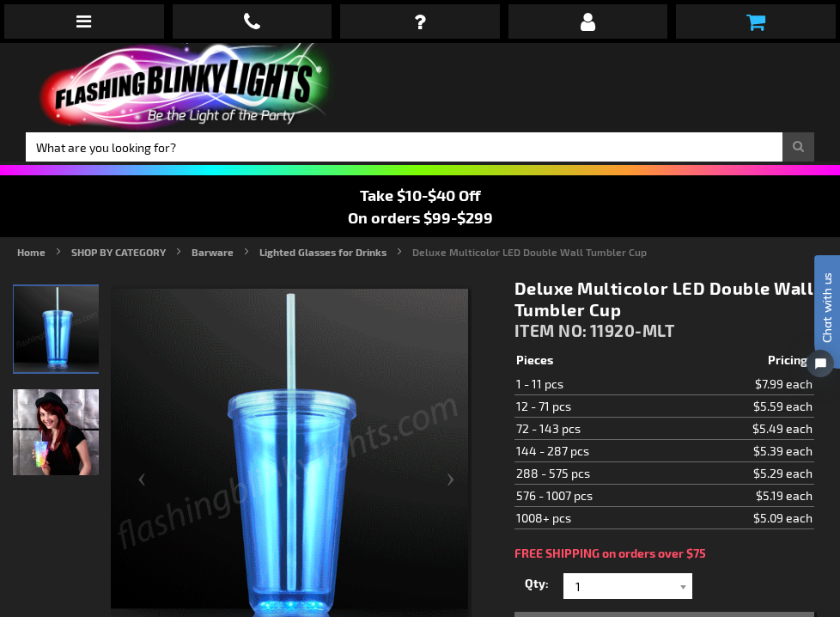
click at [759, 20] on icon at bounding box center [756, 21] width 19 height 21
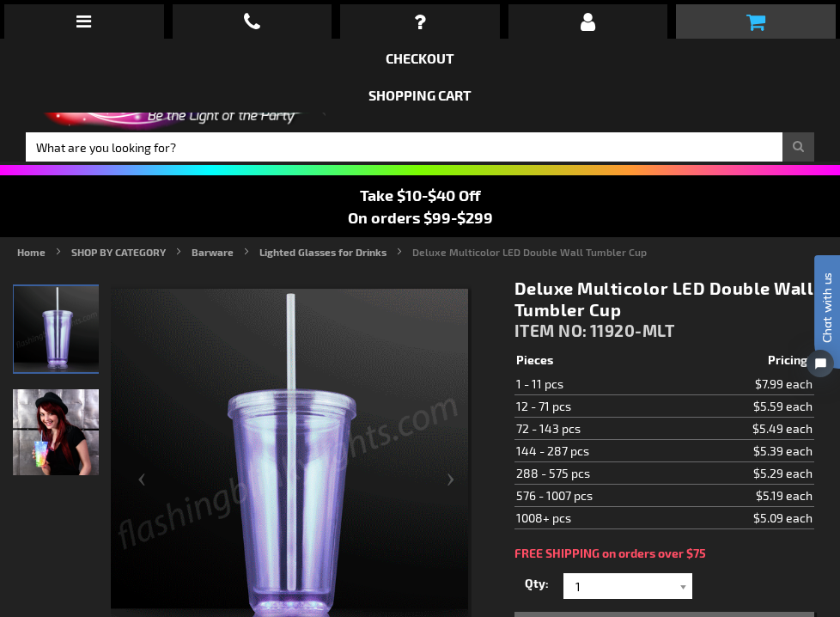
click at [753, 17] on icon at bounding box center [756, 21] width 19 height 21
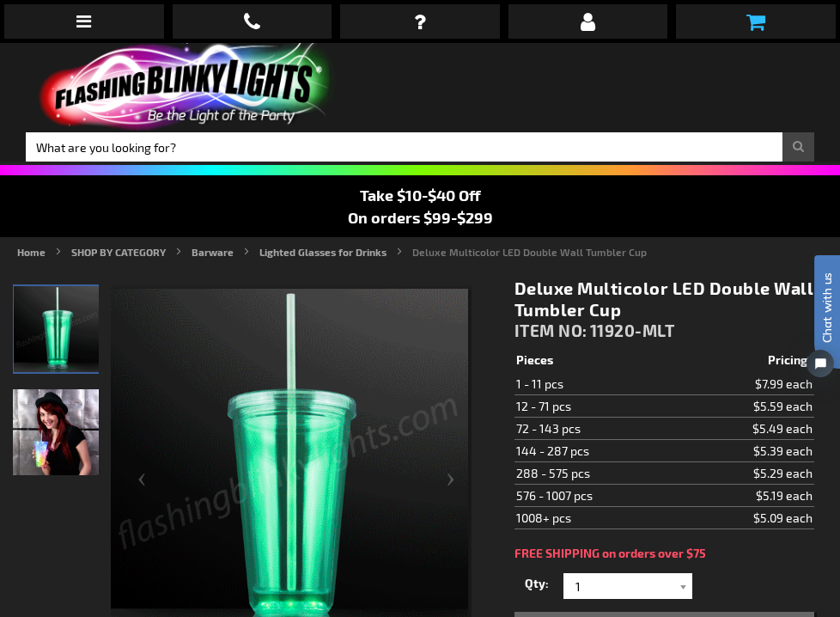
click at [753, 17] on icon at bounding box center [756, 21] width 19 height 21
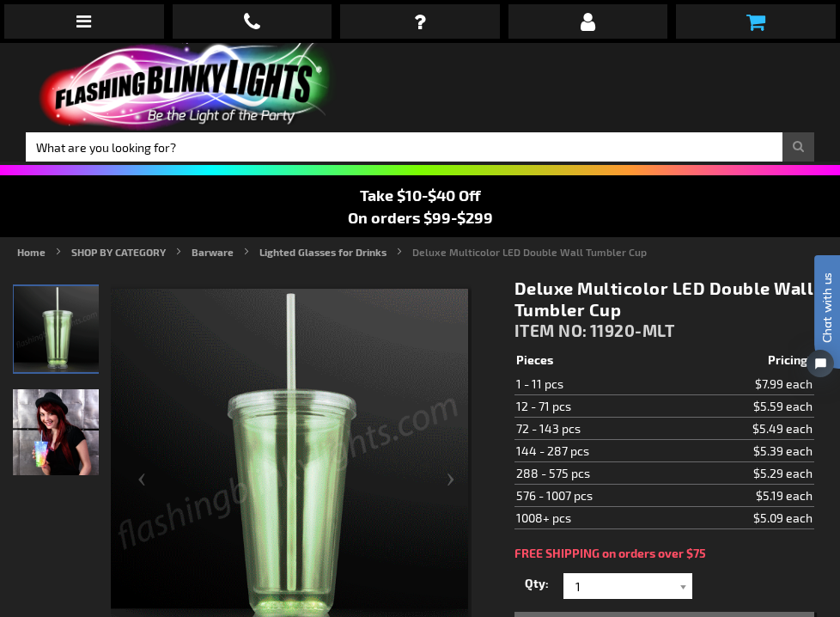
click at [753, 17] on icon at bounding box center [756, 21] width 19 height 21
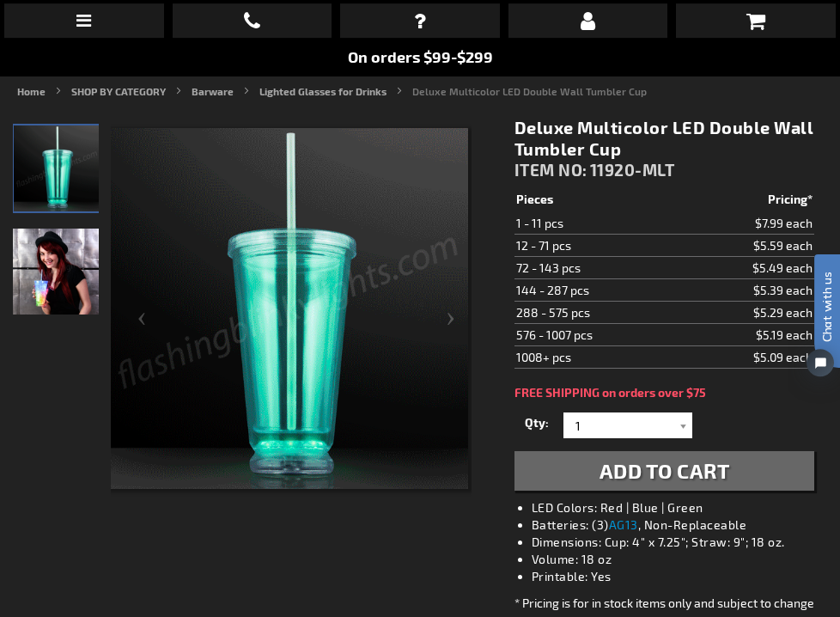
scroll to position [165, 0]
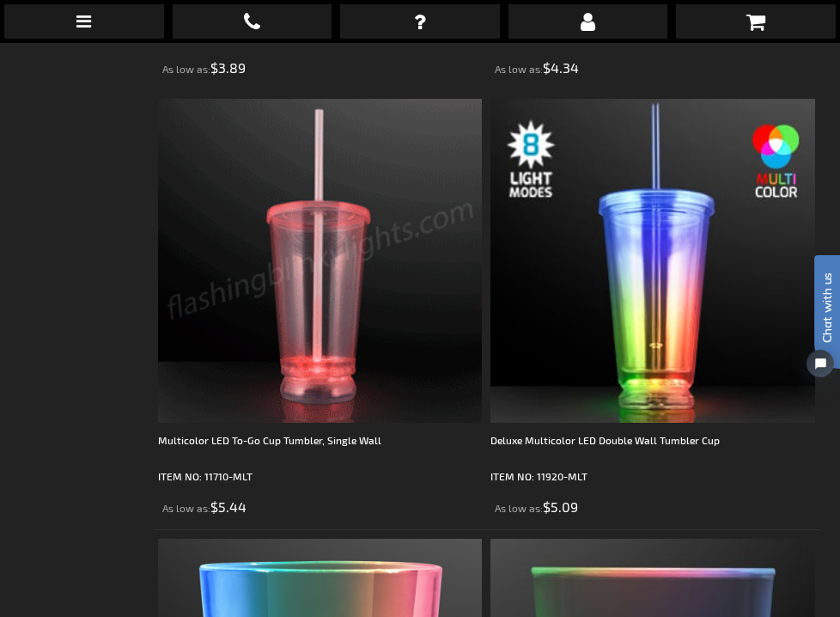
scroll to position [741, 0]
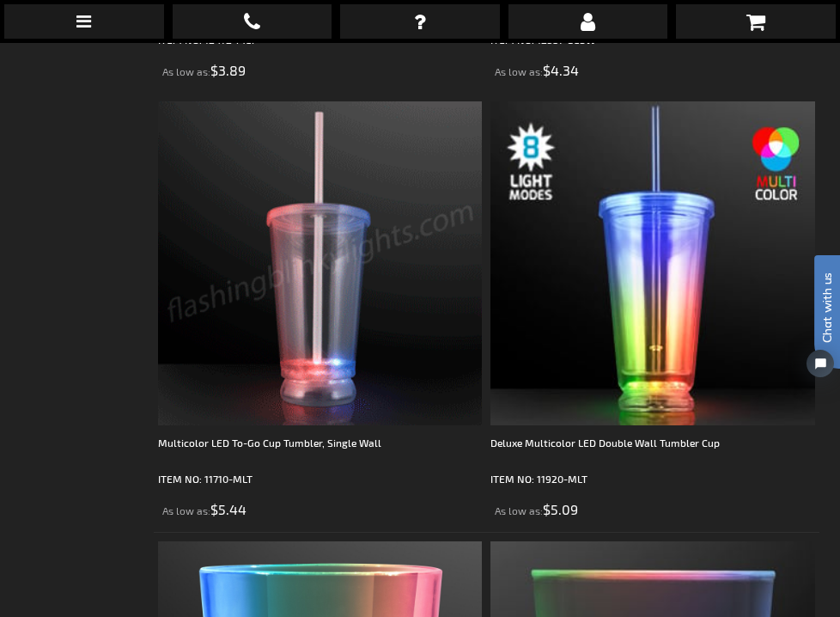
click at [320, 345] on img at bounding box center [320, 263] width 324 height 324
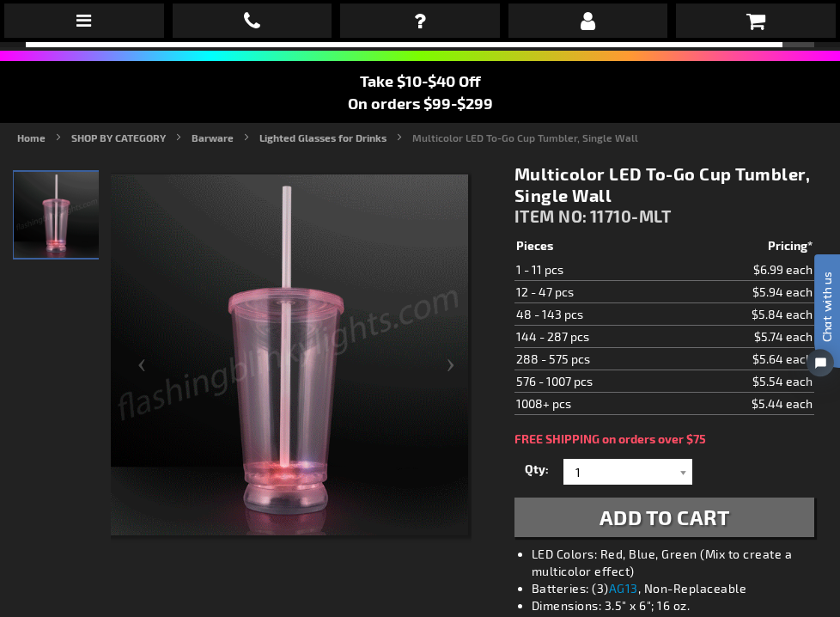
scroll to position [114, 0]
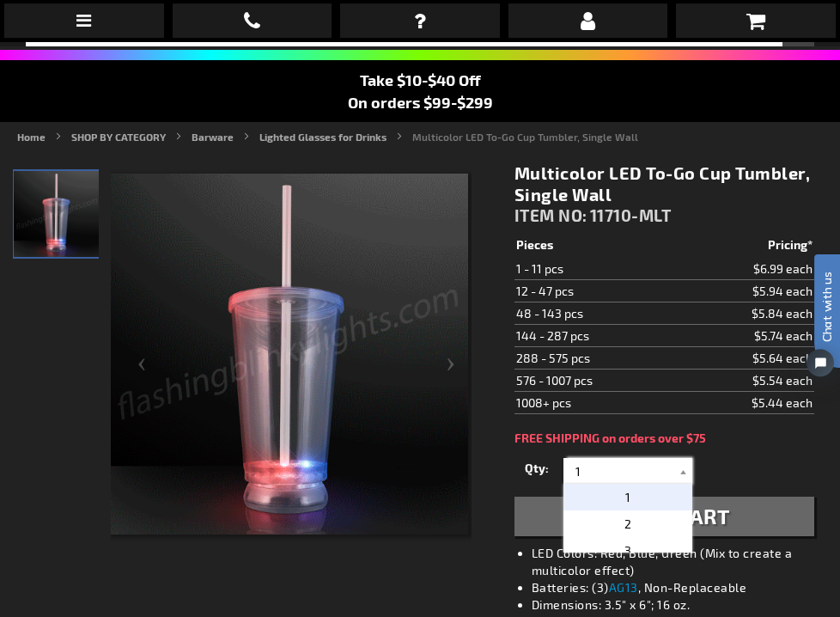
click at [586, 473] on input "1" at bounding box center [630, 472] width 125 height 26
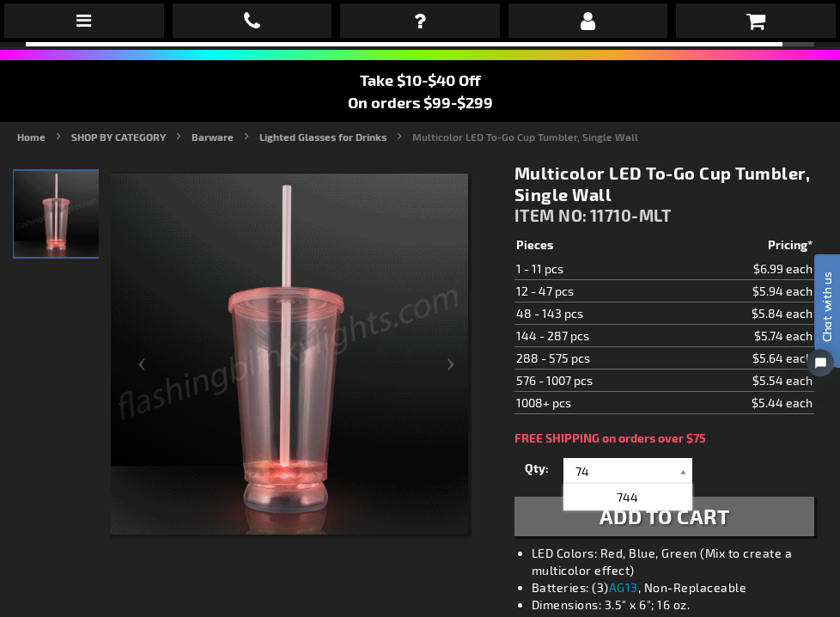
click at [650, 519] on span "Add to Cart" at bounding box center [665, 516] width 131 height 25
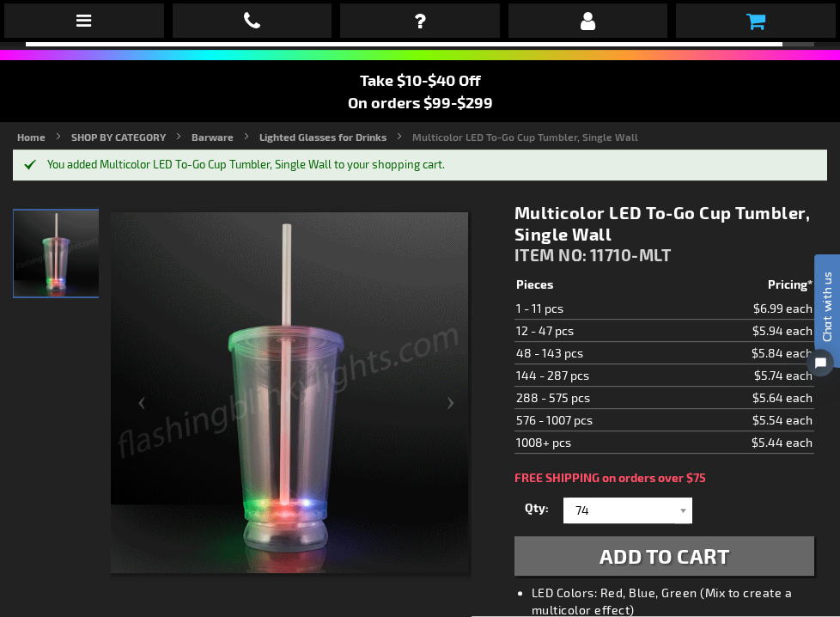
click at [755, 22] on icon at bounding box center [756, 21] width 19 height 21
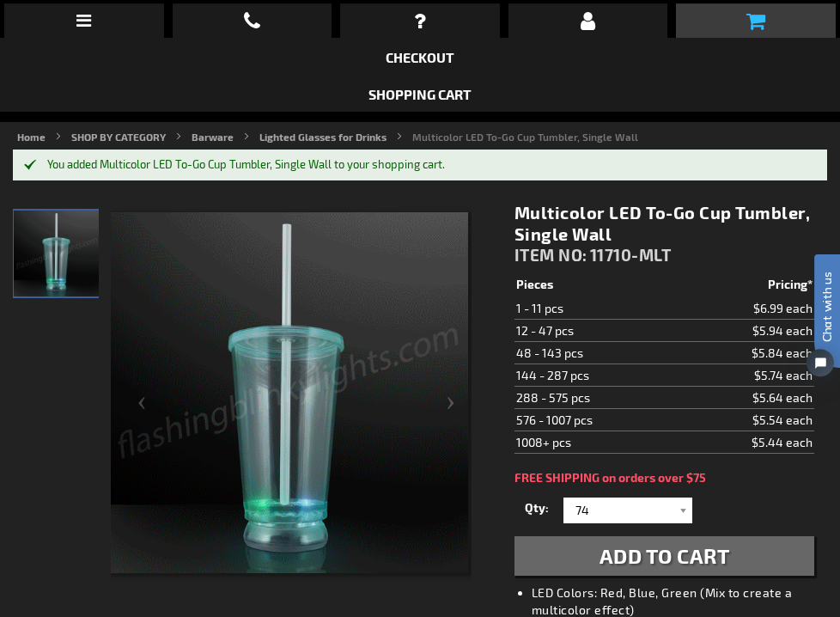
click at [755, 21] on icon at bounding box center [756, 21] width 19 height 21
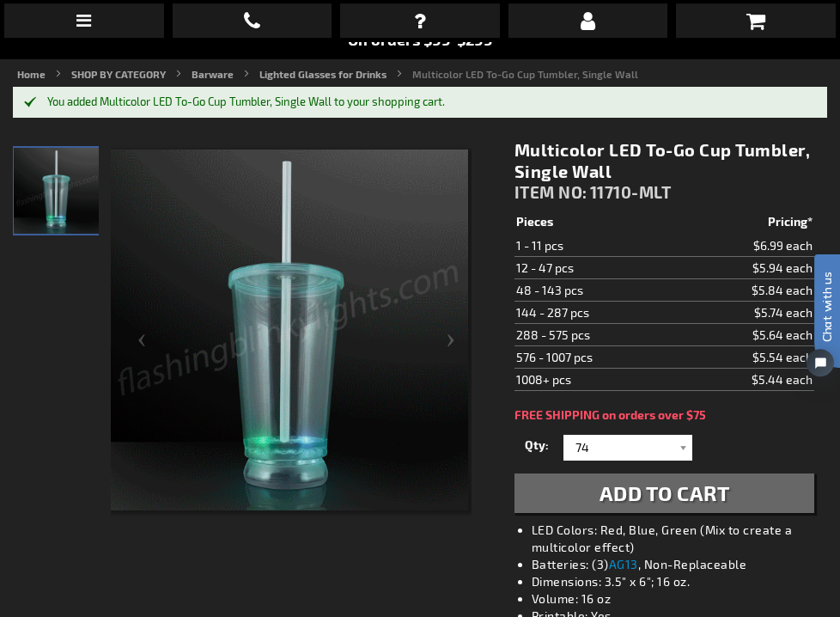
scroll to position [176, 0]
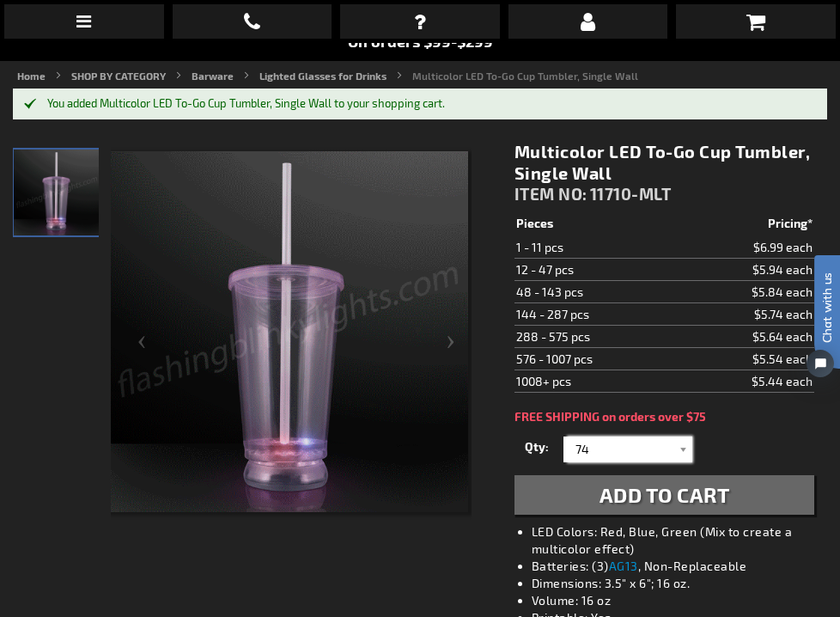
click at [598, 447] on input "74" at bounding box center [630, 450] width 125 height 26
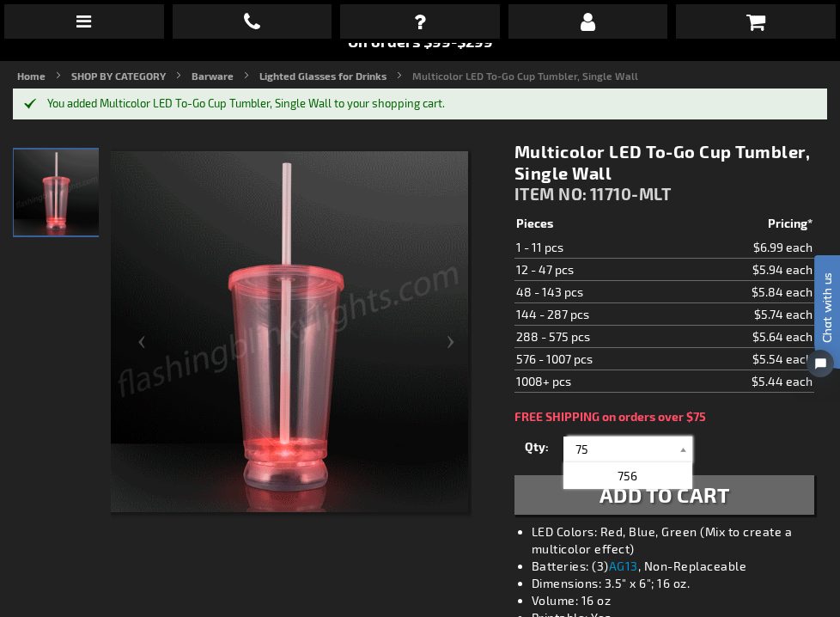
type input "75"
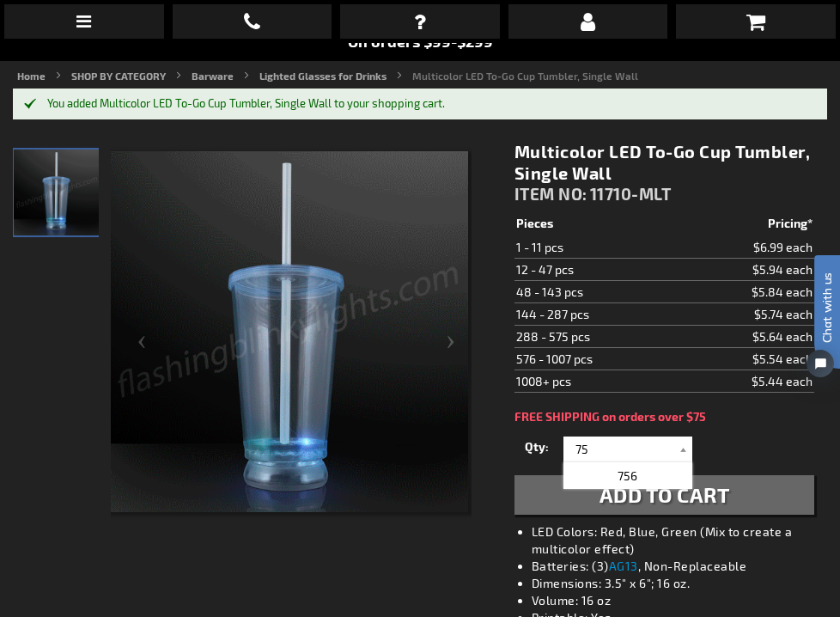
click at [734, 499] on button "Add to Cart" at bounding box center [665, 495] width 300 height 40
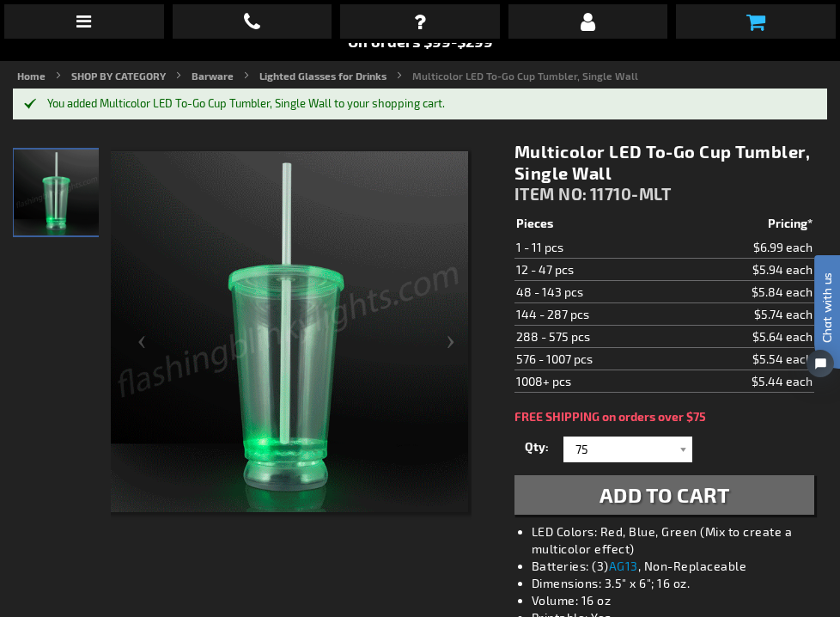
click at [759, 20] on icon at bounding box center [756, 21] width 19 height 21
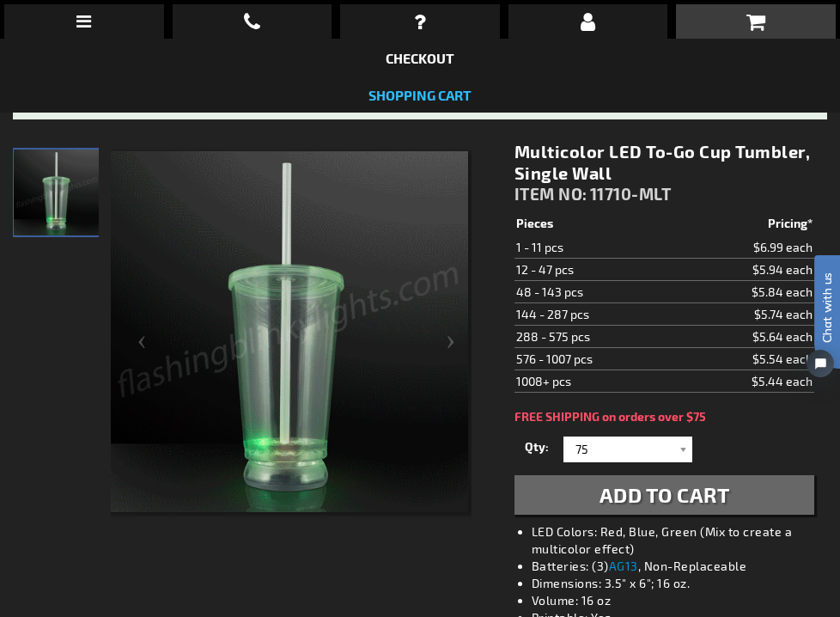
click at [415, 92] on link "Shopping Cart" at bounding box center [420, 95] width 103 height 16
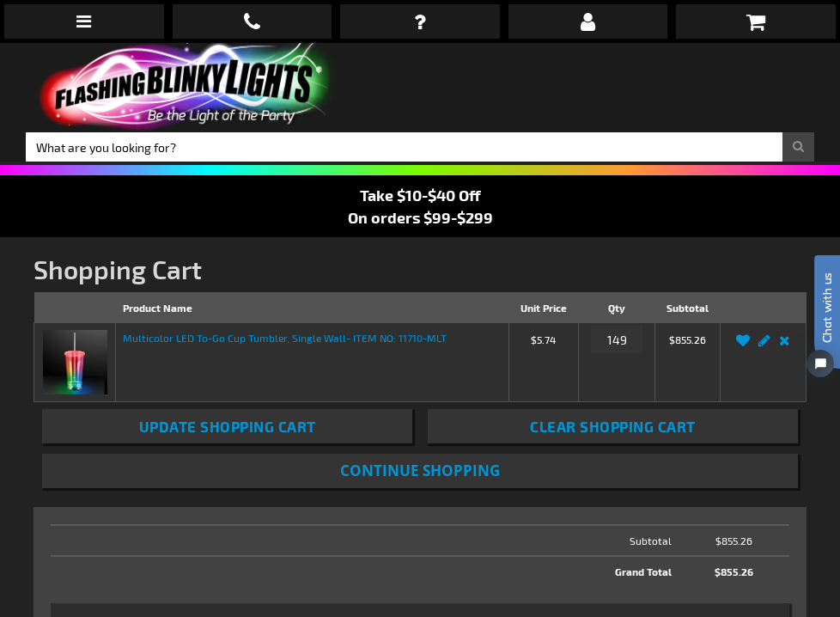
click at [622, 429] on span "Clear Shopping Cart" at bounding box center [613, 426] width 166 height 17
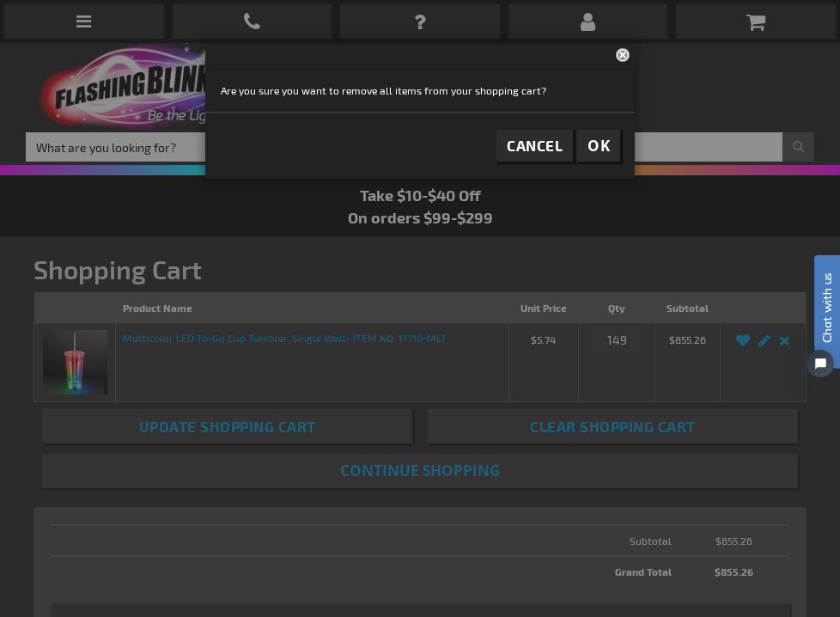
click at [591, 143] on span "OK" at bounding box center [599, 146] width 22 height 20
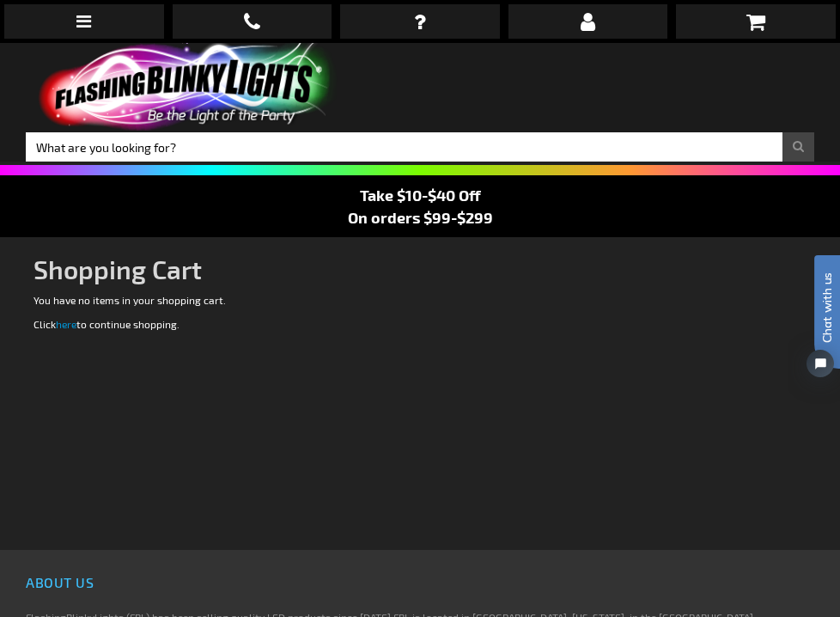
scroll to position [-1, 0]
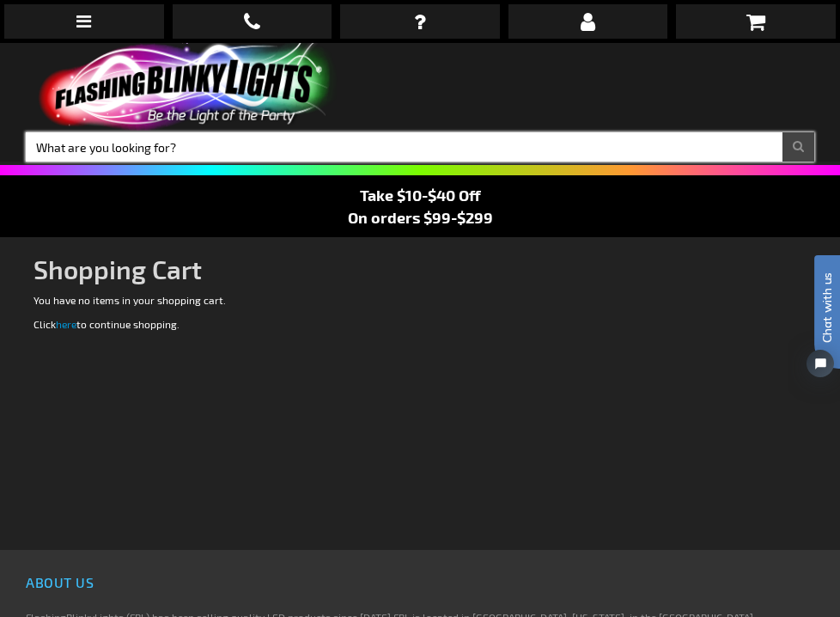
click at [105, 141] on input "Search" at bounding box center [420, 146] width 789 height 29
type input "cups"
click at [798, 147] on button "Search" at bounding box center [799, 146] width 32 height 29
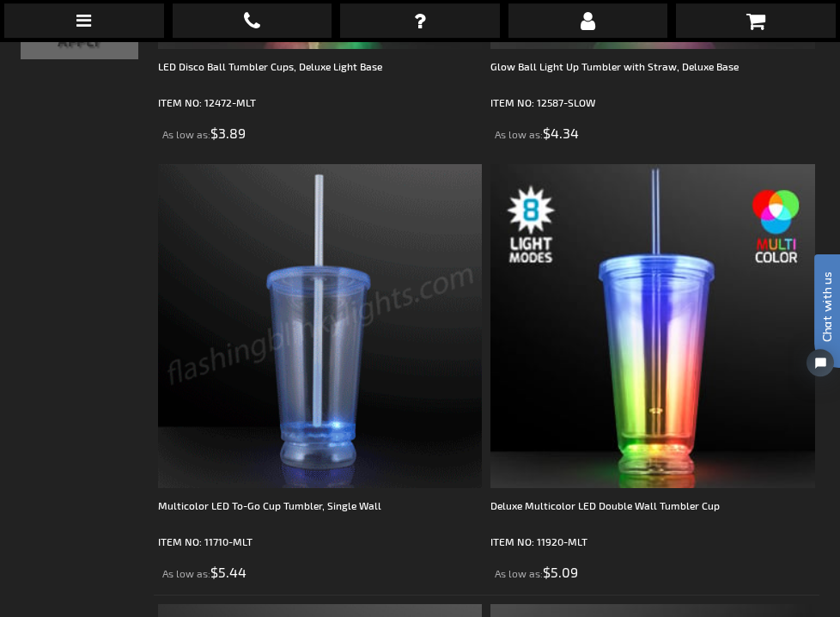
scroll to position [689, 0]
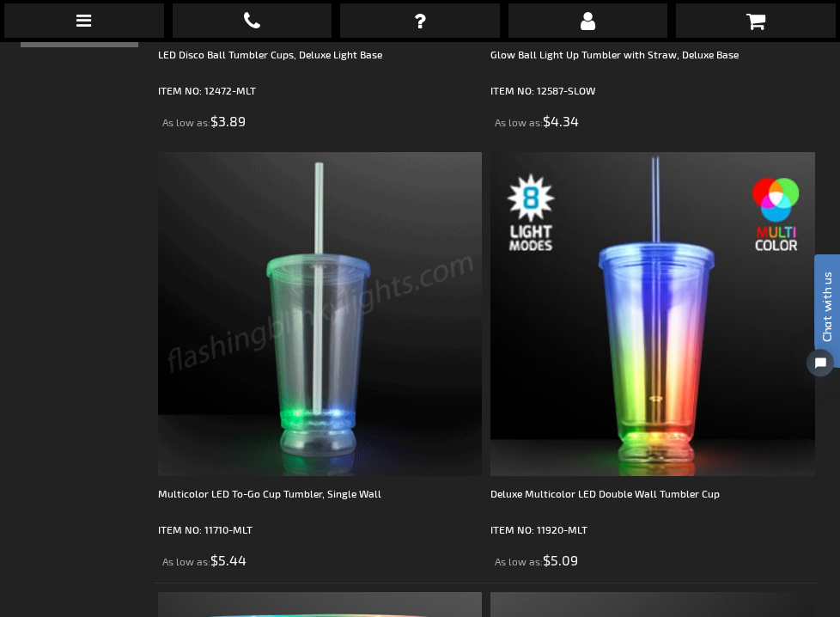
click at [264, 379] on img at bounding box center [320, 315] width 324 height 324
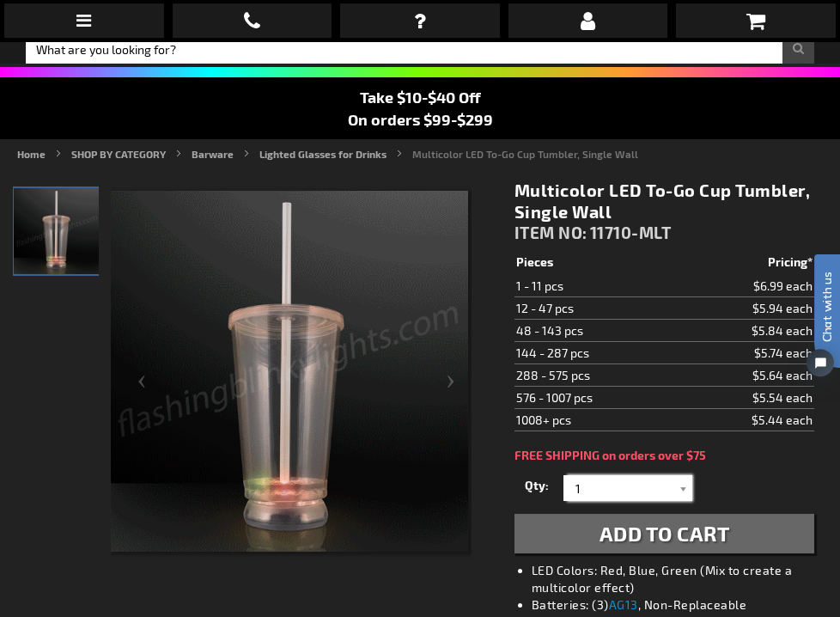
click at [587, 485] on input "1" at bounding box center [630, 489] width 125 height 26
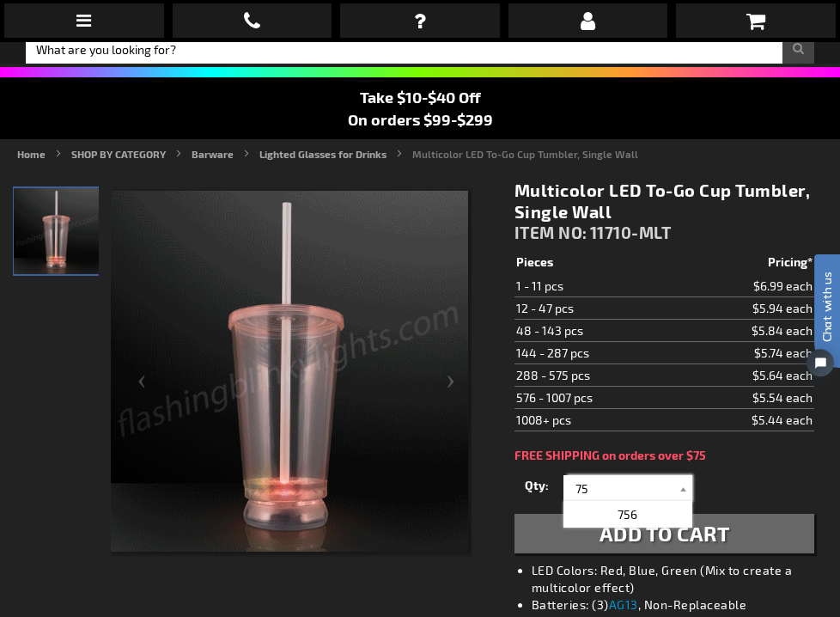
type input "75"
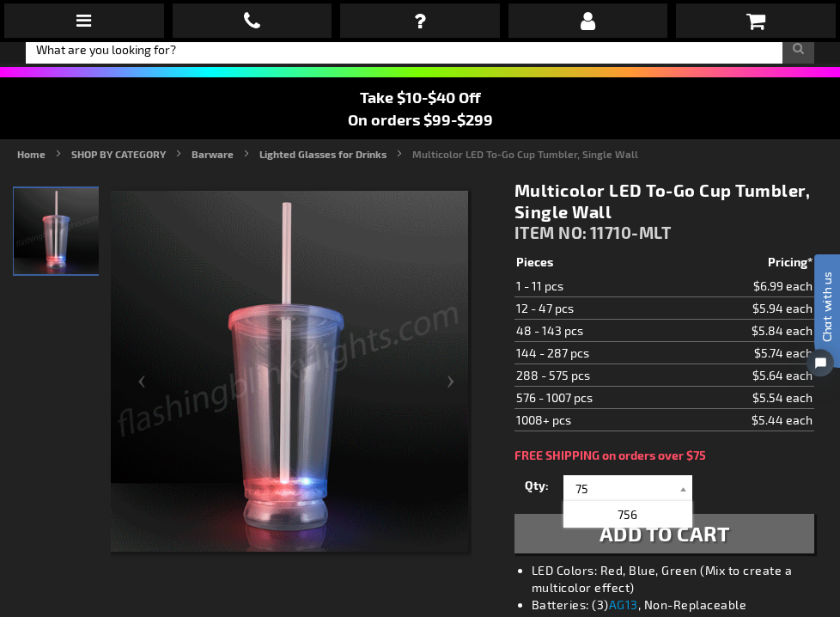
click at [587, 541] on button "Add to Cart" at bounding box center [665, 535] width 300 height 40
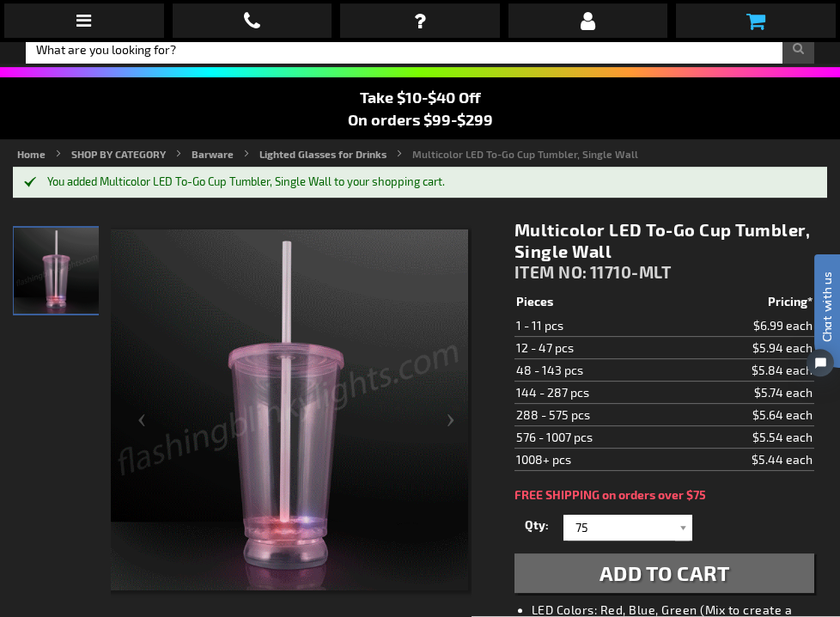
click at [757, 24] on icon at bounding box center [756, 21] width 19 height 21
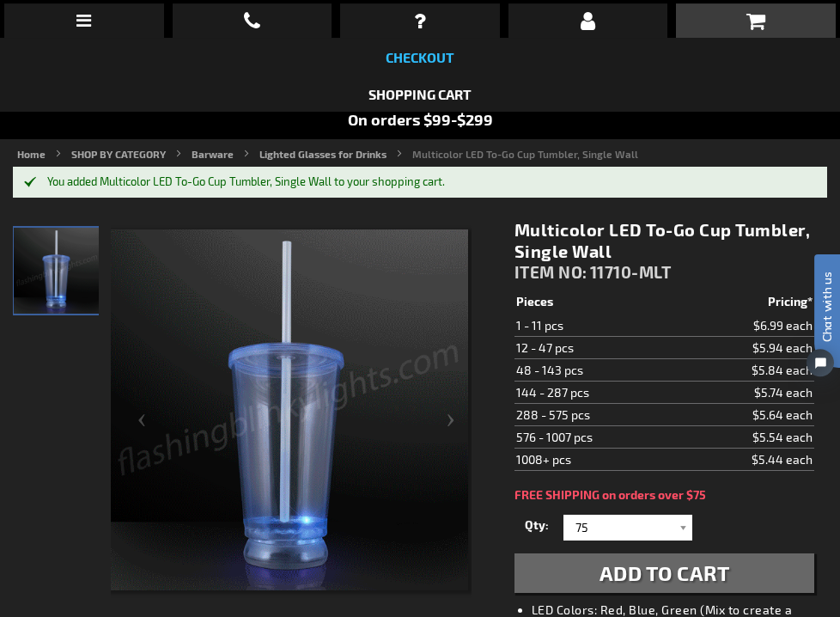
click at [434, 58] on link "Checkout" at bounding box center [420, 58] width 69 height 16
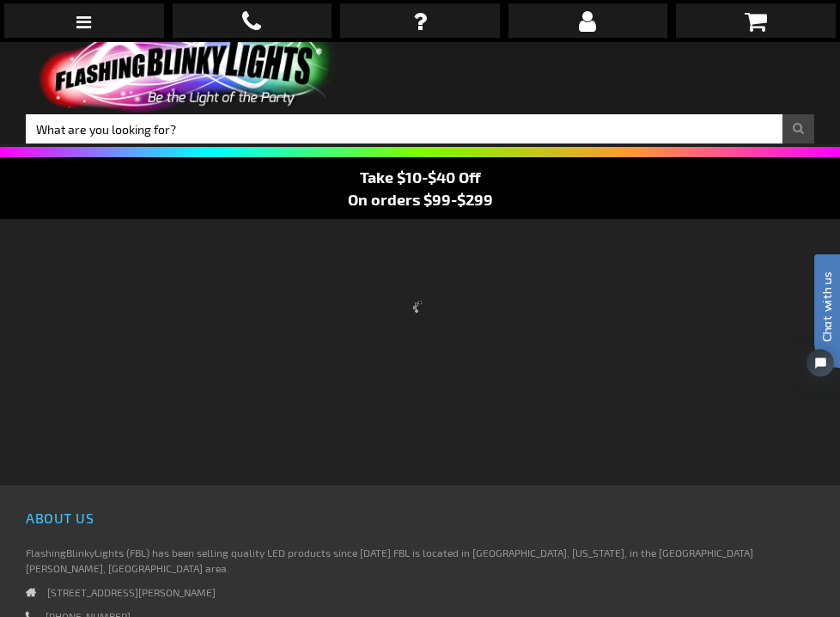
scroll to position [19, 0]
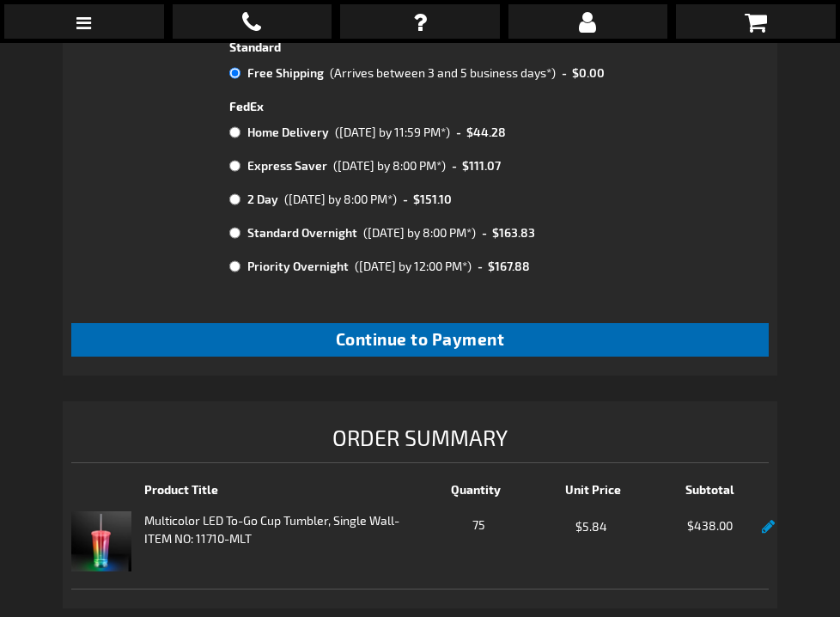
scroll to position [817, 3]
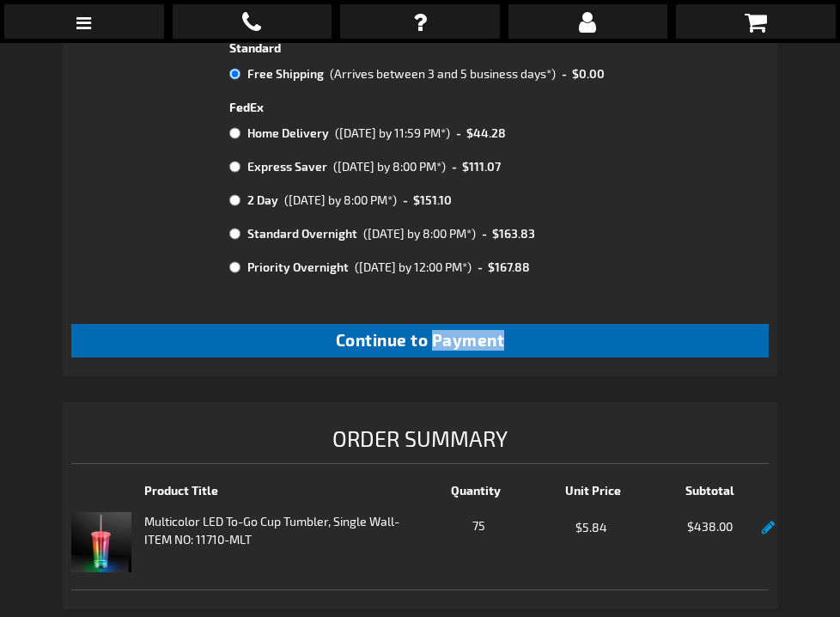
click at [403, 330] on span "Continue to Payment" at bounding box center [420, 340] width 169 height 20
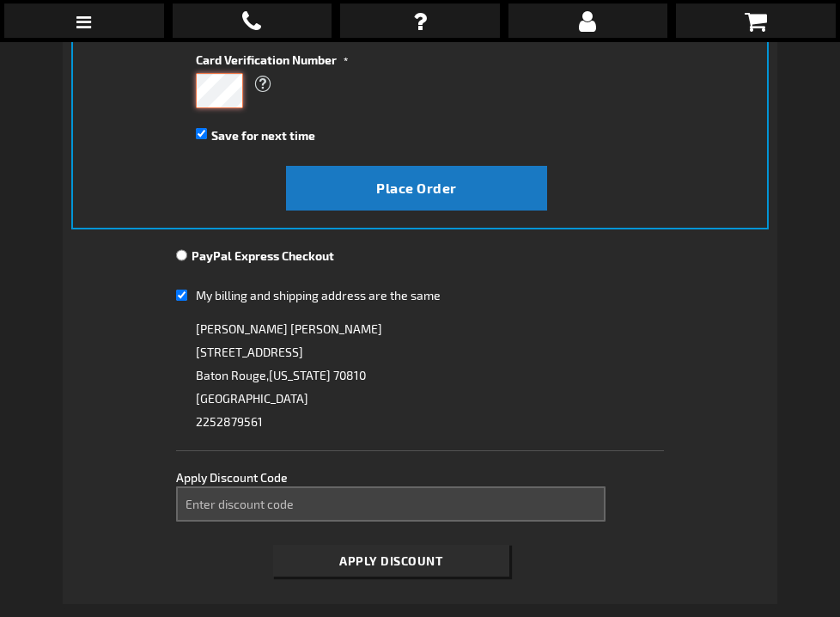
scroll to position [473, 0]
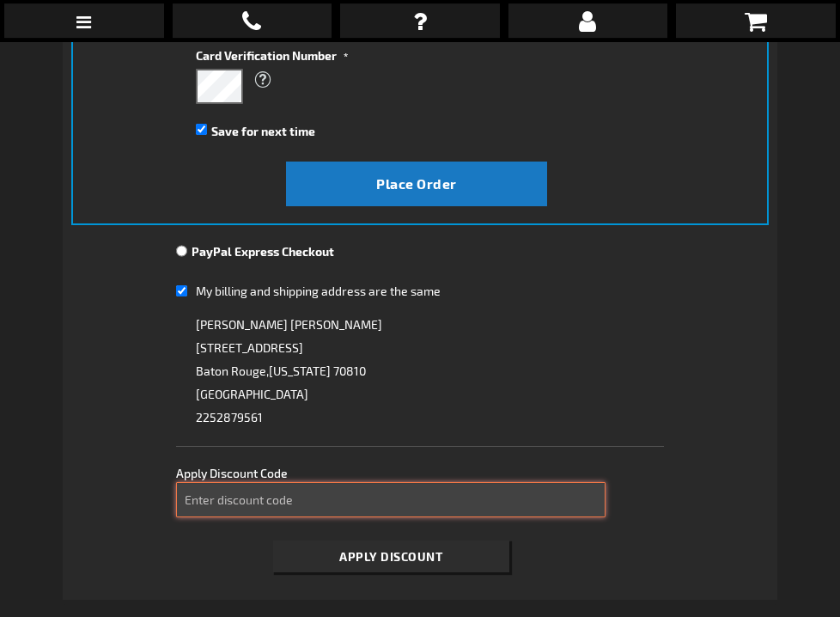
click at [245, 493] on input "Enter discount code" at bounding box center [391, 500] width 430 height 35
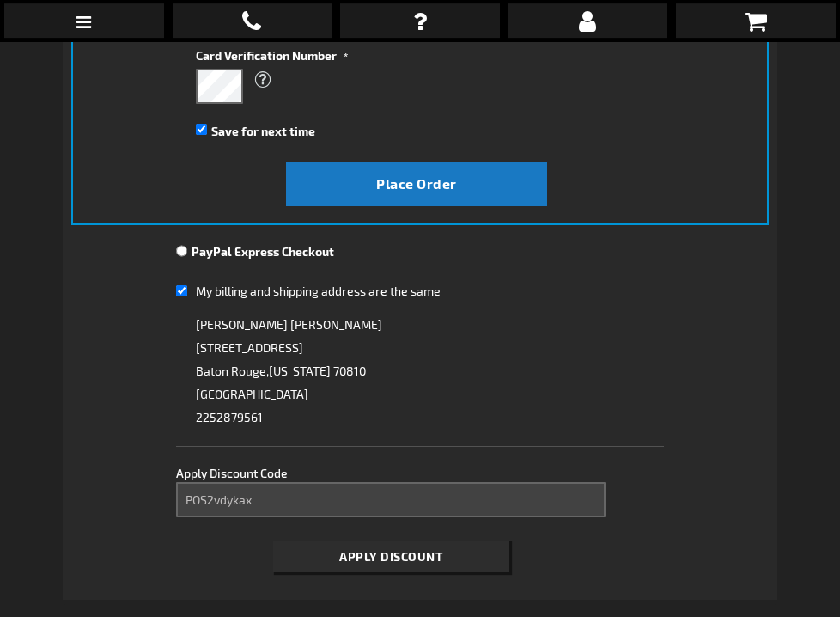
click at [358, 557] on span "Apply Discount" at bounding box center [390, 557] width 103 height 15
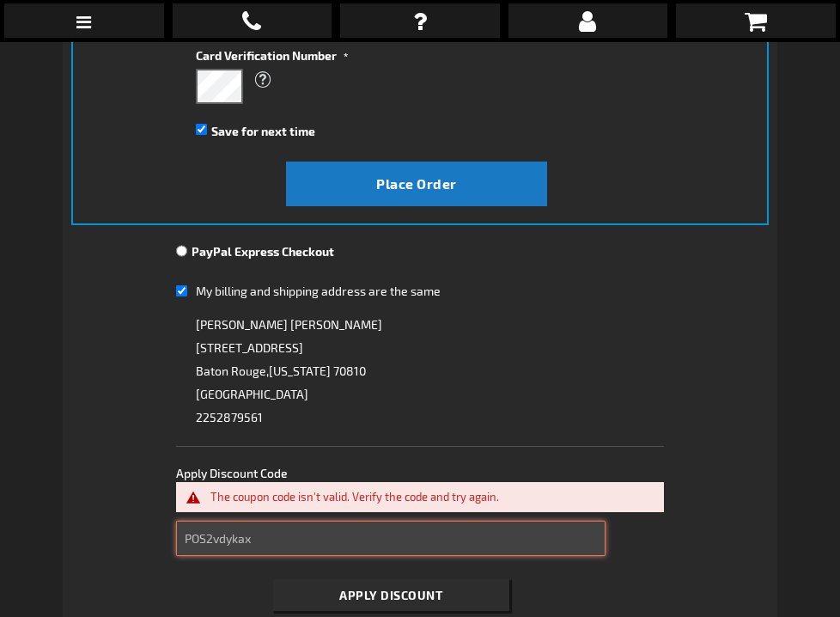
drag, startPoint x: 258, startPoint y: 541, endPoint x: 272, endPoint y: 543, distance: 14.7
click at [259, 541] on input "POS2vdykax" at bounding box center [391, 539] width 430 height 35
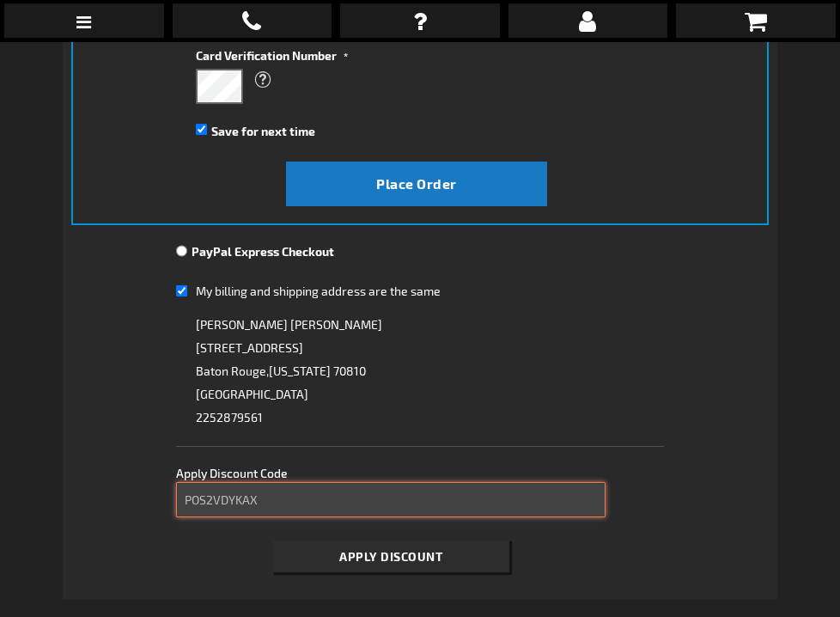
type input "POS2VDYKAX"
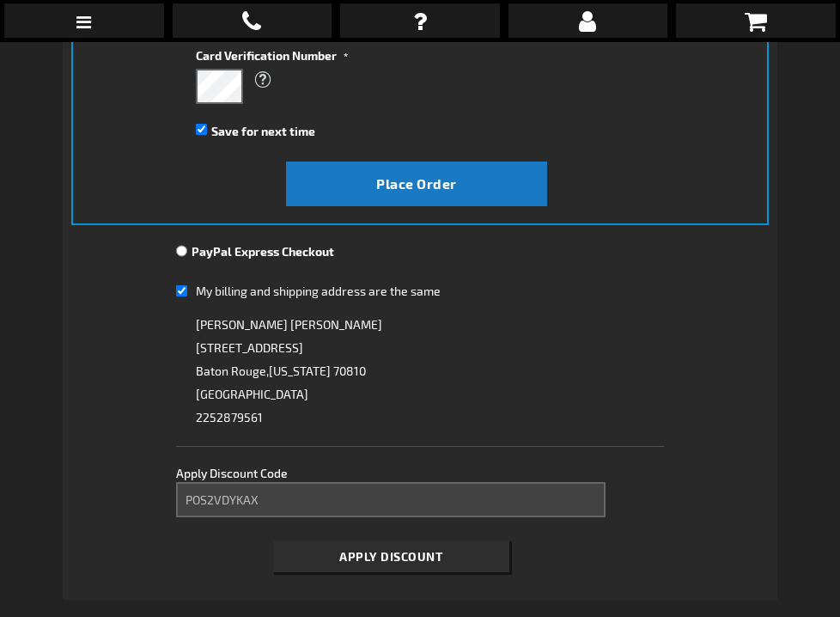
click at [361, 560] on span "Apply Discount" at bounding box center [390, 557] width 103 height 15
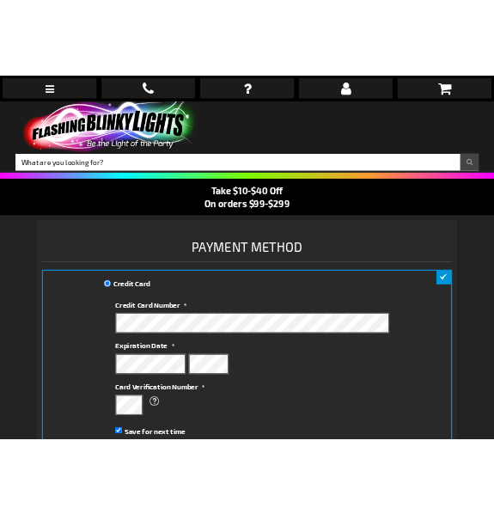
scroll to position [0, 0]
